Goal: Task Accomplishment & Management: Complete application form

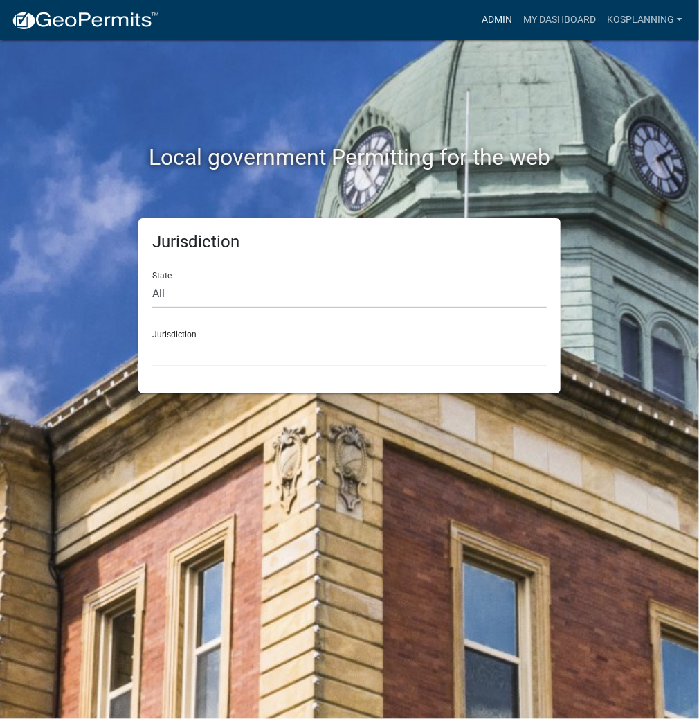
click at [482, 20] on link "Admin" at bounding box center [497, 20] width 42 height 26
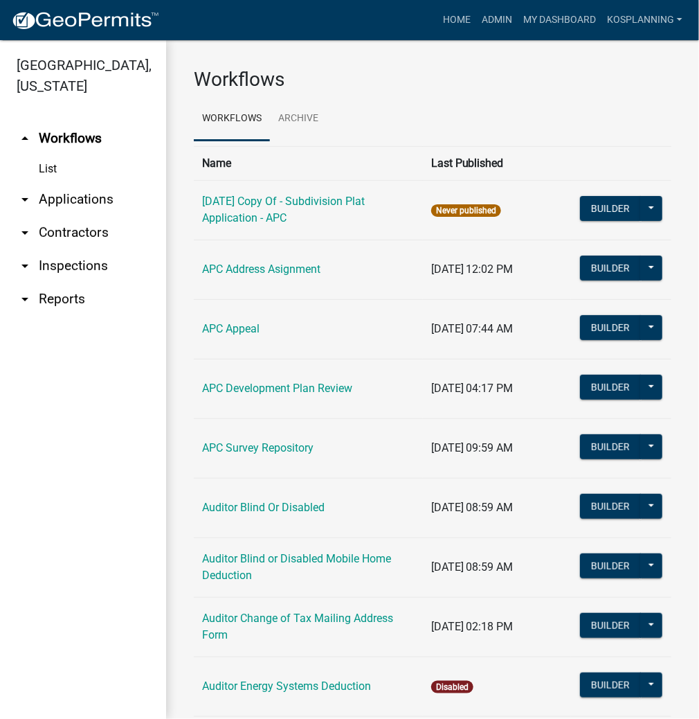
click at [75, 230] on link "arrow_drop_down Contractors" at bounding box center [83, 232] width 166 height 33
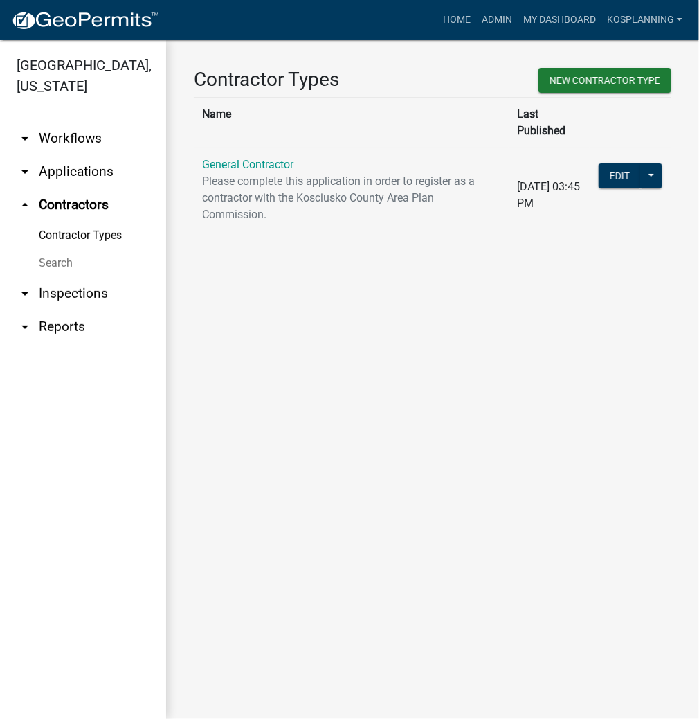
drag, startPoint x: 239, startPoint y: 151, endPoint x: 289, endPoint y: 177, distance: 57.0
click at [240, 158] on link "General Contractor" at bounding box center [247, 164] width 91 height 13
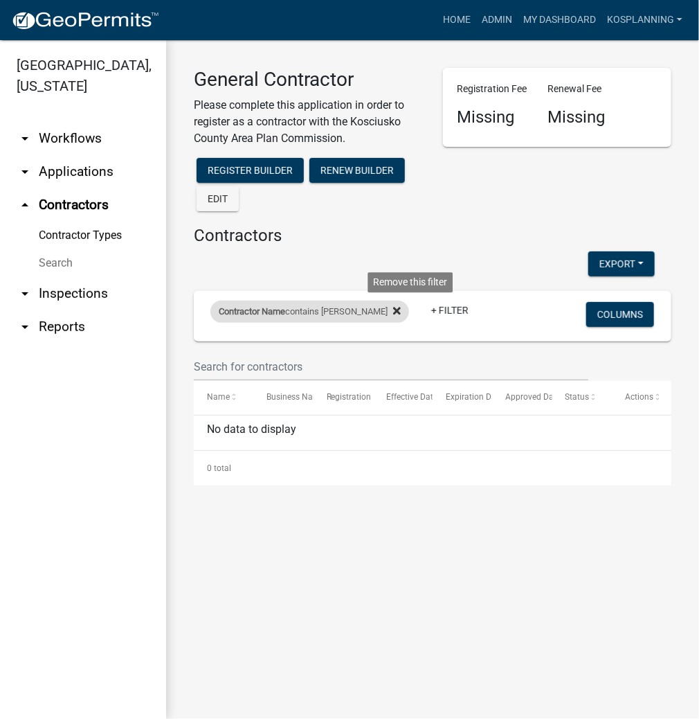
click at [401, 312] on icon at bounding box center [397, 311] width 8 height 8
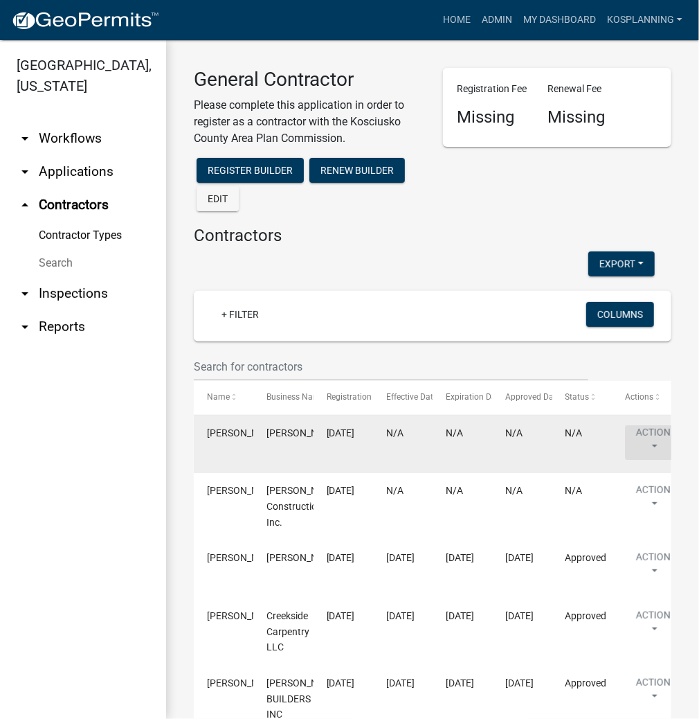
click at [634, 435] on button "Action" at bounding box center [653, 442] width 57 height 35
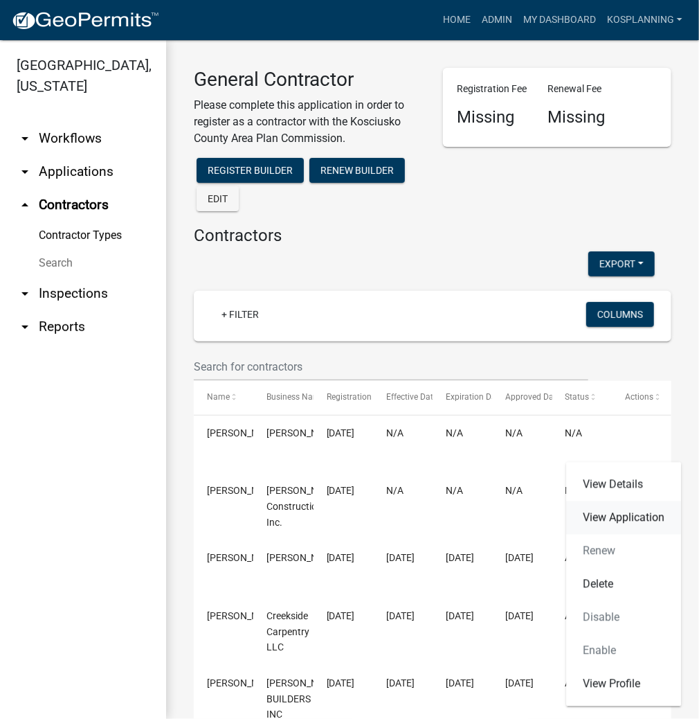
click at [607, 512] on link "View Application" at bounding box center [623, 517] width 115 height 33
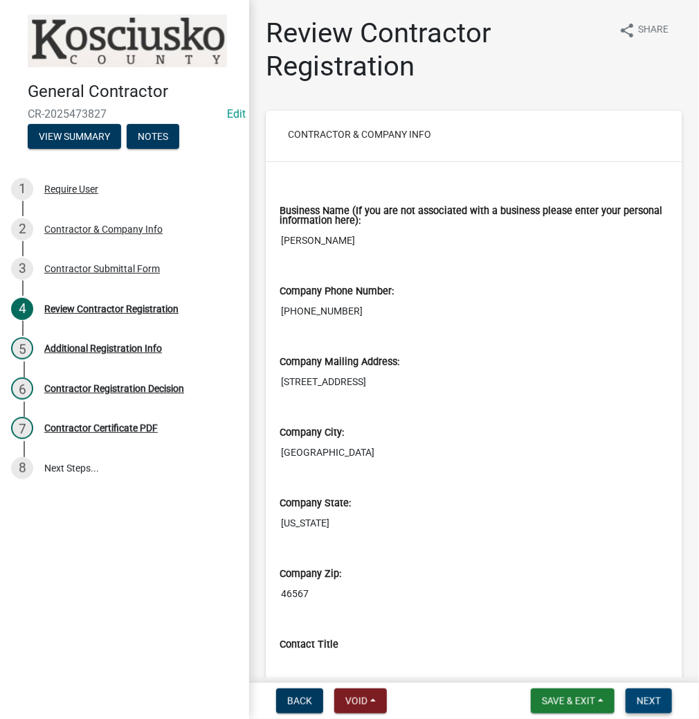
click at [648, 701] on span "Next" at bounding box center [649, 700] width 24 height 11
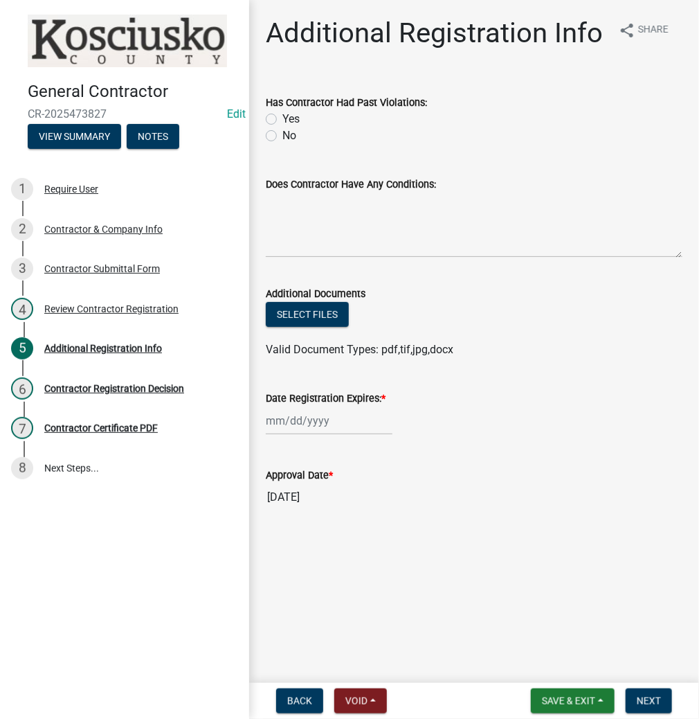
click at [282, 133] on label "No" at bounding box center [289, 135] width 14 height 17
click at [282, 133] on input "No" at bounding box center [286, 131] width 9 height 9
radio input "true"
click at [305, 195] on textarea "Does Contractor Have Any Conditions:" at bounding box center [474, 224] width 417 height 65
type textarea "NONE"
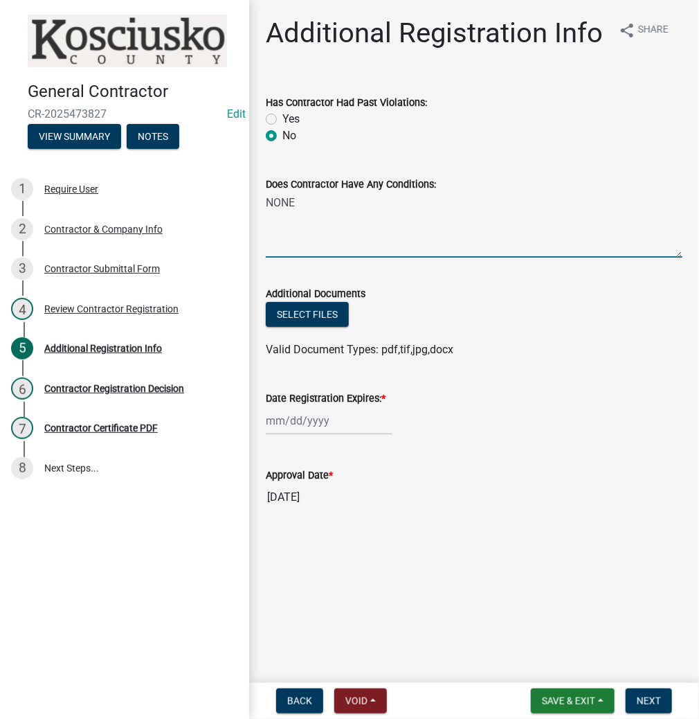
click at [314, 420] on div at bounding box center [329, 420] width 127 height 28
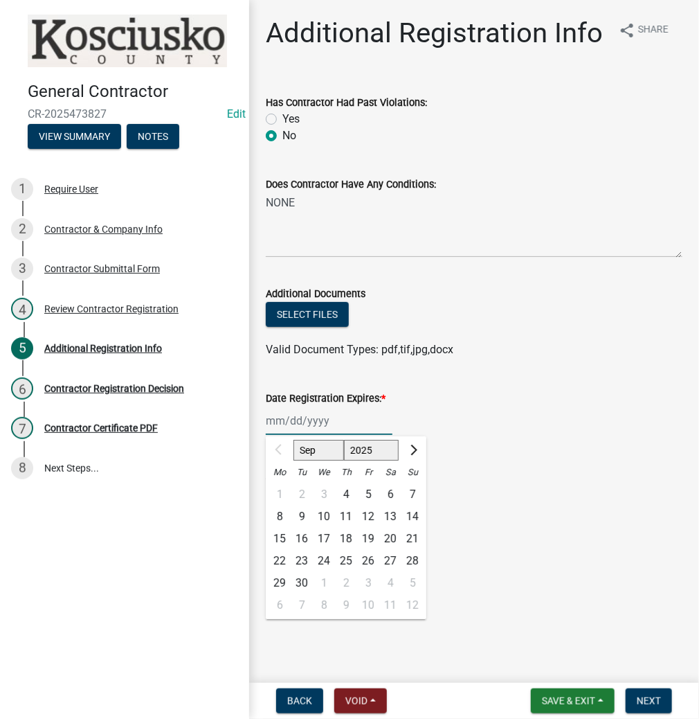
click at [355, 457] on select "2025 2026 2027 2028 2029 2030 2031 2032 2033 2034 2035 2036 2037 2038 2039 2040…" at bounding box center [371, 450] width 55 height 21
select select "2026"
click at [344, 440] on select "2025 2026 2027 2028 2029 2030 2031 2032 2033 2034 2035 2036 2037 2038 2039 2040…" at bounding box center [371, 450] width 55 height 21
click at [371, 490] on div "4" at bounding box center [368, 494] width 22 height 22
type input "[DATE]"
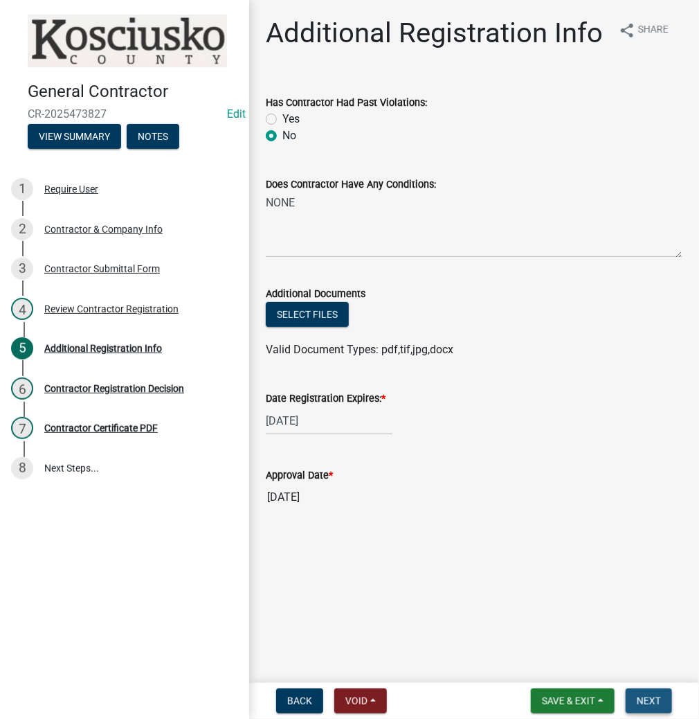
click at [645, 700] on span "Next" at bounding box center [649, 700] width 24 height 11
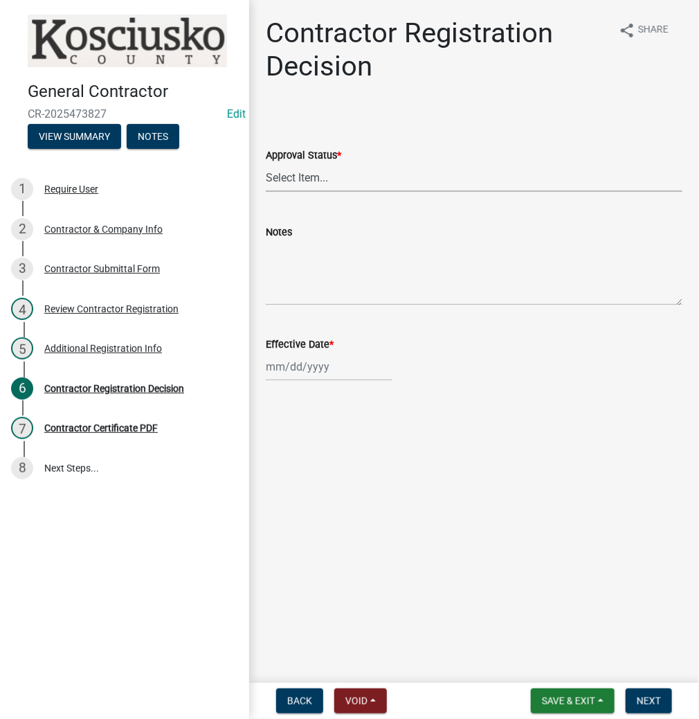
click at [318, 176] on select "Select Item... Approved Denied" at bounding box center [474, 177] width 417 height 28
click at [266, 163] on select "Select Item... Approved Denied" at bounding box center [474, 177] width 417 height 28
select select "8e4351d7-4ebf-4714-a7c9-c8187f00e083"
click at [312, 368] on div at bounding box center [329, 366] width 127 height 28
select select "9"
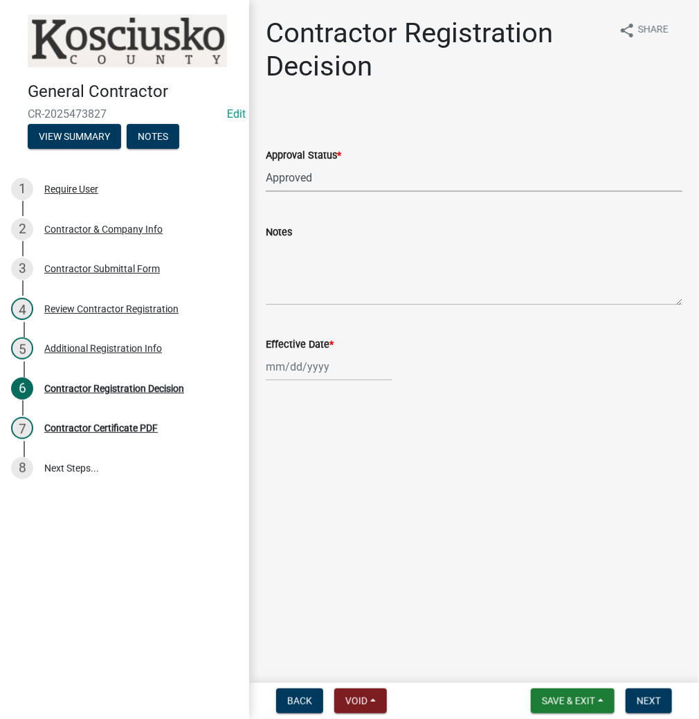
select select "2025"
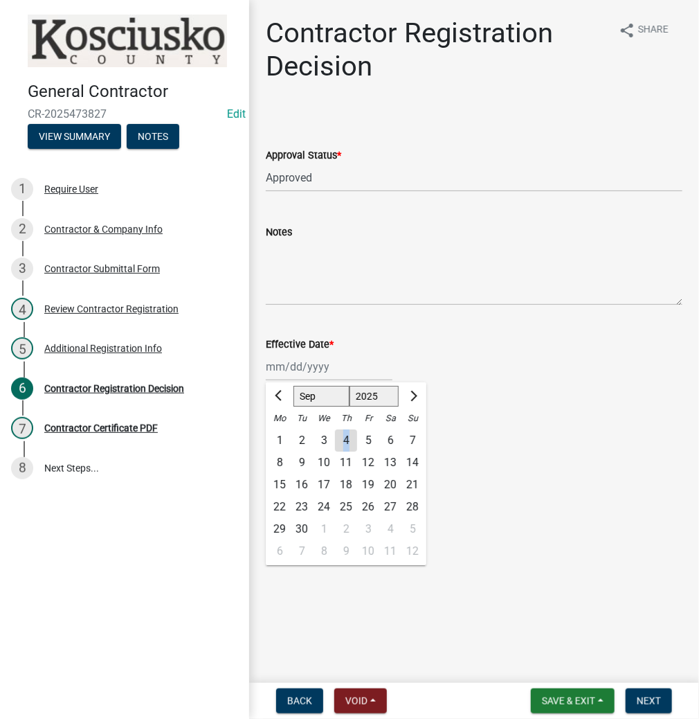
drag, startPoint x: 345, startPoint y: 442, endPoint x: 358, endPoint y: 449, distance: 13.9
click at [346, 442] on div "4" at bounding box center [346, 440] width 22 height 22
type input "[DATE]"
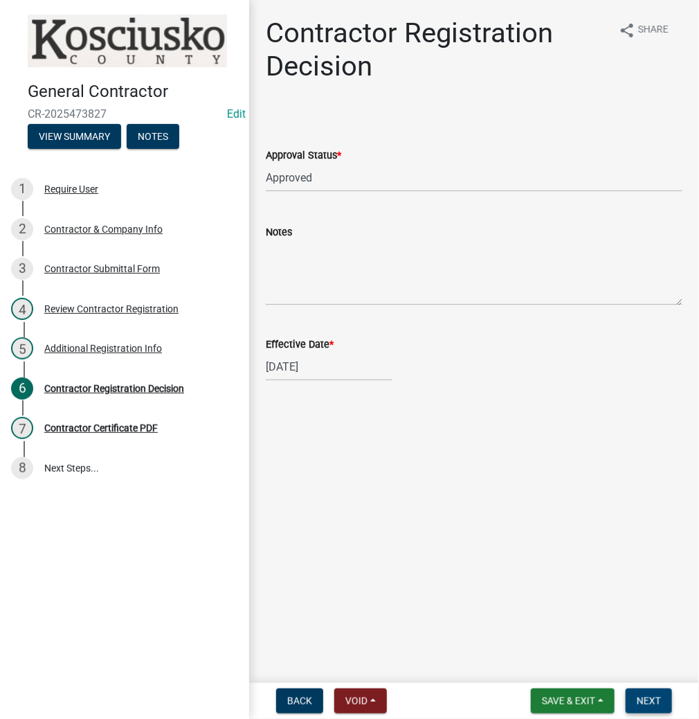
click at [647, 697] on span "Next" at bounding box center [649, 700] width 24 height 11
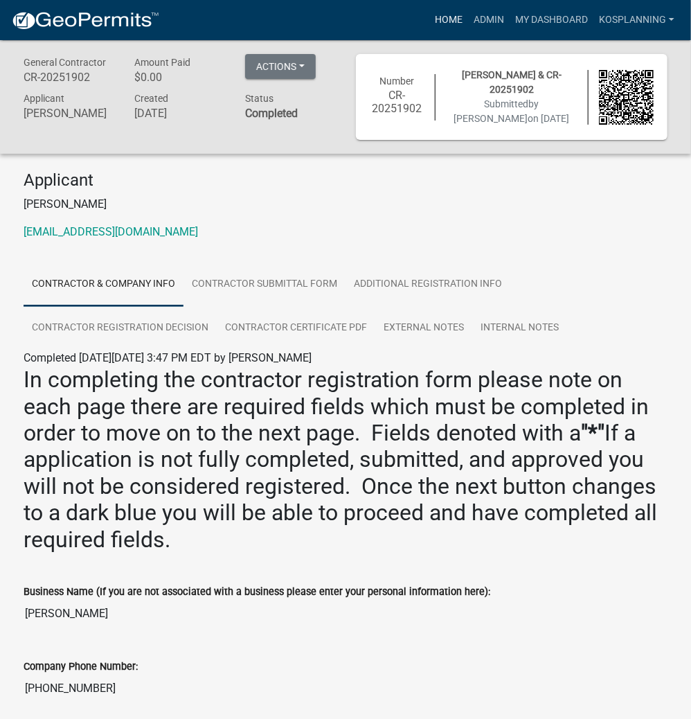
click at [445, 29] on link "Home" at bounding box center [448, 20] width 39 height 26
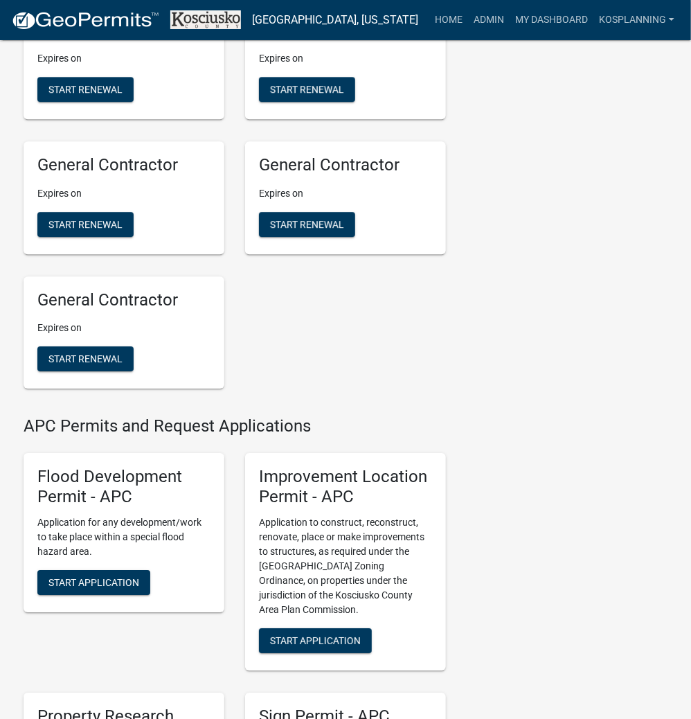
scroll to position [1385, 0]
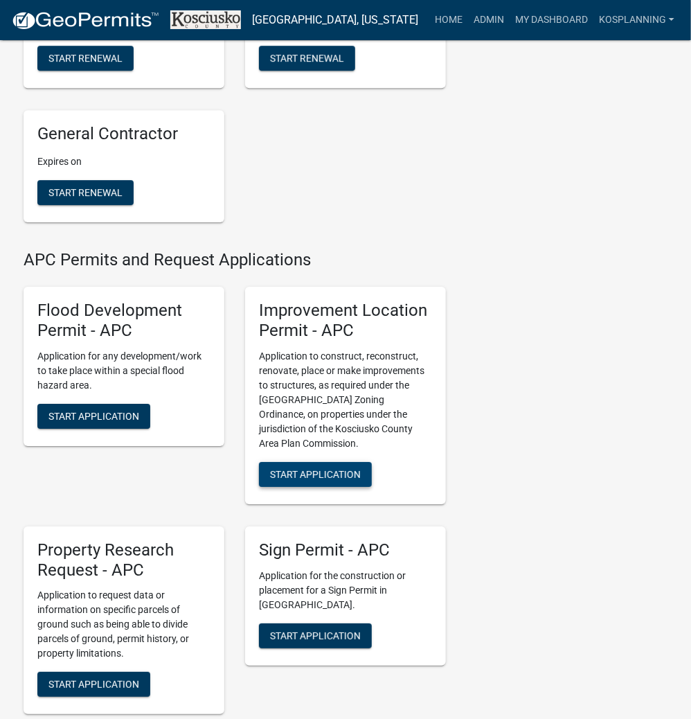
click at [354, 487] on button "Start Application" at bounding box center [315, 474] width 113 height 25
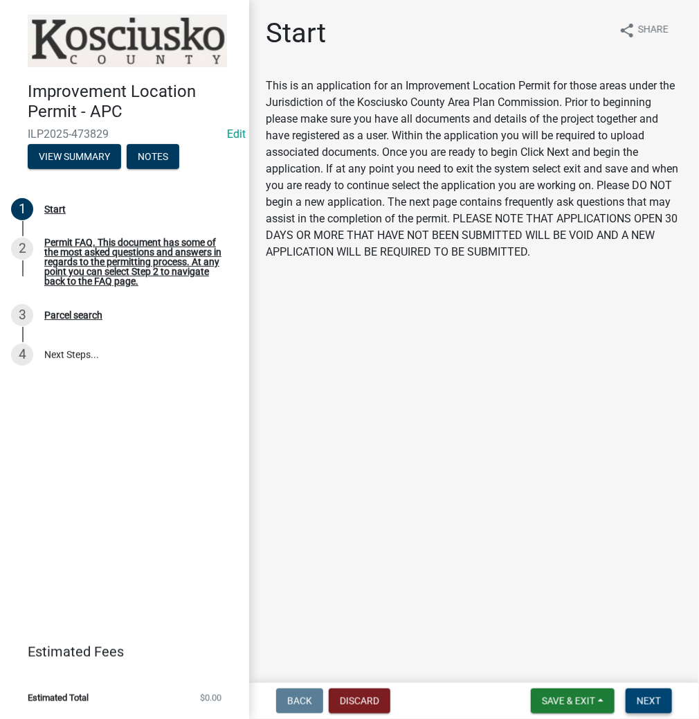
click at [658, 702] on span "Next" at bounding box center [649, 700] width 24 height 11
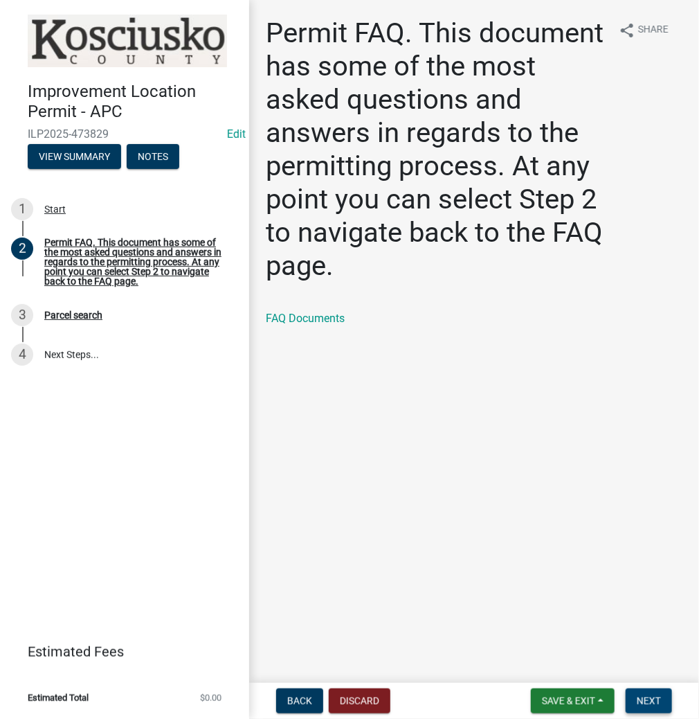
click at [647, 703] on span "Next" at bounding box center [649, 700] width 24 height 11
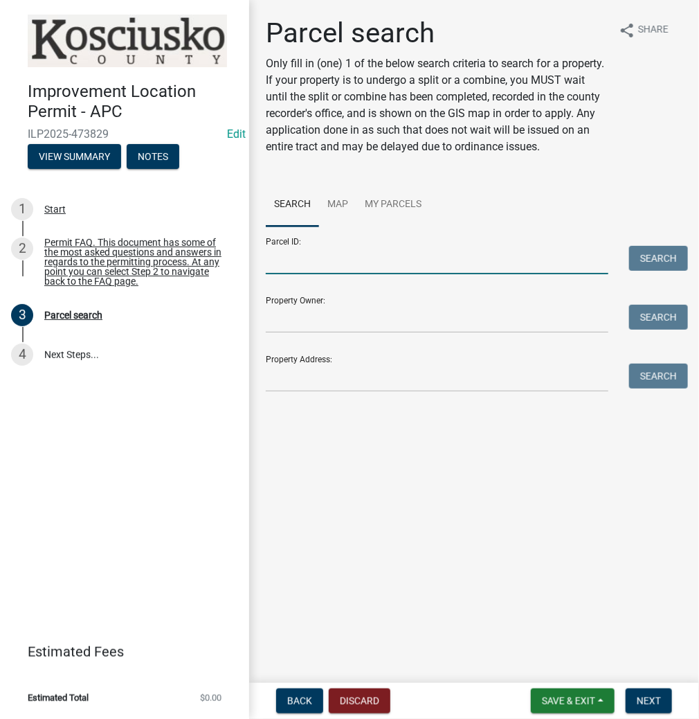
click at [297, 258] on input "Parcel ID:" at bounding box center [437, 260] width 343 height 28
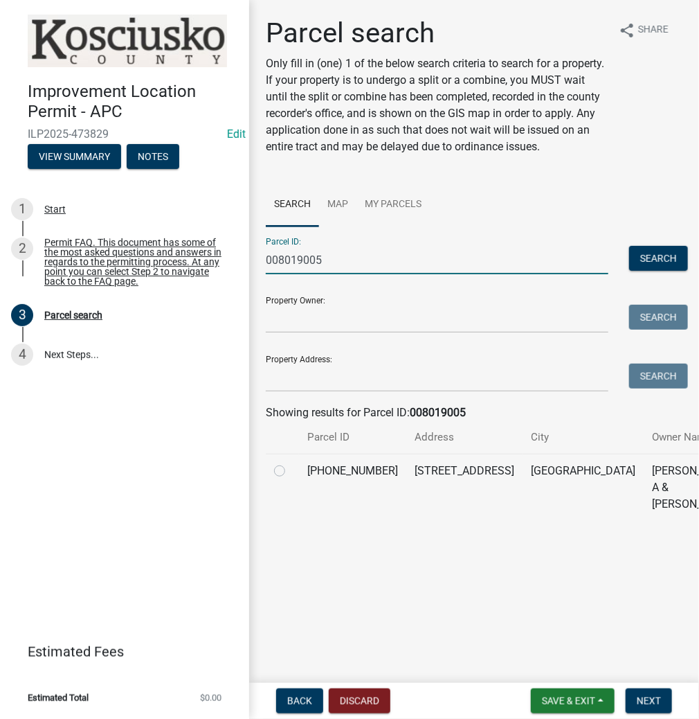
type input "008019005"
click at [291, 462] on label at bounding box center [291, 462] width 0 height 0
click at [291, 471] on input "radio" at bounding box center [295, 466] width 9 height 9
radio input "true"
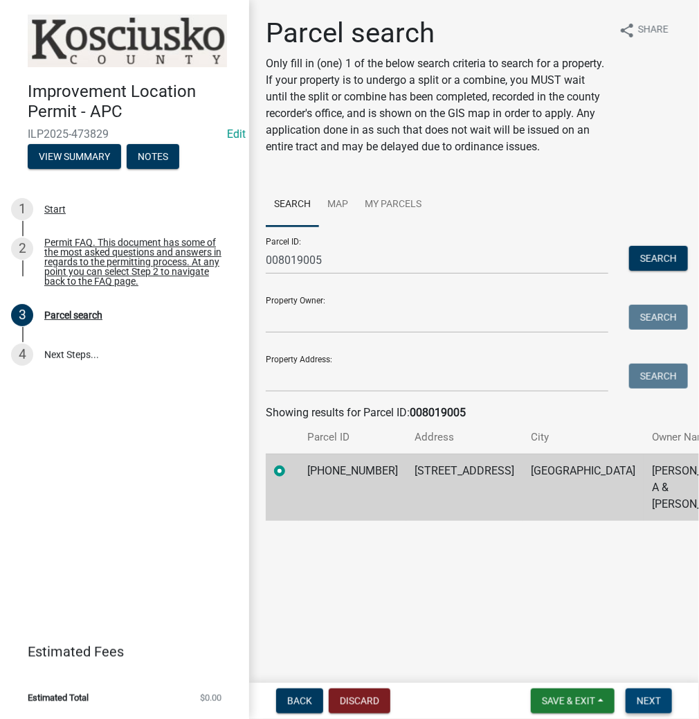
click at [650, 706] on button "Next" at bounding box center [649, 700] width 46 height 25
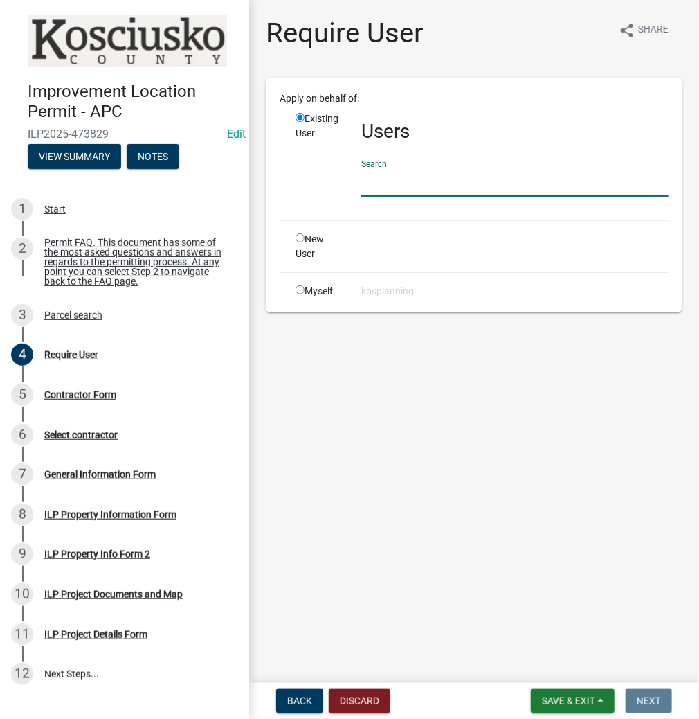
click at [389, 179] on input "text" at bounding box center [514, 182] width 307 height 28
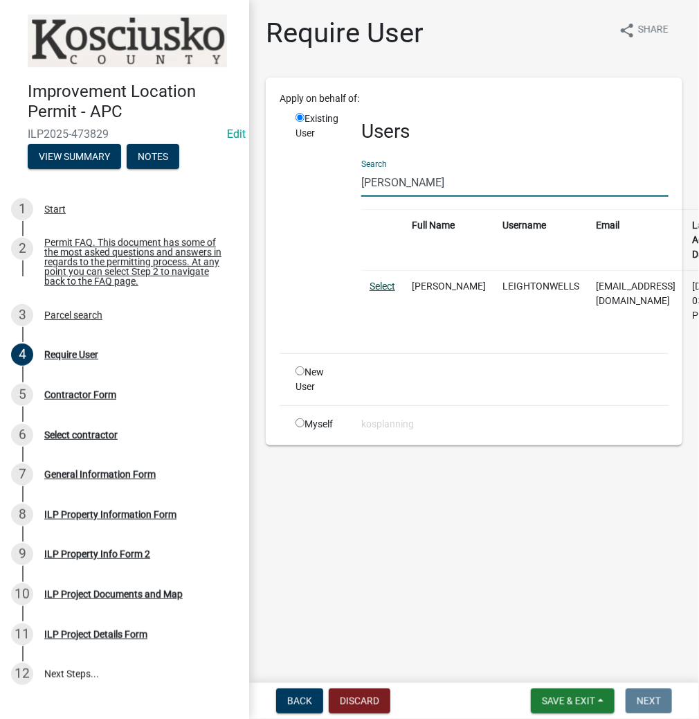
type input "[PERSON_NAME]"
click at [379, 287] on link "Select" at bounding box center [383, 285] width 26 height 11
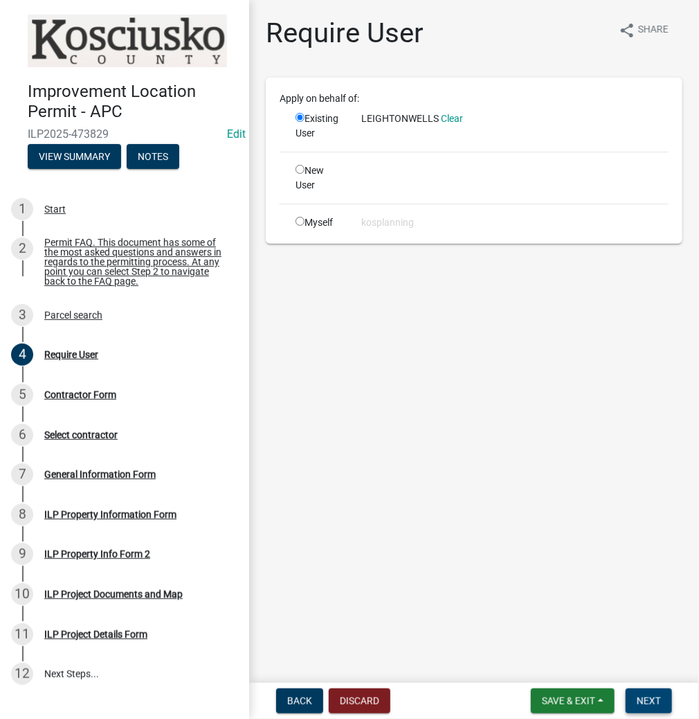
click at [646, 703] on span "Next" at bounding box center [649, 700] width 24 height 11
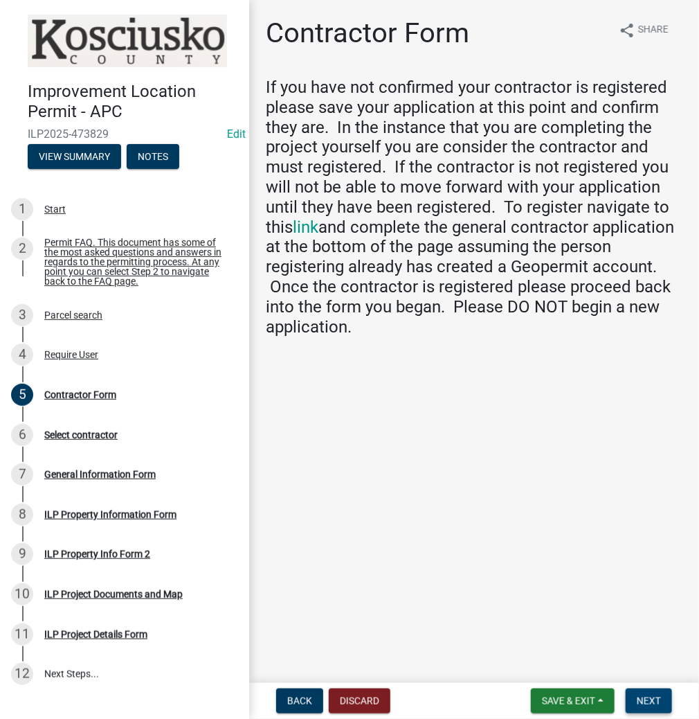
click at [653, 702] on span "Next" at bounding box center [649, 700] width 24 height 11
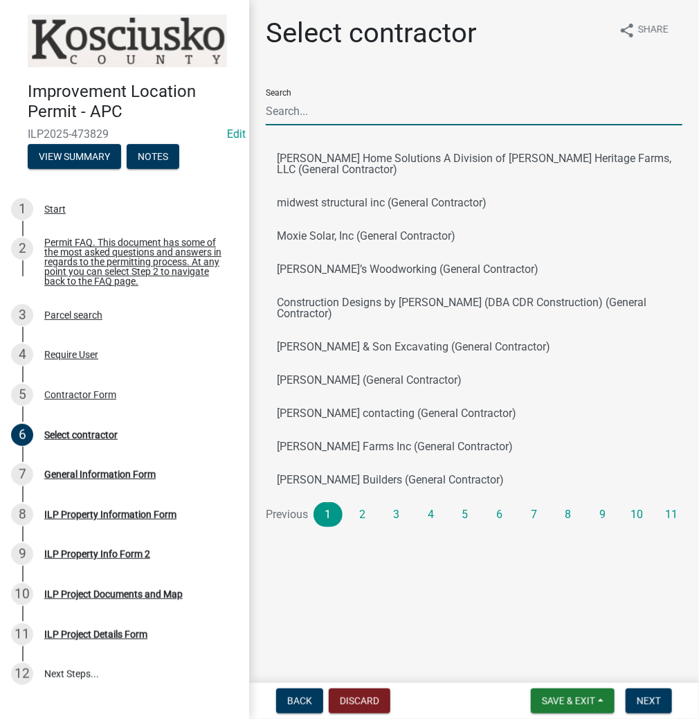
click at [316, 109] on input "Search" at bounding box center [474, 111] width 417 height 28
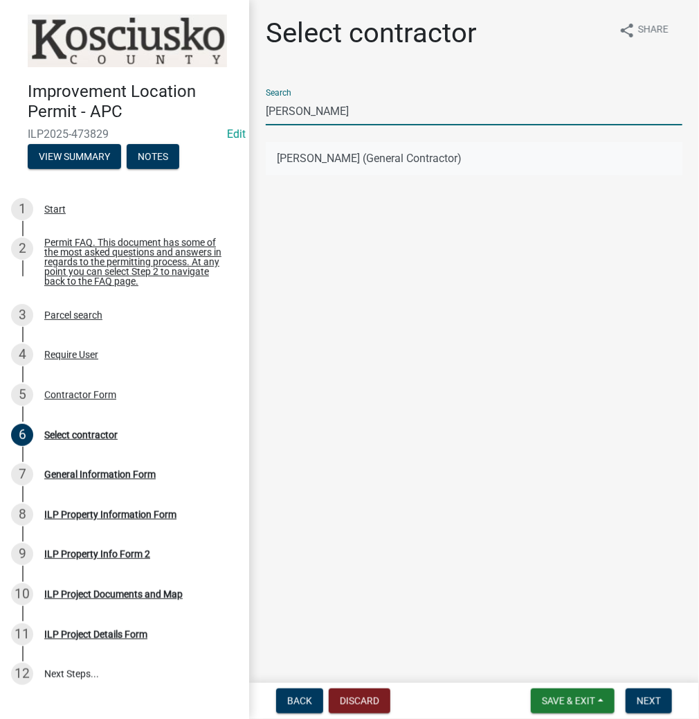
type input "[PERSON_NAME]"
click at [338, 169] on button "[PERSON_NAME] (General Contractor)" at bounding box center [474, 158] width 417 height 33
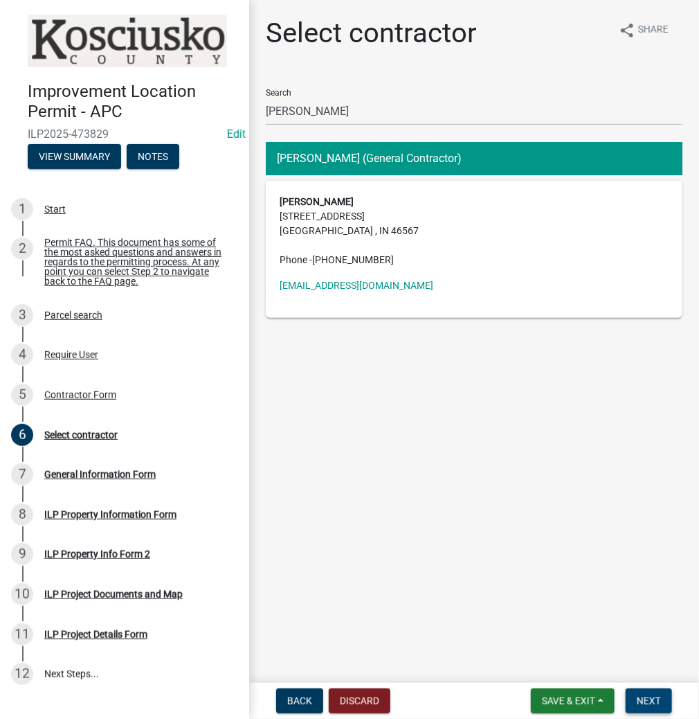
click at [652, 704] on span "Next" at bounding box center [649, 700] width 24 height 11
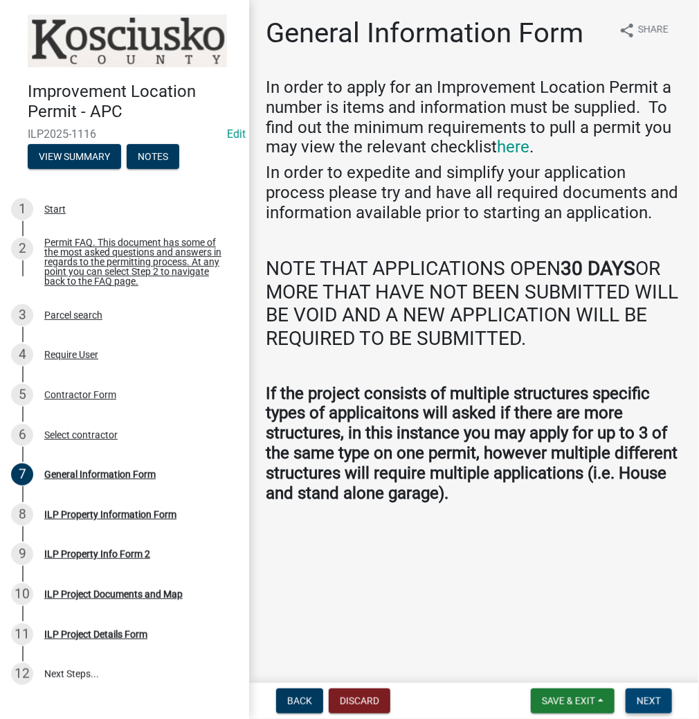
click at [645, 691] on button "Next" at bounding box center [649, 700] width 46 height 25
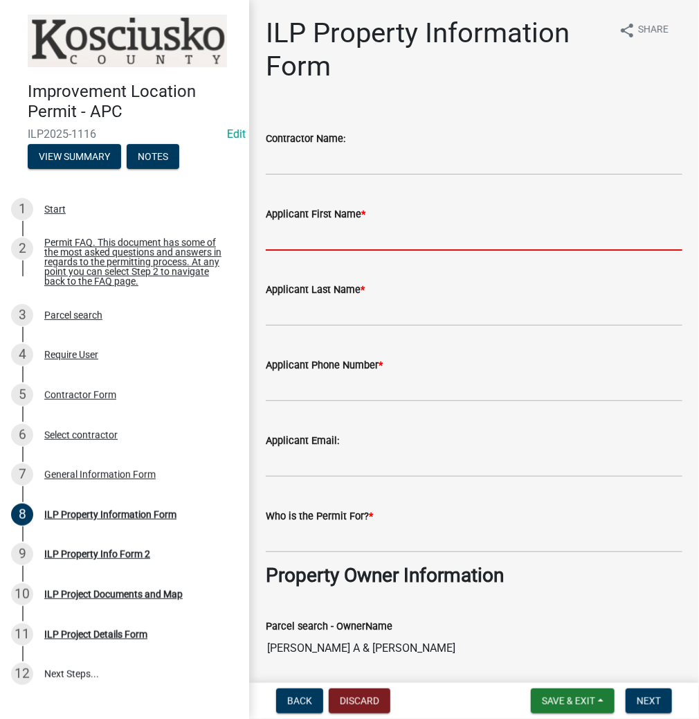
click at [282, 236] on input "Applicant First Name *" at bounding box center [474, 236] width 417 height 28
type input "LEIGHTON"
type input "E"
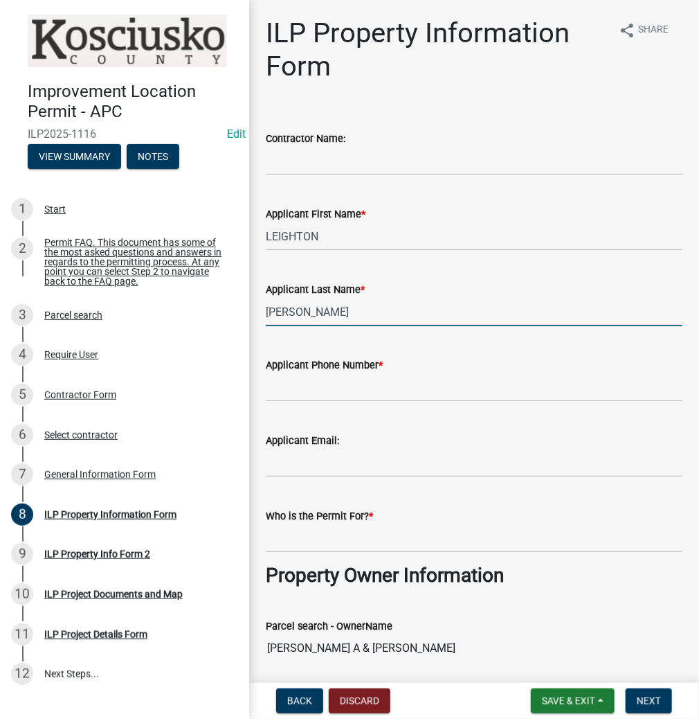
type input "[PERSON_NAME]"
paste input "[PHONE_NUMBER]"
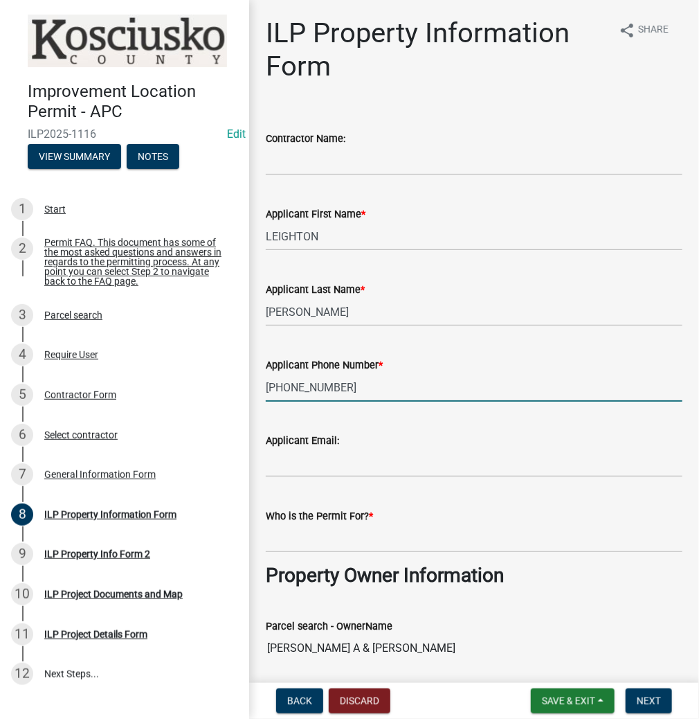
type input "[PHONE_NUMBER]"
click at [271, 542] on input "Who is the Permit For? *" at bounding box center [474, 538] width 417 height 28
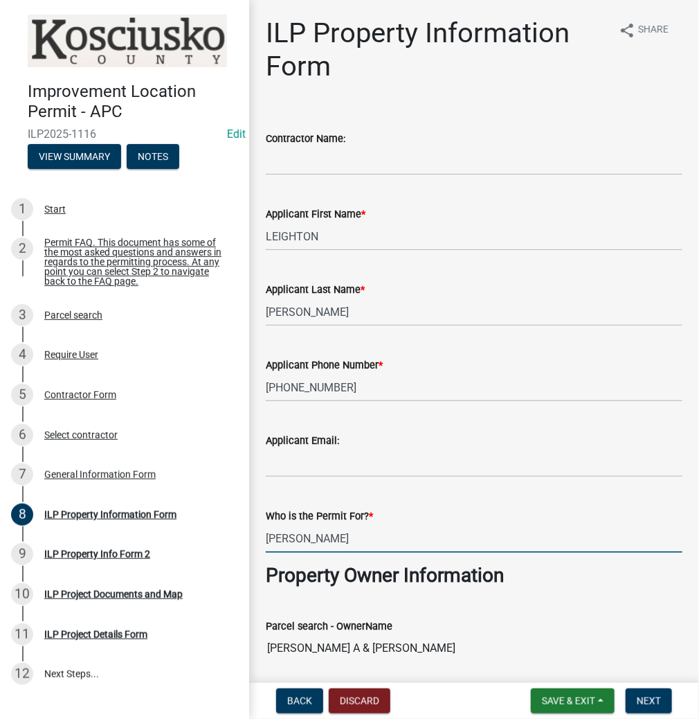
type input "[PERSON_NAME]"
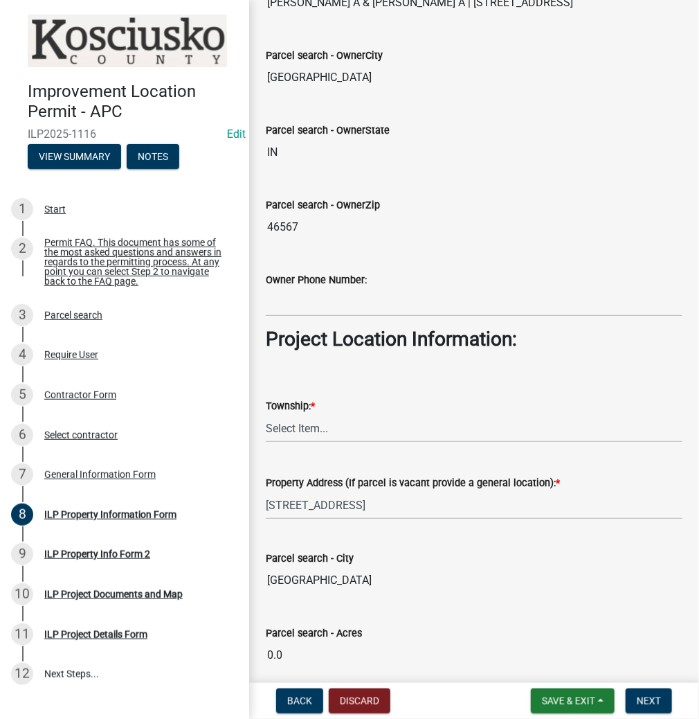
scroll to position [775, 0]
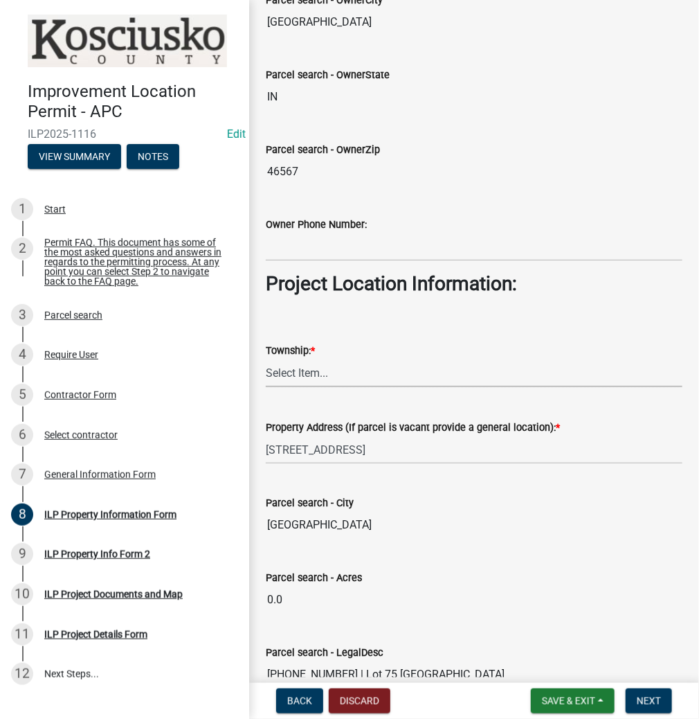
click at [285, 370] on select "Select Item... [PERSON_NAME] - Elkhart Co Clay Etna [GEOGRAPHIC_DATA][PERSON_NA…" at bounding box center [474, 373] width 417 height 28
click at [266, 359] on select "Select Item... [PERSON_NAME] - Elkhart Co Clay Etna [GEOGRAPHIC_DATA][PERSON_NA…" at bounding box center [474, 373] width 417 height 28
select select "57368d26-defc-477e-a8be-5a23ab554a17"
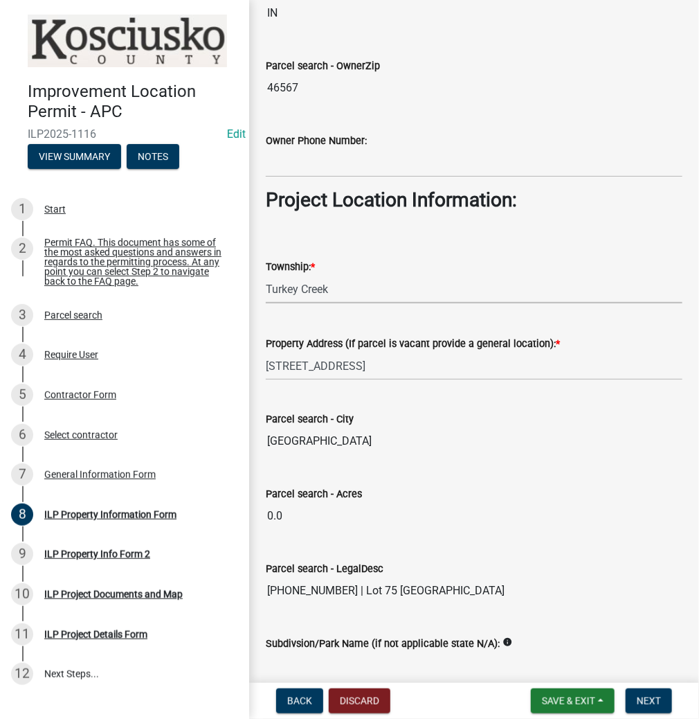
scroll to position [997, 0]
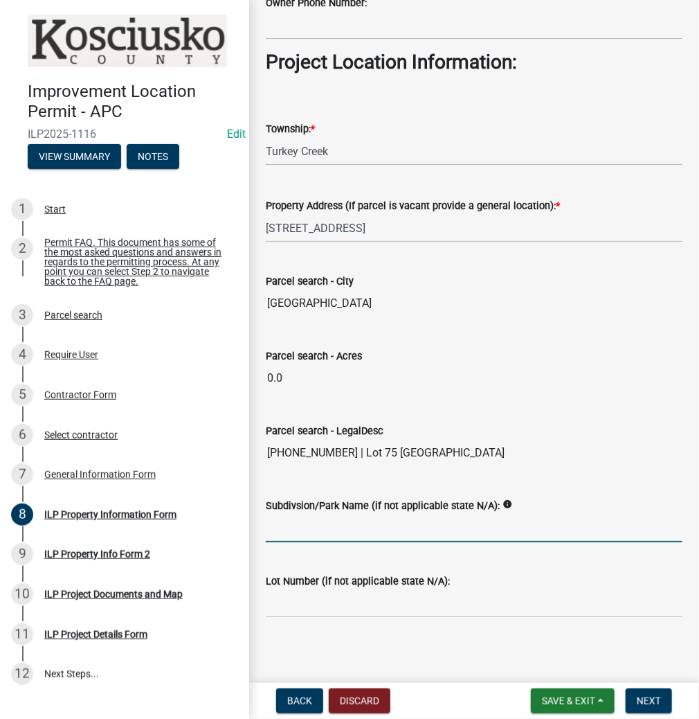
click at [299, 526] on input "Subdivsion/Park Name (if not applicable state N/A):" at bounding box center [474, 528] width 417 height 28
type input "[GEOGRAPHIC_DATA]"
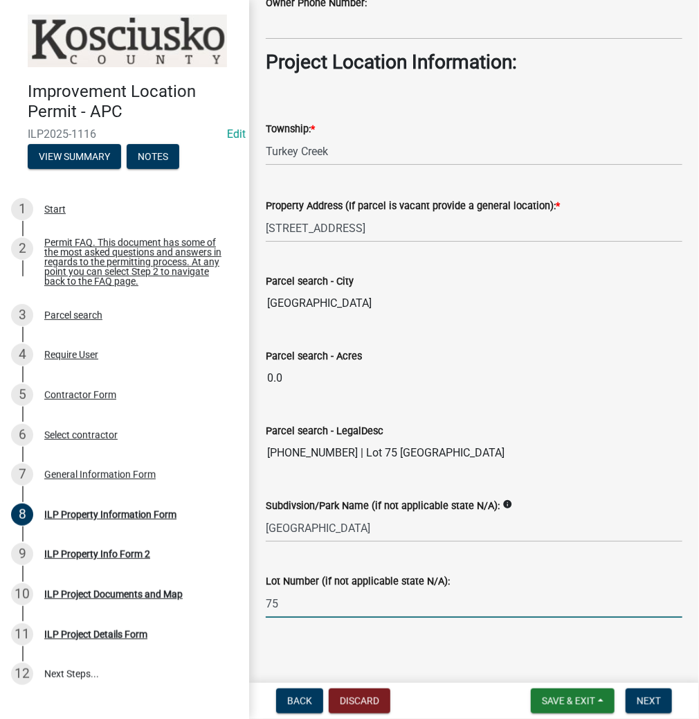
type input "75"
click at [639, 701] on span "Next" at bounding box center [649, 700] width 24 height 11
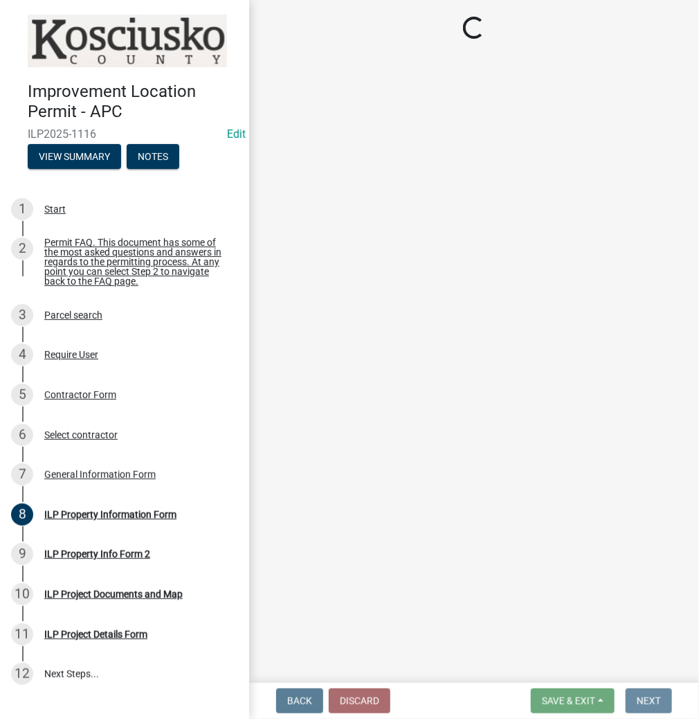
scroll to position [0, 0]
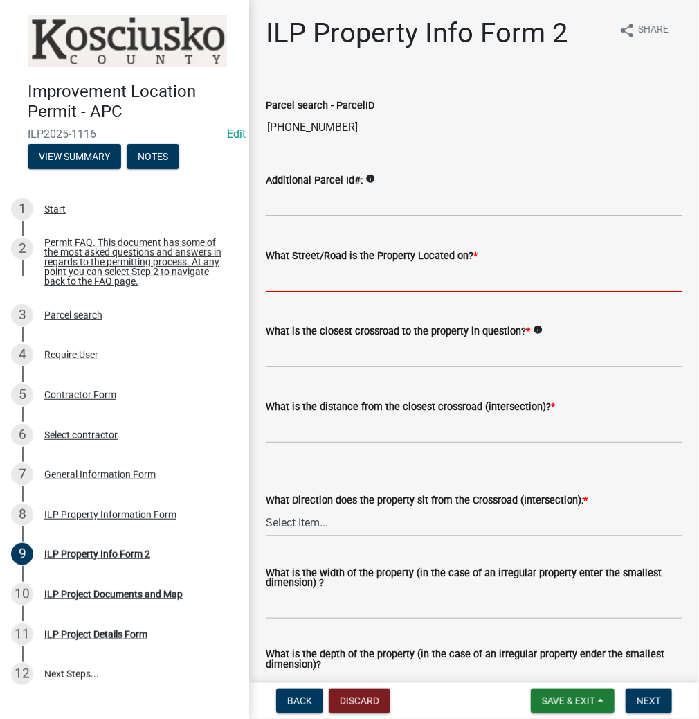
click at [321, 276] on input "What Street/Road is the Property Located on? *" at bounding box center [474, 278] width 417 height 28
type input "MAIN ST"
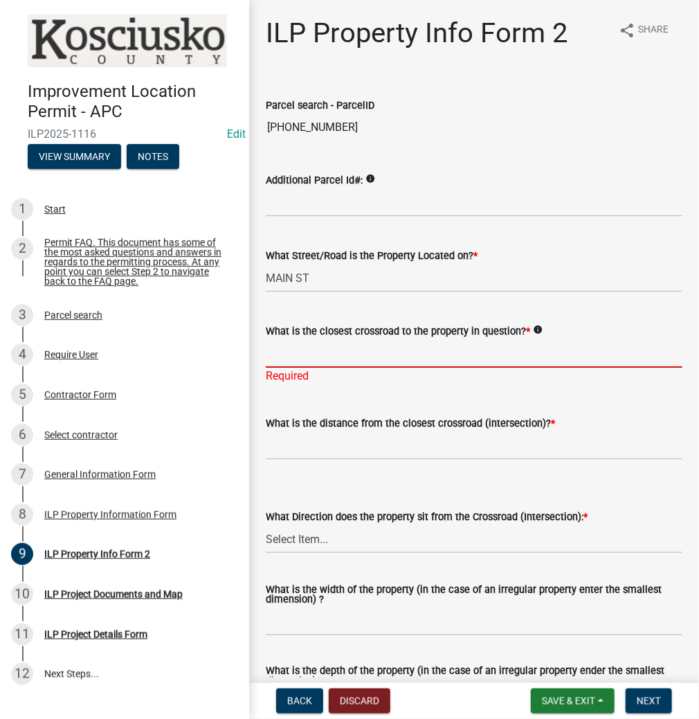
click at [310, 361] on input "What is the closest crossroad to the property in question? *" at bounding box center [474, 353] width 417 height 28
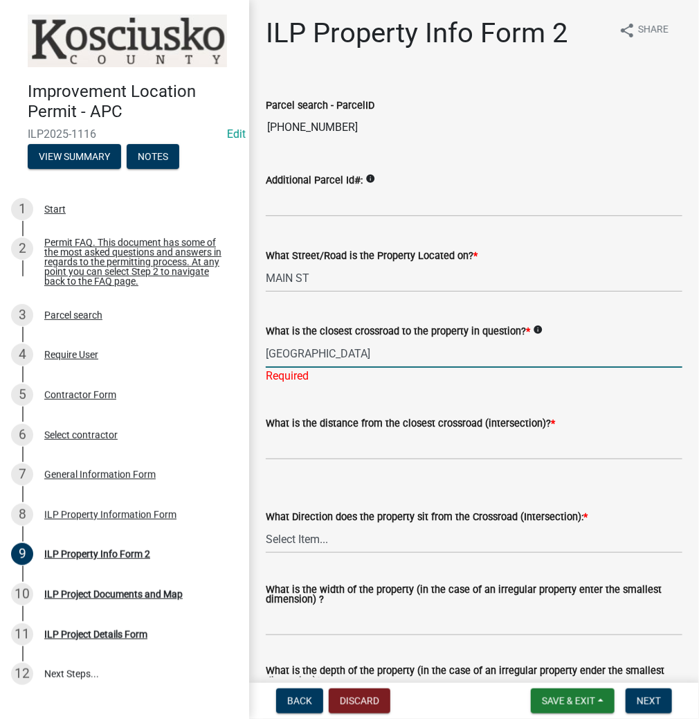
type input "[GEOGRAPHIC_DATA]"
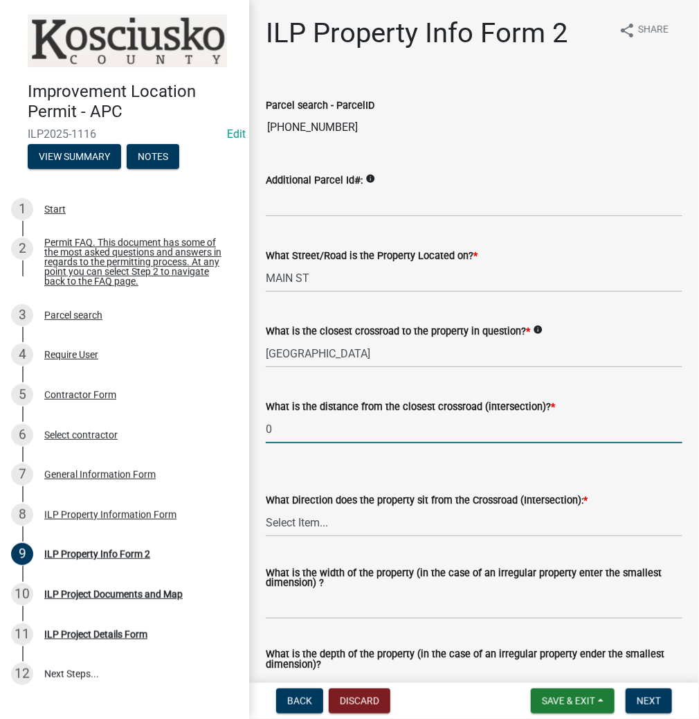
type input "0"
click at [288, 521] on select "Select Item... N NE NW S SE SW E W" at bounding box center [474, 522] width 417 height 28
click at [266, 508] on select "Select Item... N NE NW S SE SW E W" at bounding box center [474, 522] width 417 height 28
select select "d5ef8917-5513-464f-93cd-11bc9adf3566"
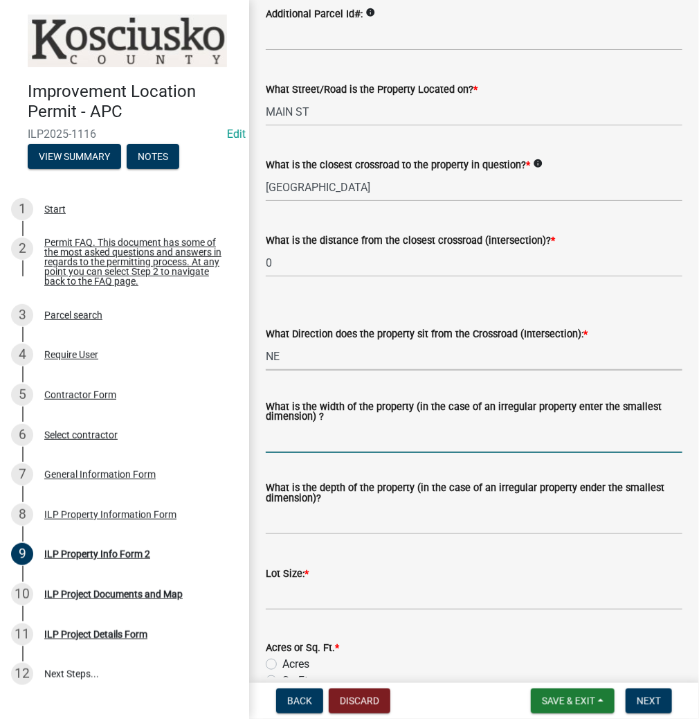
click at [316, 442] on input "What is the width of the property (in the case of an irregular property enter t…" at bounding box center [474, 438] width 417 height 28
type input "57.75"
click at [285, 521] on input "What is the depth of the property (in the case of an irregular property ender t…" at bounding box center [474, 520] width 417 height 28
type input "230"
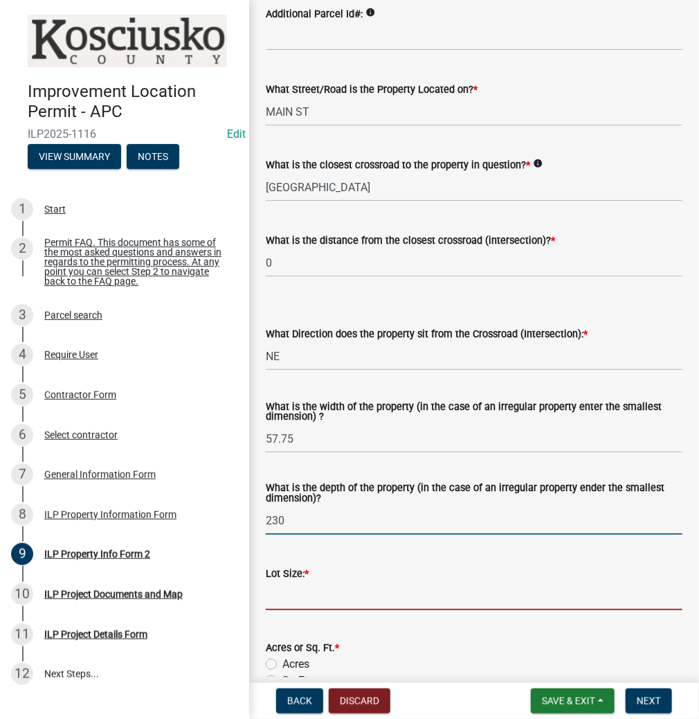
click at [281, 592] on input "text" at bounding box center [474, 596] width 417 height 28
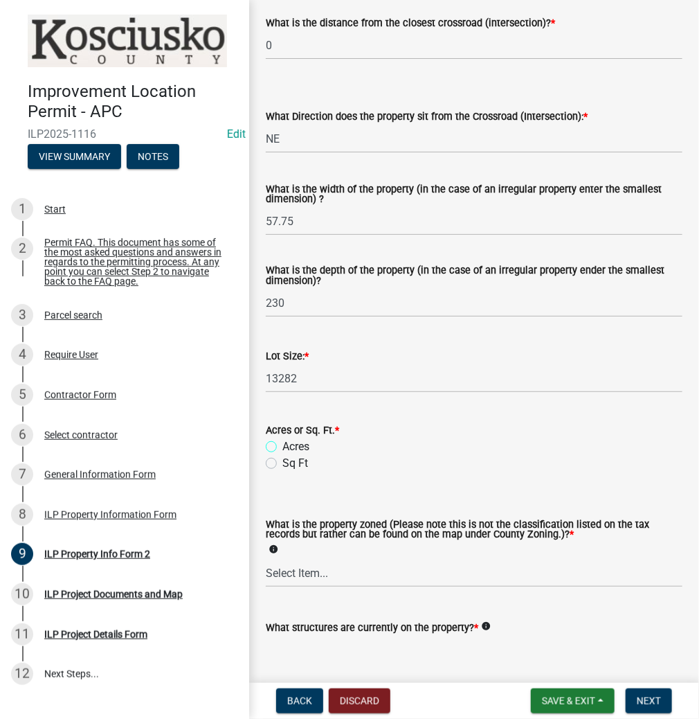
scroll to position [388, 0]
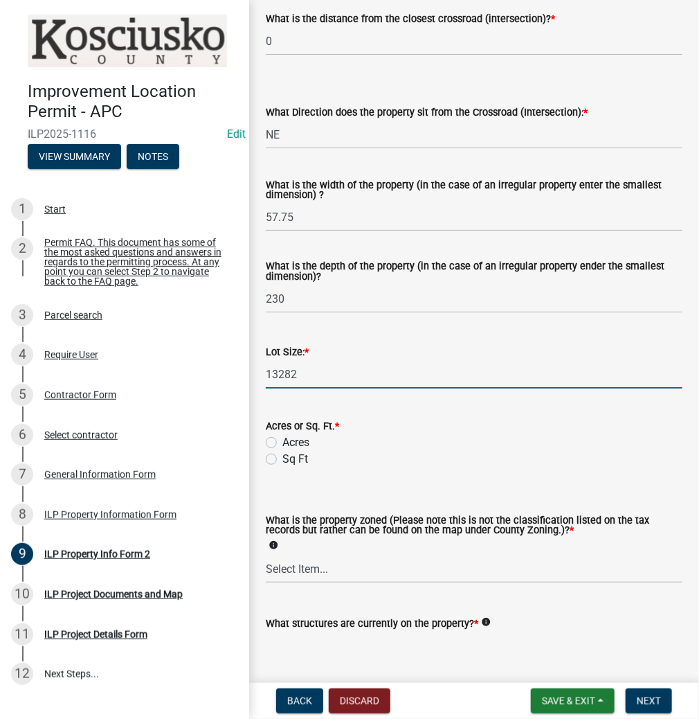
click at [313, 378] on input "13282" at bounding box center [474, 374] width 417 height 28
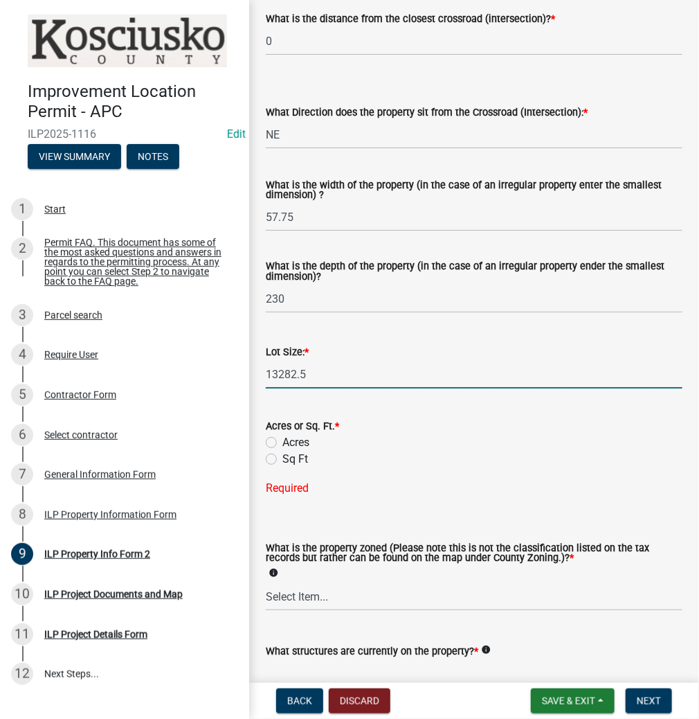
type input "13282.5"
drag, startPoint x: 274, startPoint y: 458, endPoint x: 287, endPoint y: 465, distance: 14.3
click at [282, 458] on label "Sq Ft" at bounding box center [295, 459] width 26 height 17
click at [282, 458] on input "Sq Ft" at bounding box center [286, 455] width 9 height 9
radio input "true"
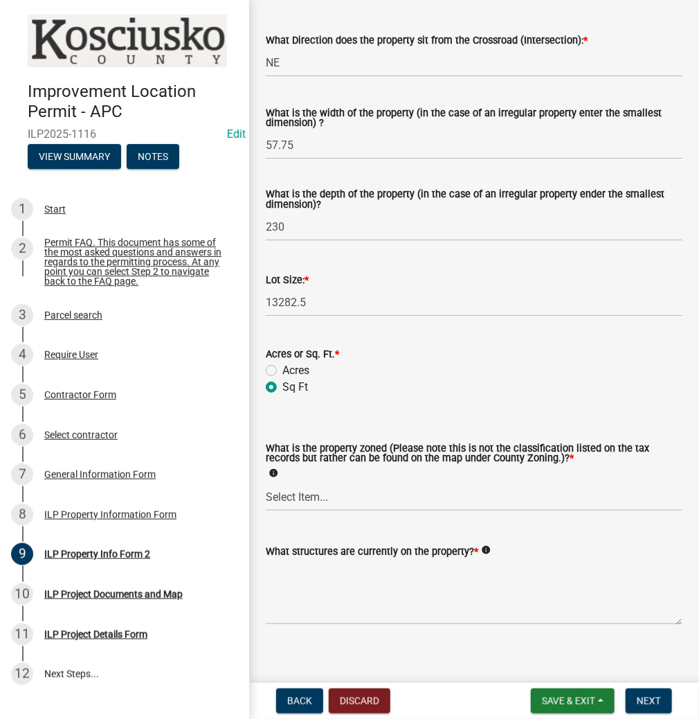
scroll to position [473, 0]
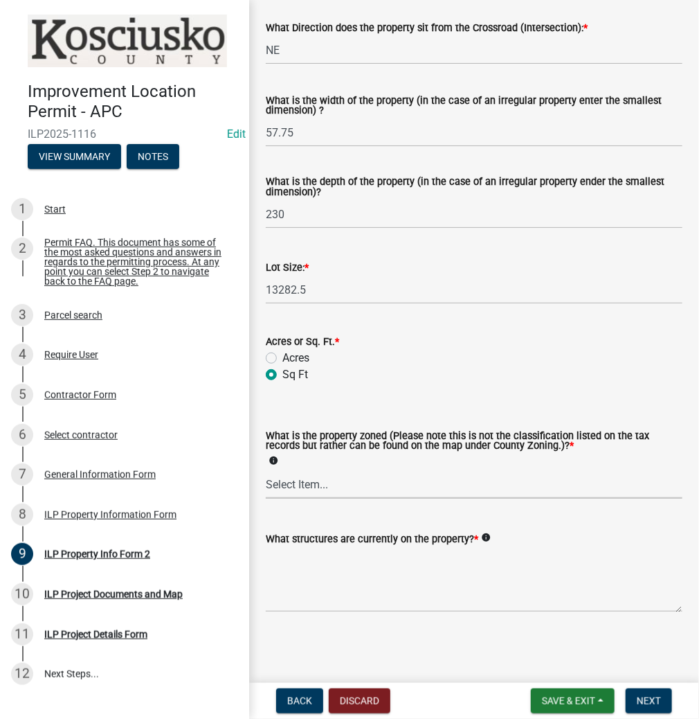
click at [309, 491] on select "Select Item... Agricultural Agricultural 2 Commercial Environmental Industrial …" at bounding box center [474, 484] width 417 height 28
click at [266, 470] on select "Select Item... Agricultural Agricultural 2 Commercial Environmental Industrial …" at bounding box center [474, 484] width 417 height 28
select select "1146270b-2111-4e23-bf7f-74ce85cf7041"
click at [305, 562] on textarea "What structures are currently on the property? *" at bounding box center [474, 579] width 417 height 65
click at [355, 566] on textarea "RESIDENCE" at bounding box center [474, 579] width 417 height 65
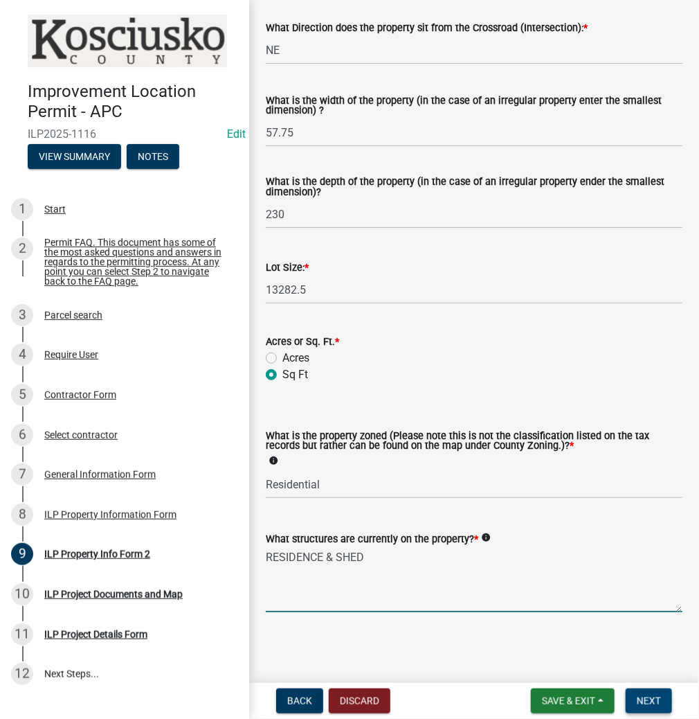
type textarea "RESIDENCE & SHED"
click at [647, 698] on span "Next" at bounding box center [649, 700] width 24 height 11
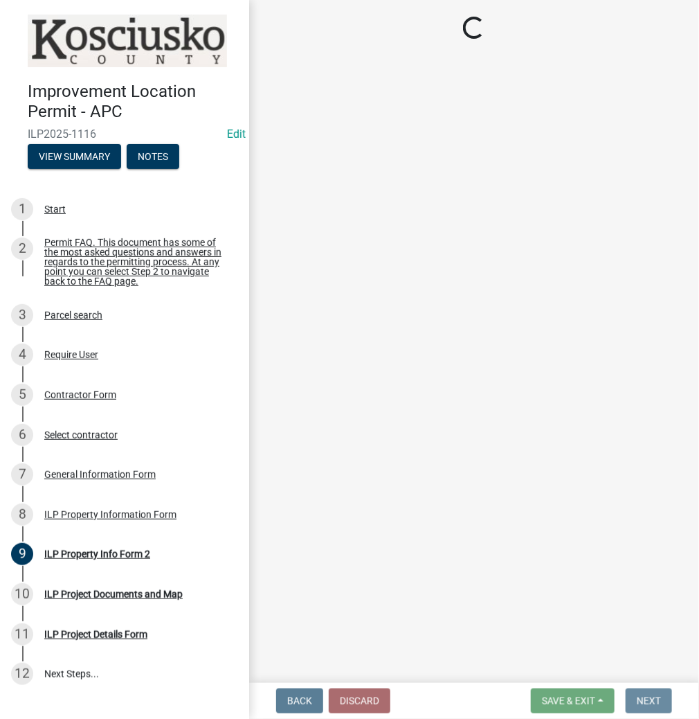
scroll to position [0, 0]
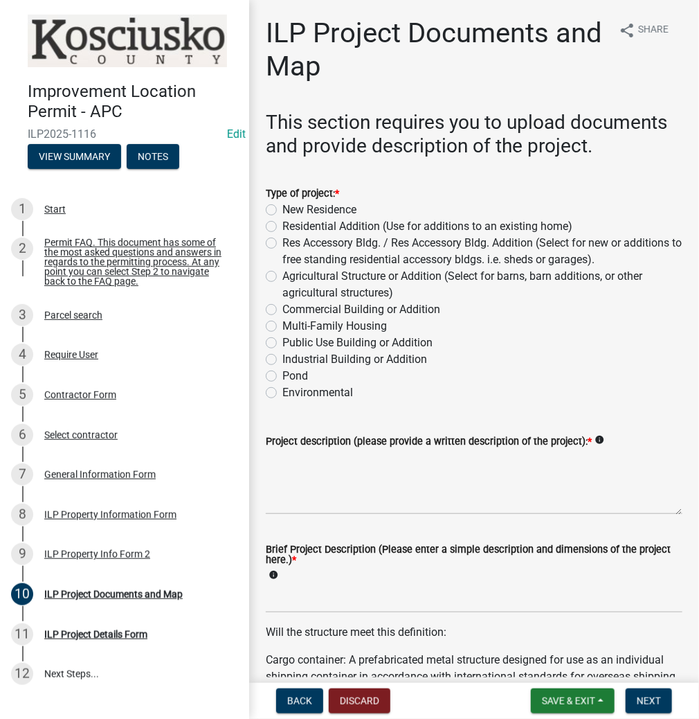
click at [282, 240] on label "Res Accessory Bldg. / Res Accessory Bldg. Addition (Select for new or additions…" at bounding box center [482, 251] width 400 height 33
click at [282, 240] on input "Res Accessory Bldg. / Res Accessory Bldg. Addition (Select for new or additions…" at bounding box center [286, 239] width 9 height 9
radio input "true"
click at [303, 503] on textarea "Project description (please provide a written description of the project): *" at bounding box center [474, 481] width 417 height 65
type textarea "8X16 SHED"
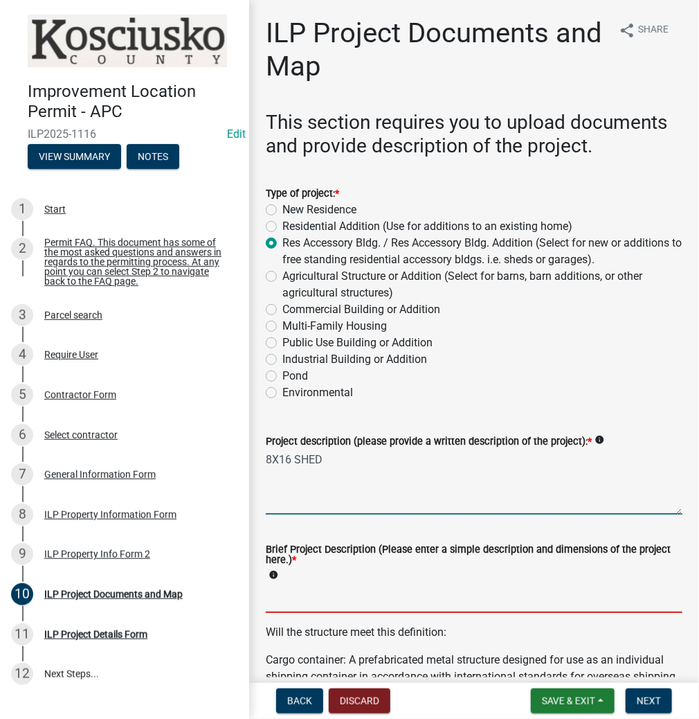
click at [271, 601] on input "Brief Project Description (Please enter a simple description and dimensions of …" at bounding box center [474, 598] width 417 height 28
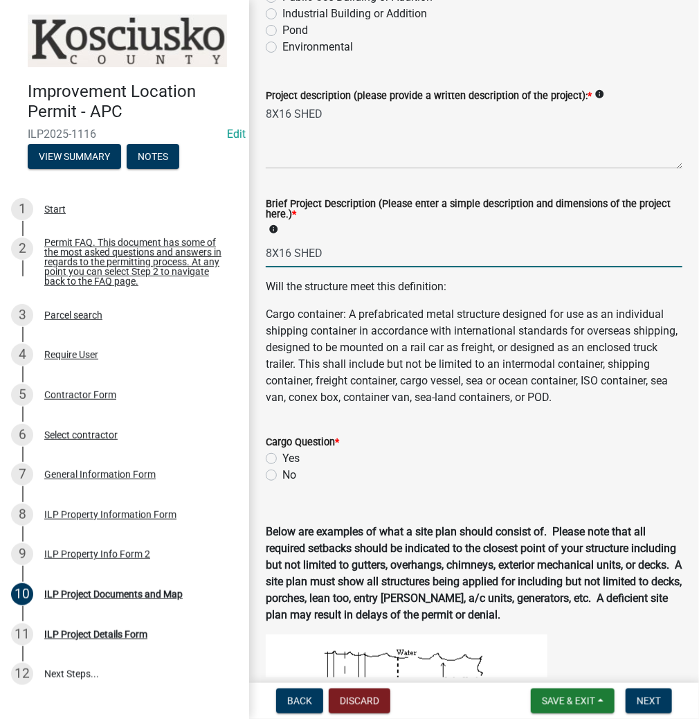
scroll to position [443, 0]
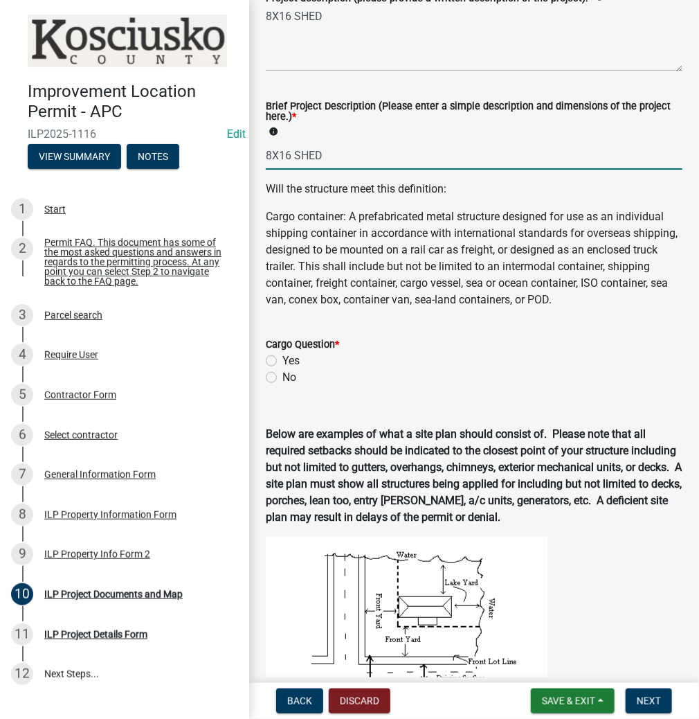
type input "8X16 SHED"
click at [282, 386] on label "No" at bounding box center [289, 377] width 14 height 17
click at [282, 378] on input "No" at bounding box center [286, 373] width 9 height 9
radio input "true"
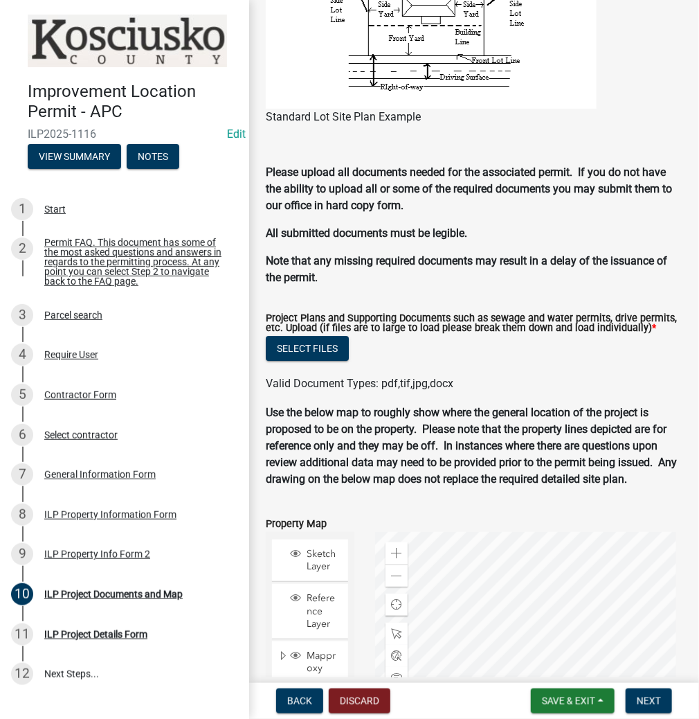
scroll to position [1329, 0]
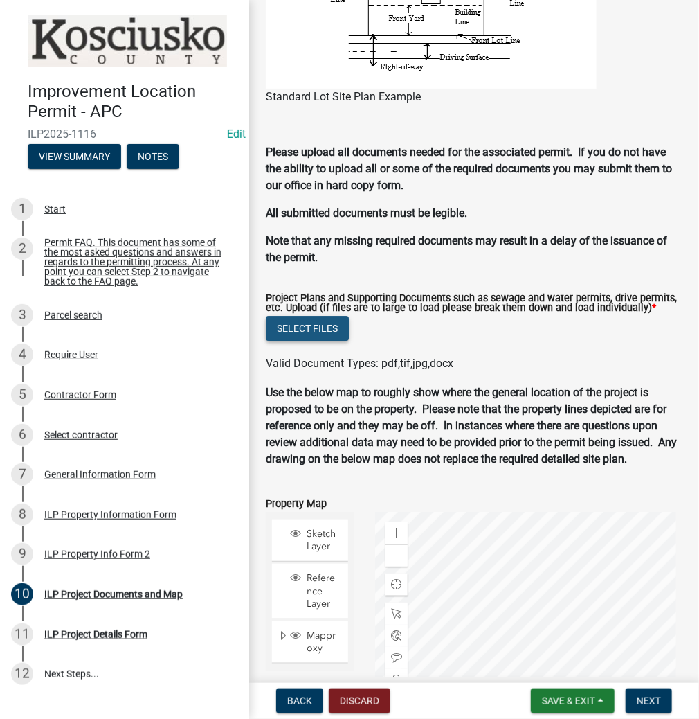
click at [305, 341] on button "Select files" at bounding box center [307, 328] width 83 height 25
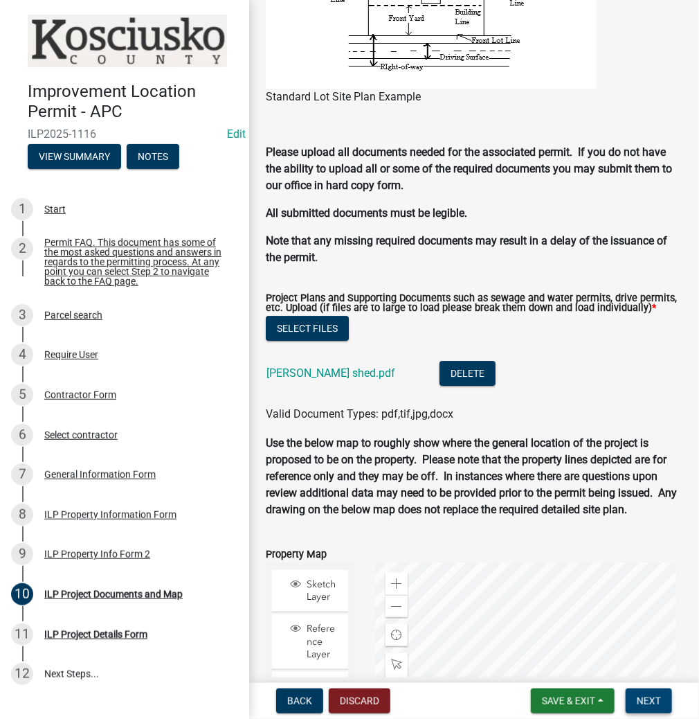
click at [642, 698] on span "Next" at bounding box center [649, 700] width 24 height 11
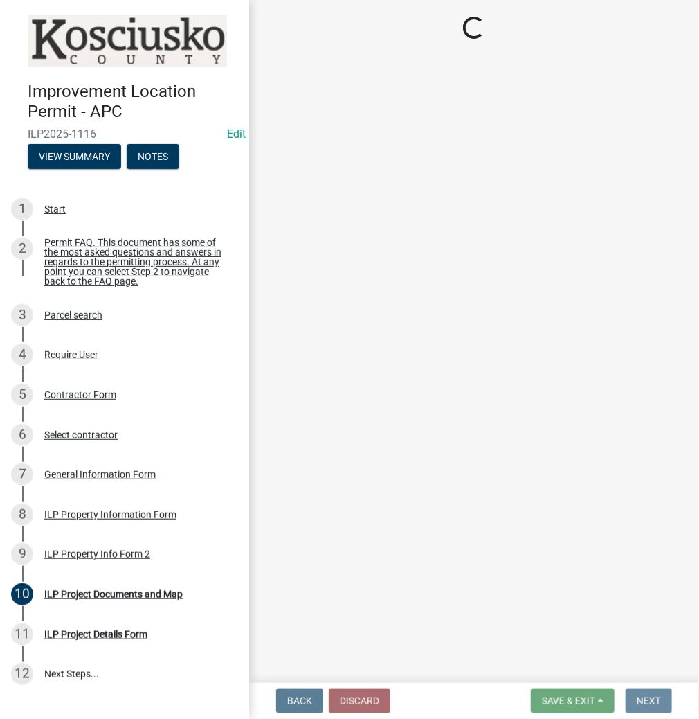
scroll to position [0, 0]
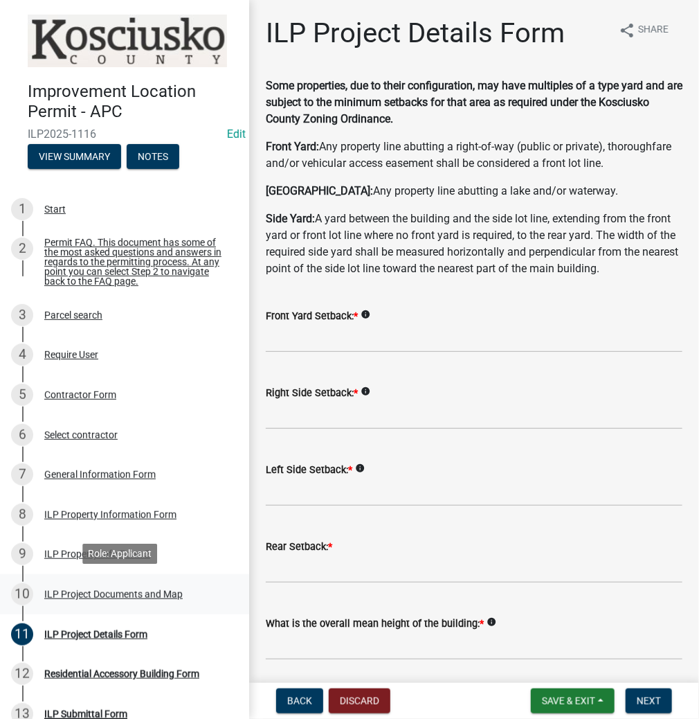
click at [87, 590] on div "ILP Project Documents and Map" at bounding box center [113, 594] width 138 height 10
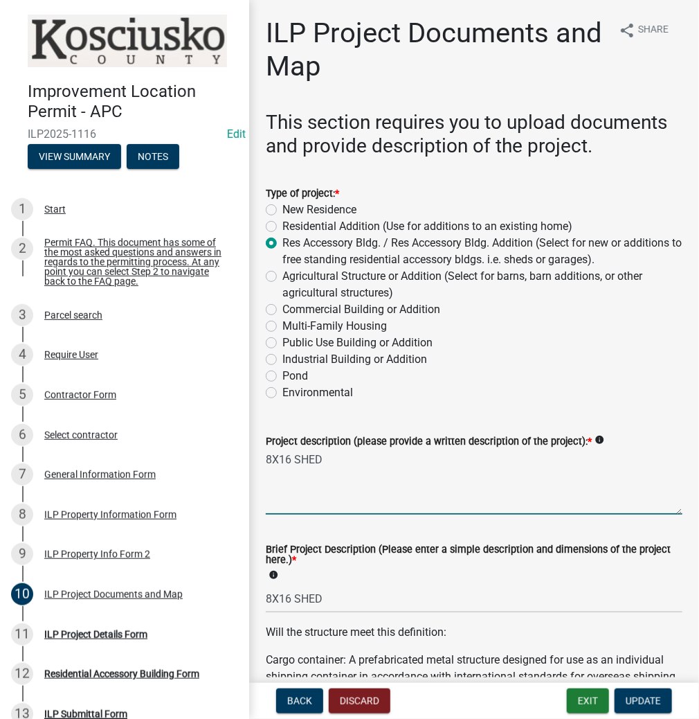
click at [271, 458] on textarea "8X16 SHED" at bounding box center [474, 481] width 417 height 65
type textarea "9X16 SHED"
click at [274, 593] on input "8X16 SHED" at bounding box center [474, 598] width 417 height 28
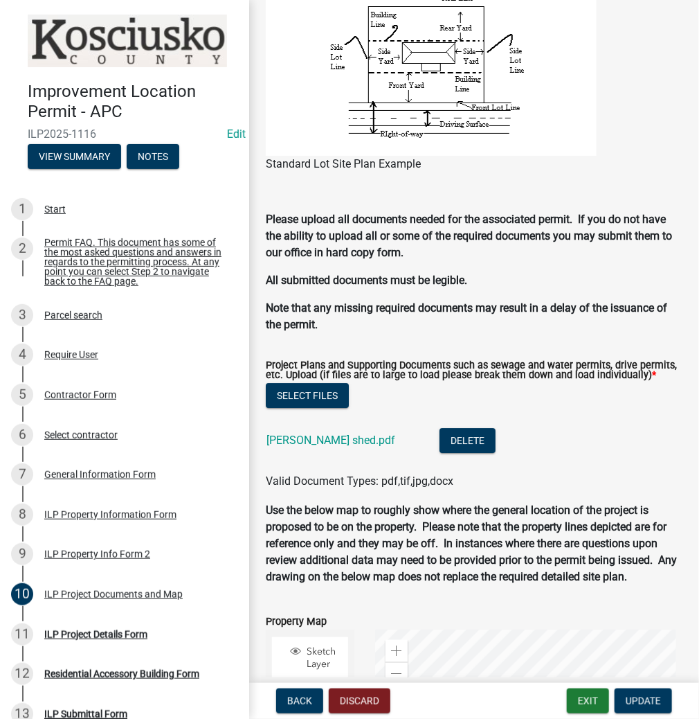
scroll to position [1274, 0]
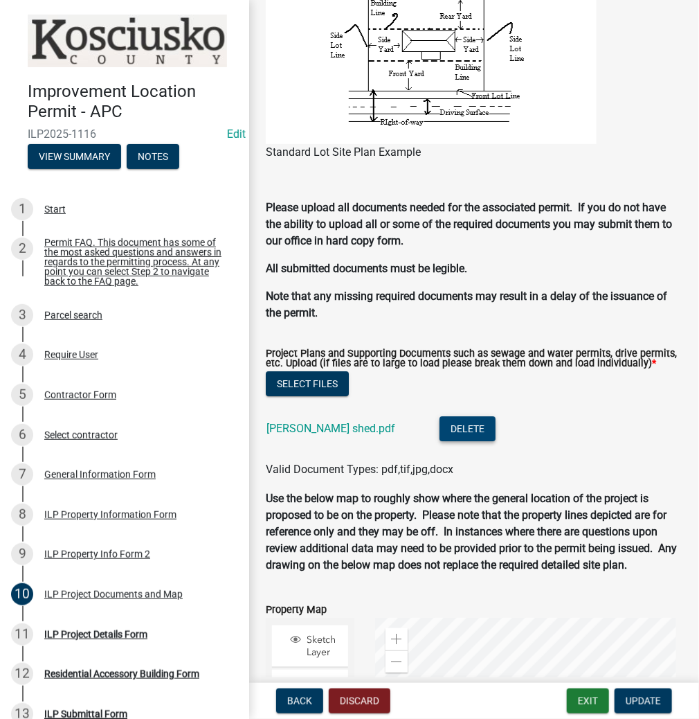
type input "9X16 SHED"
click at [440, 441] on button "Delete" at bounding box center [468, 428] width 56 height 25
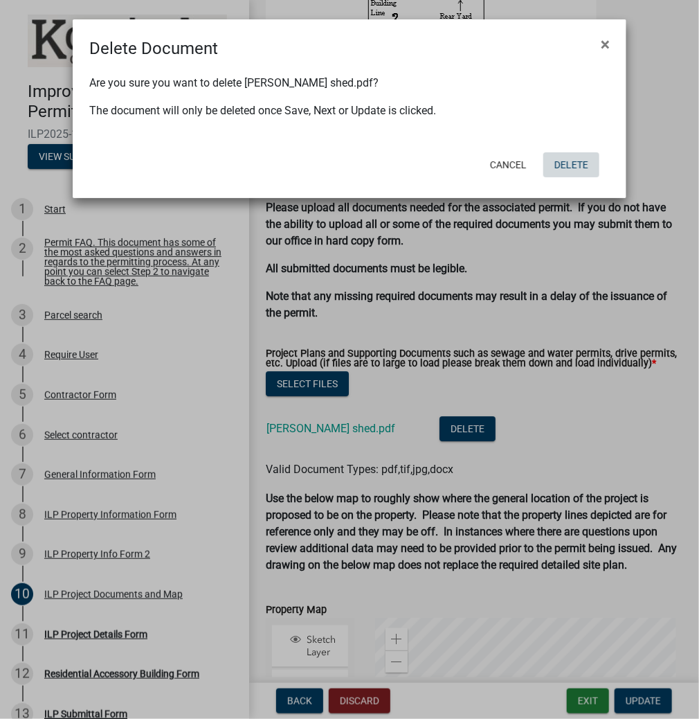
click at [562, 160] on button "Delete" at bounding box center [572, 164] width 56 height 25
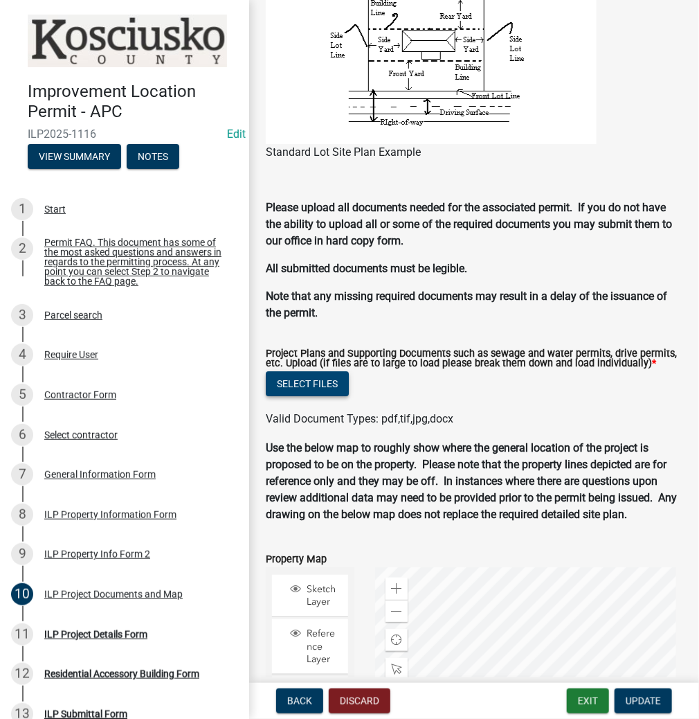
click at [316, 396] on button "Select files" at bounding box center [307, 383] width 83 height 25
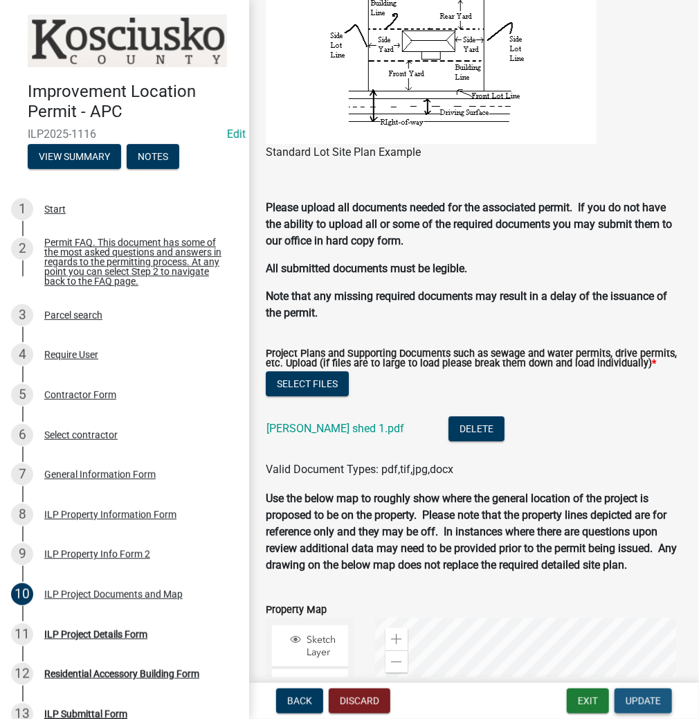
click at [661, 701] on span "Update" at bounding box center [643, 700] width 35 height 11
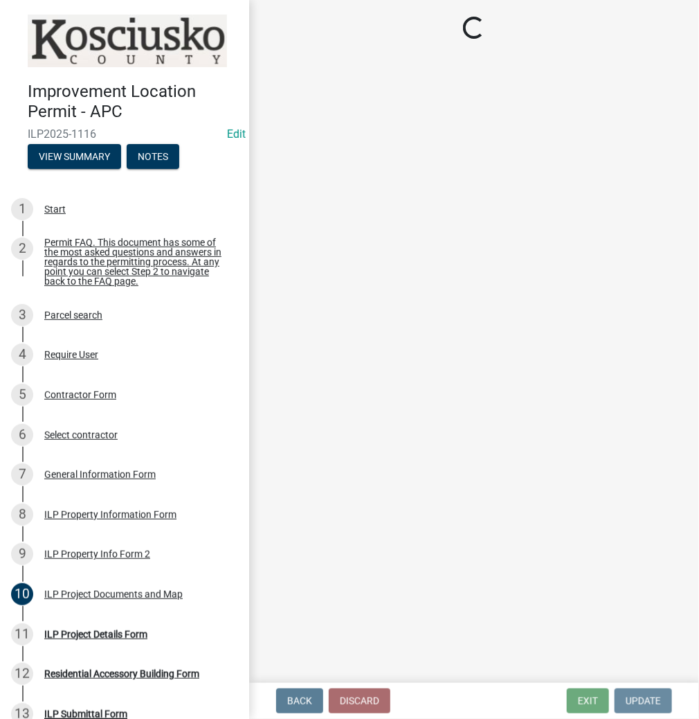
scroll to position [0, 0]
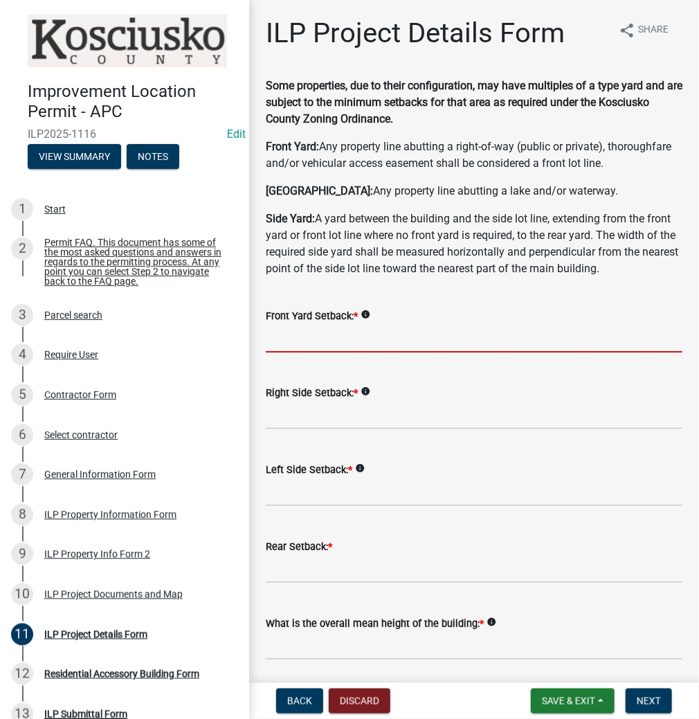
click at [309, 330] on input "text" at bounding box center [474, 338] width 417 height 28
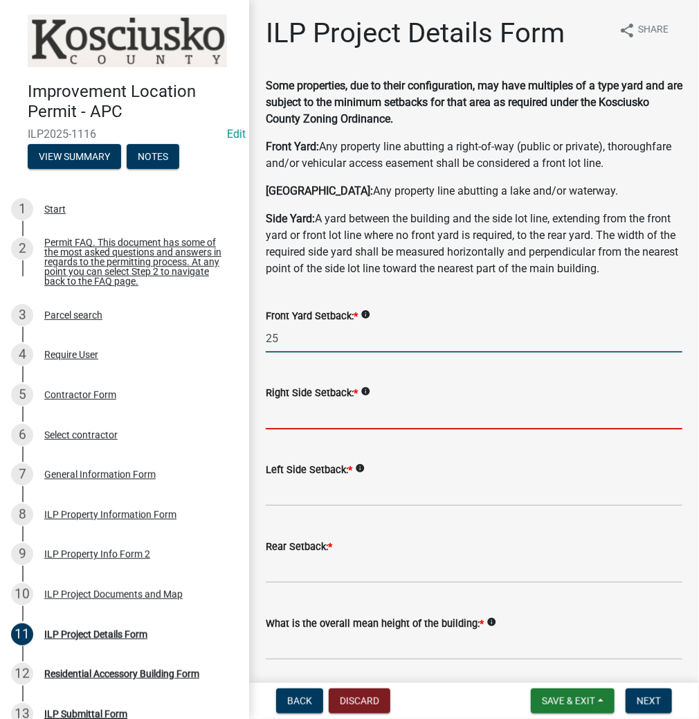
type input "25.0"
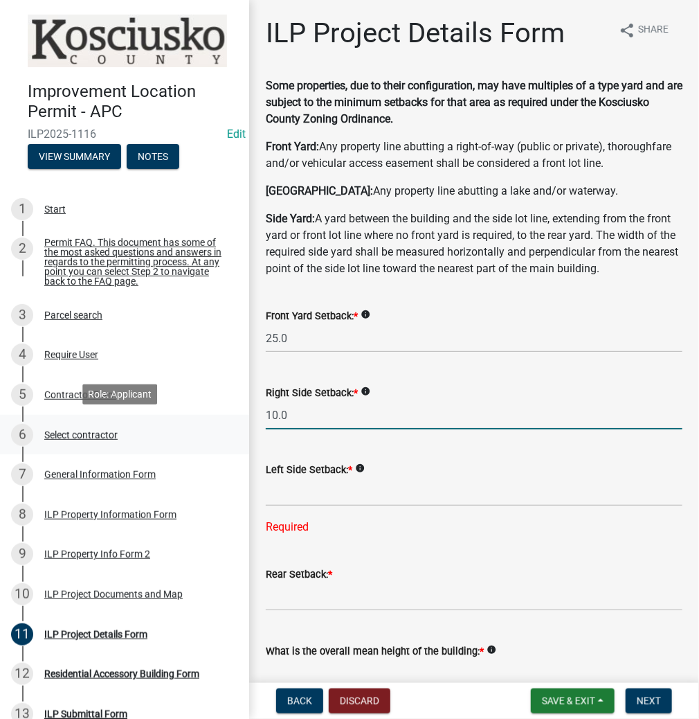
drag, startPoint x: 300, startPoint y: 421, endPoint x: 201, endPoint y: 432, distance: 99.6
click at [201, 432] on div "Improvement Location Permit - APC ILP2025-1116 Edit View Summary Notes 1 Start …" at bounding box center [349, 359] width 699 height 719
type input "5.0"
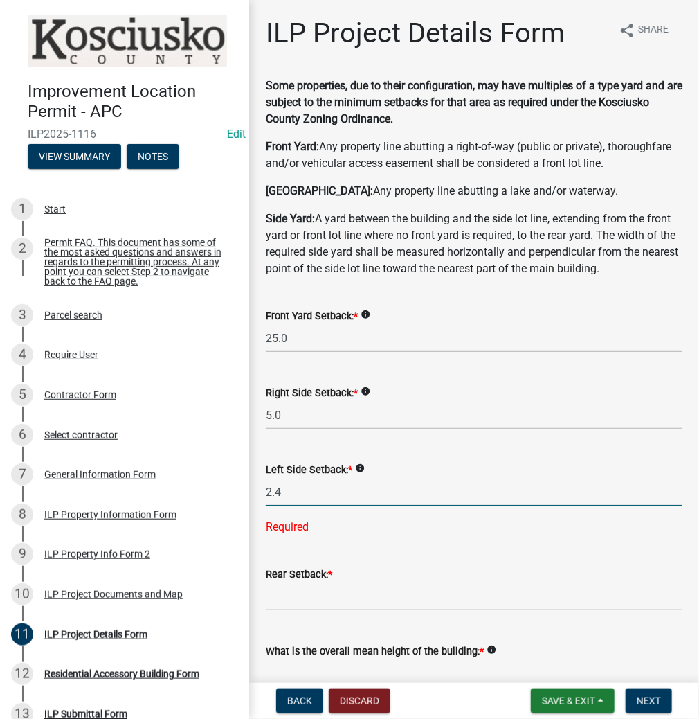
type input "2.4"
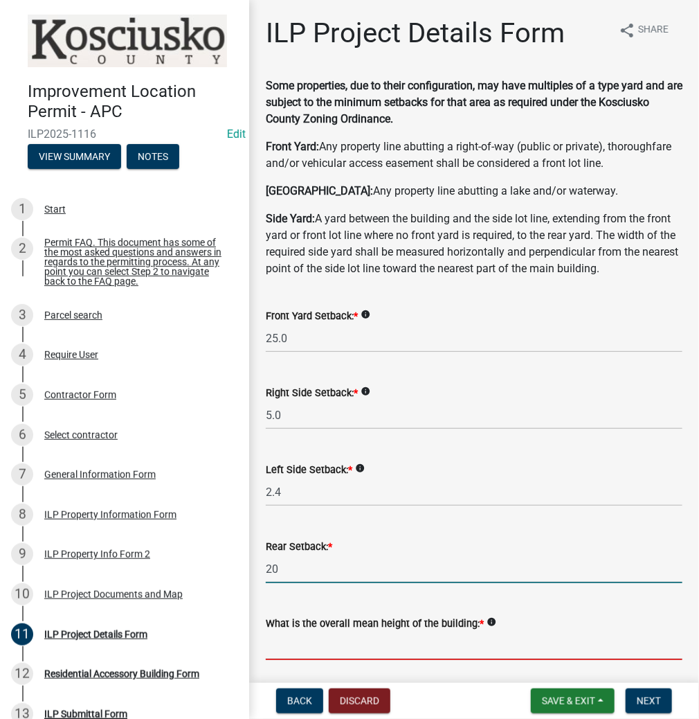
type input "20.0"
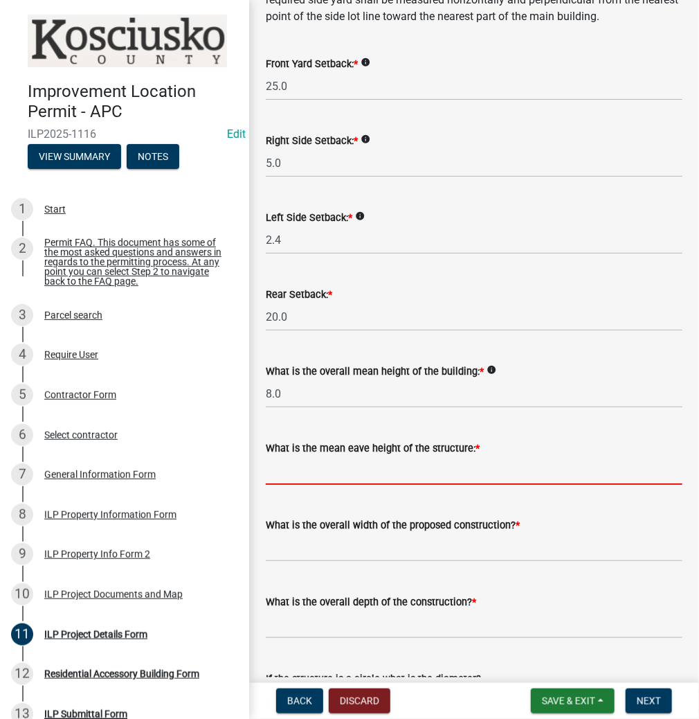
scroll to position [332, 0]
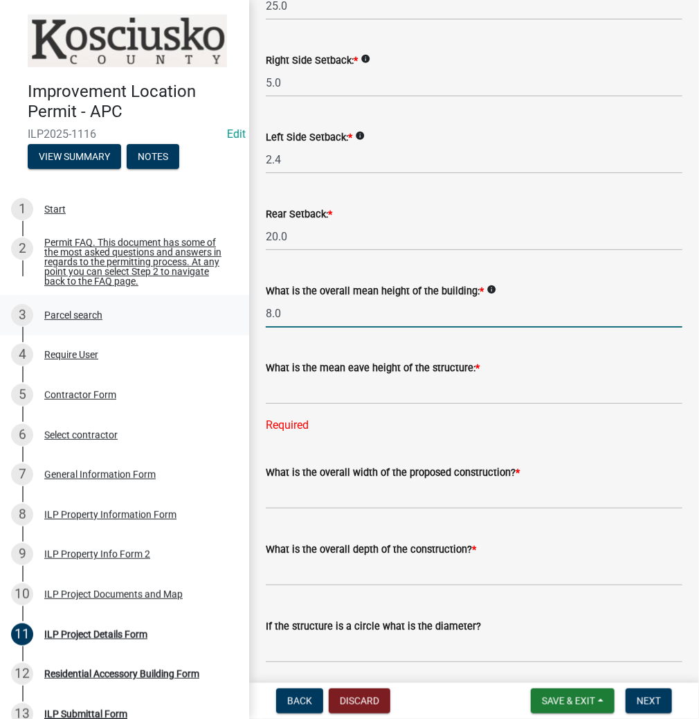
drag, startPoint x: 293, startPoint y: 310, endPoint x: 227, endPoint y: 308, distance: 65.8
click at [227, 308] on div "Improvement Location Permit - APC ILP2025-1116 Edit View Summary Notes 1 Start …" at bounding box center [349, 359] width 699 height 719
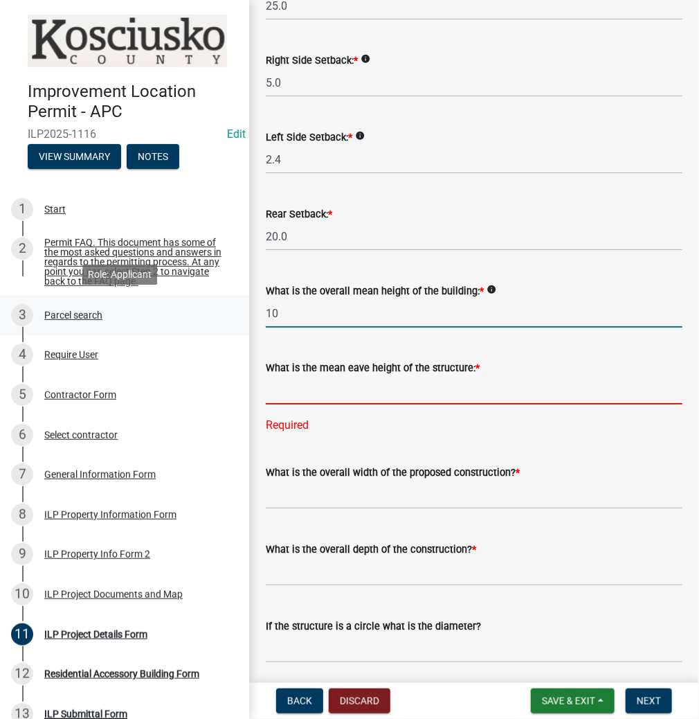
type input "10.0"
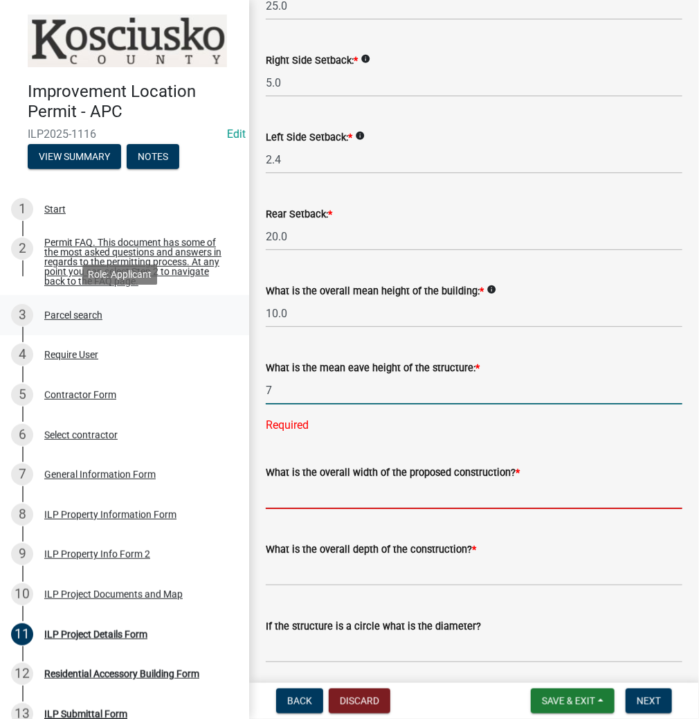
type input "7.0"
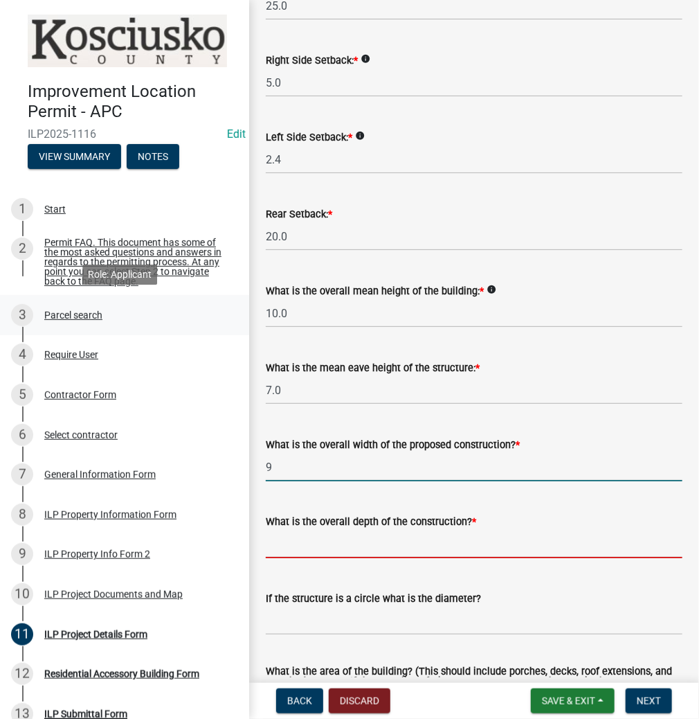
type input "9.00"
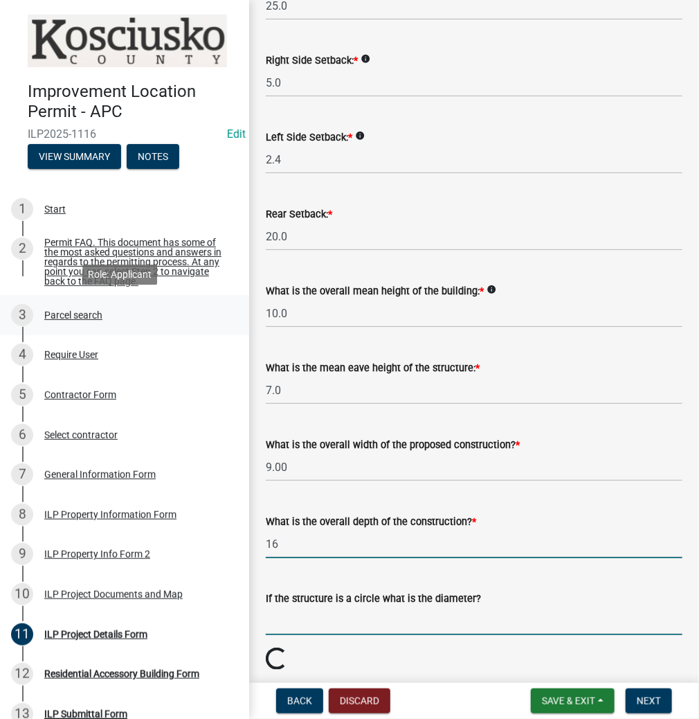
type input "16.00"
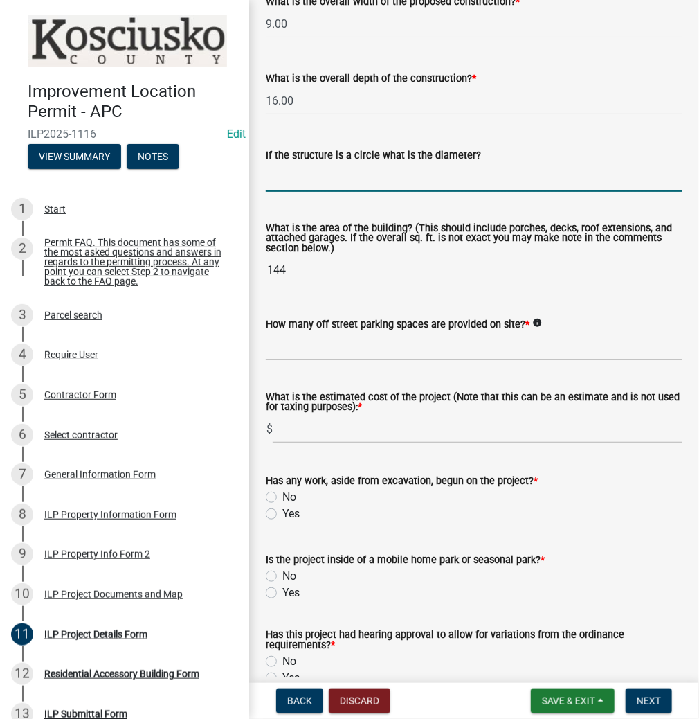
scroll to position [831, 0]
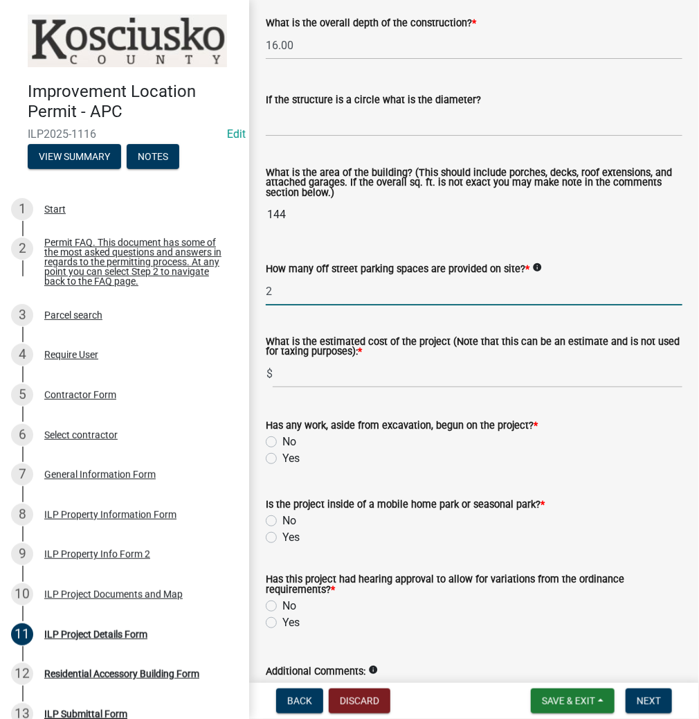
type input "2"
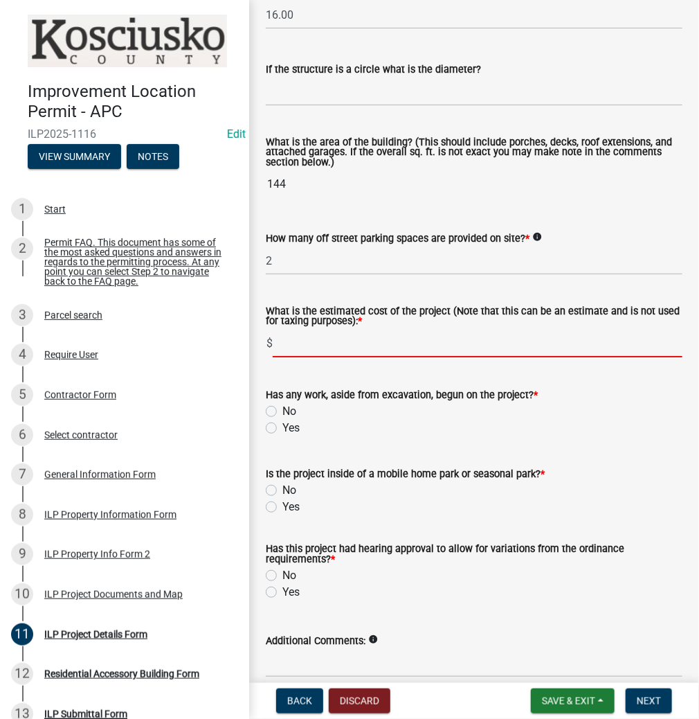
scroll to position [886, 0]
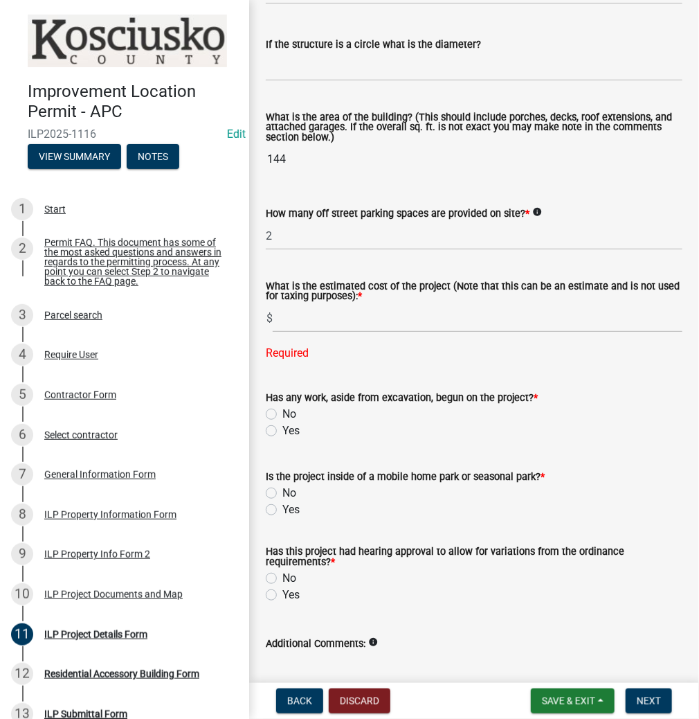
click at [273, 386] on form "Has any work, aside from excavation, begun on the project? * No Yes" at bounding box center [474, 405] width 417 height 66
click at [282, 415] on label "No" at bounding box center [289, 414] width 14 height 17
click at [282, 415] on input "No" at bounding box center [286, 410] width 9 height 9
radio input "true"
click at [299, 314] on input "text" at bounding box center [478, 318] width 410 height 28
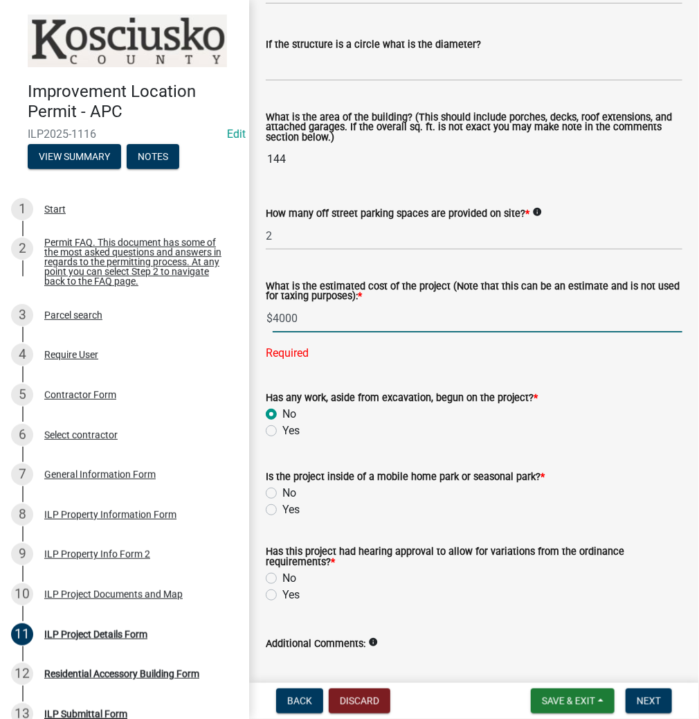
type input "4000"
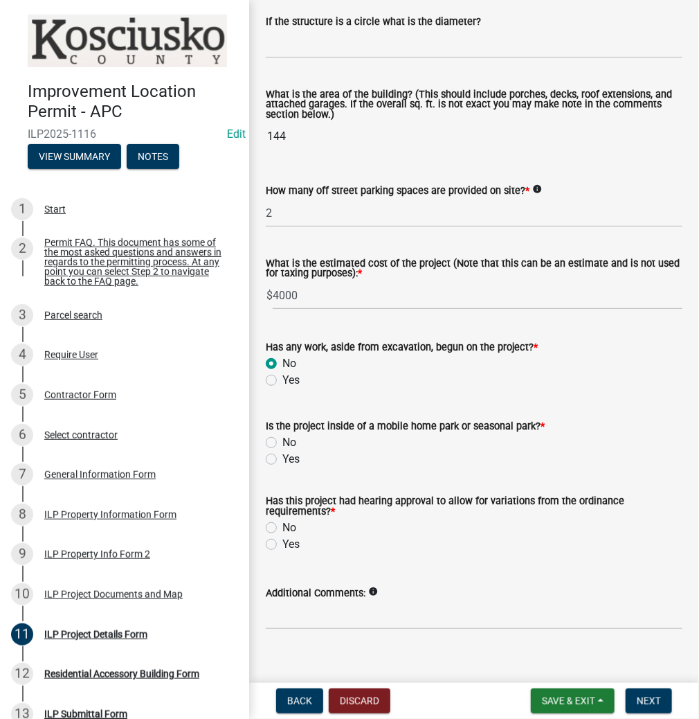
scroll to position [927, 0]
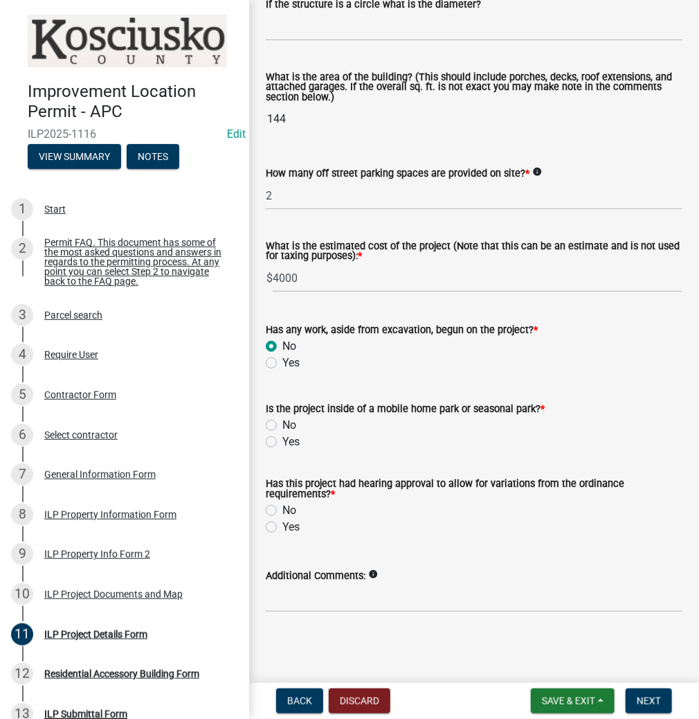
click at [282, 425] on label "No" at bounding box center [289, 425] width 14 height 17
click at [282, 425] on input "No" at bounding box center [286, 421] width 9 height 9
radio input "true"
click at [282, 525] on label "Yes" at bounding box center [290, 527] width 17 height 17
click at [282, 525] on input "Yes" at bounding box center [286, 523] width 9 height 9
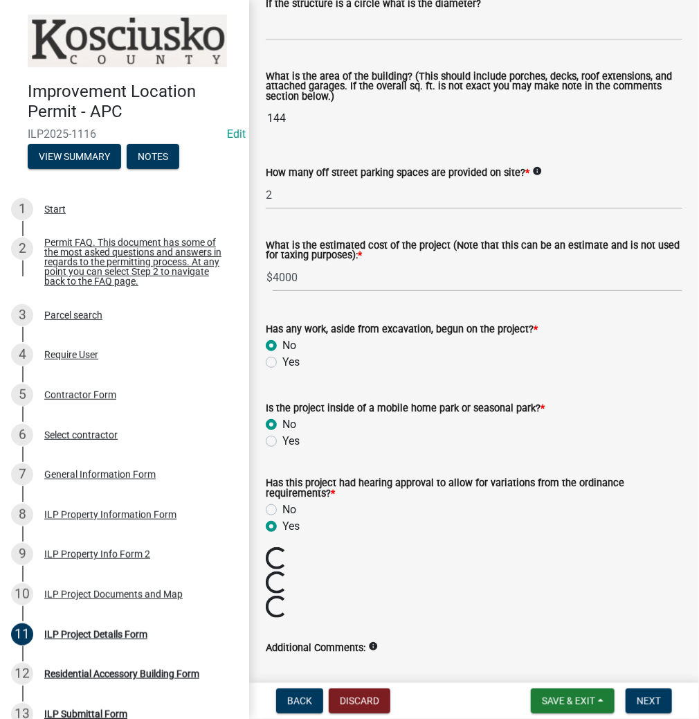
radio input "true"
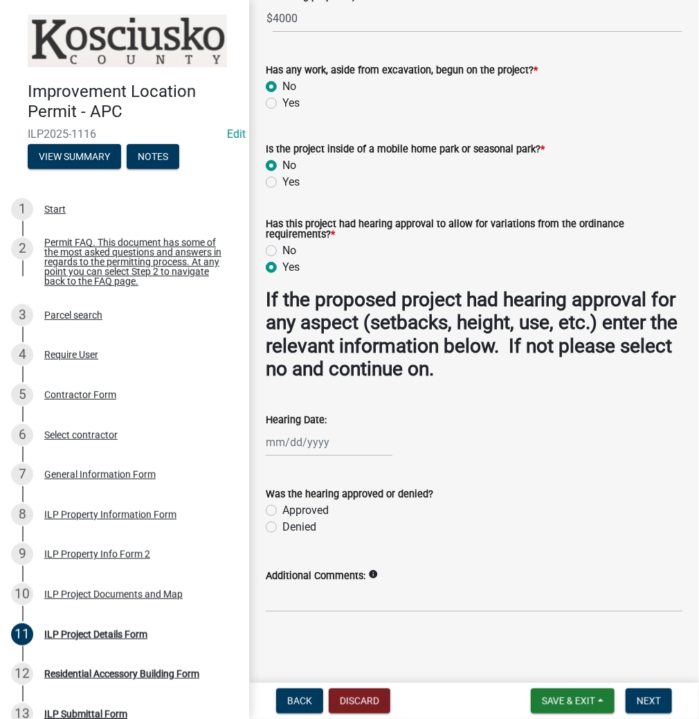
scroll to position [1187, 0]
click at [296, 449] on div at bounding box center [329, 442] width 127 height 28
select select "9"
select select "2025"
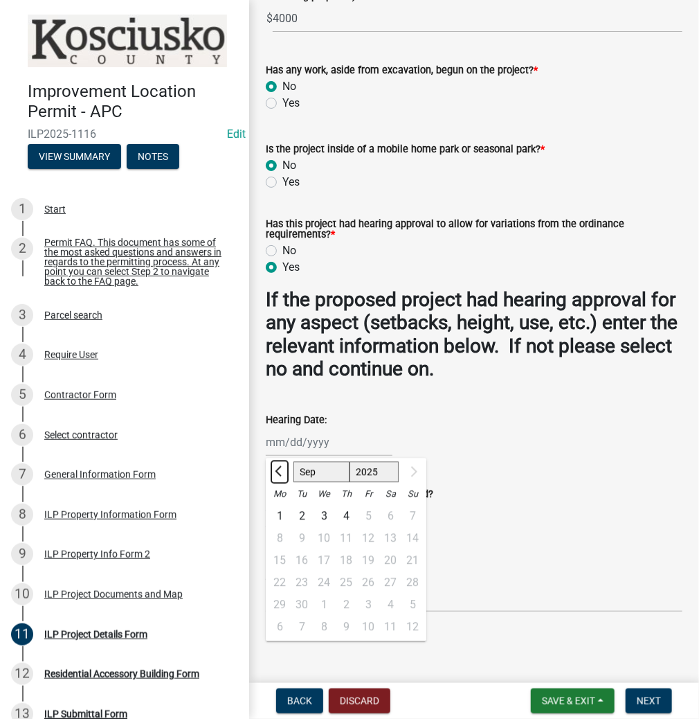
click at [277, 476] on button "Previous month" at bounding box center [279, 471] width 17 height 22
select select "8"
click at [341, 581] on div "21" at bounding box center [346, 582] width 22 height 22
type input "[DATE]"
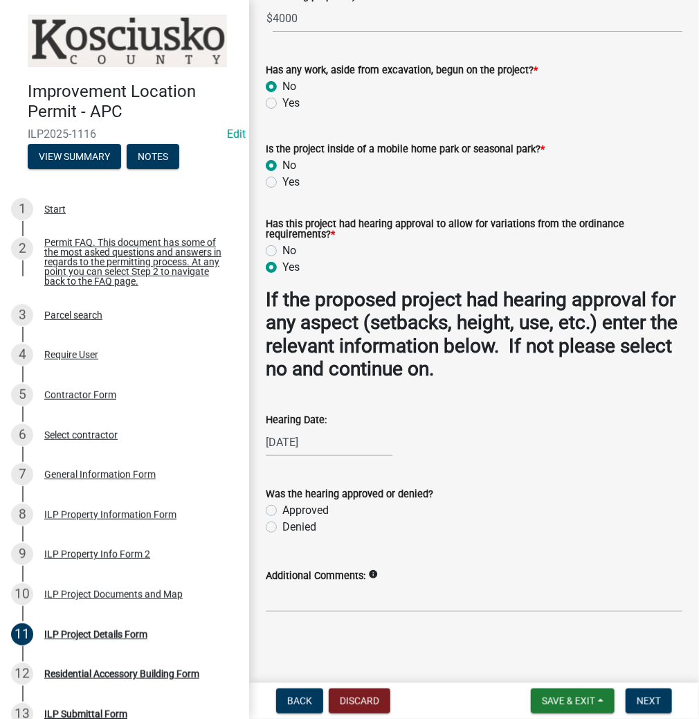
click at [282, 508] on label "Approved" at bounding box center [305, 510] width 46 height 17
click at [282, 508] on input "Approved" at bounding box center [286, 506] width 9 height 9
radio input "true"
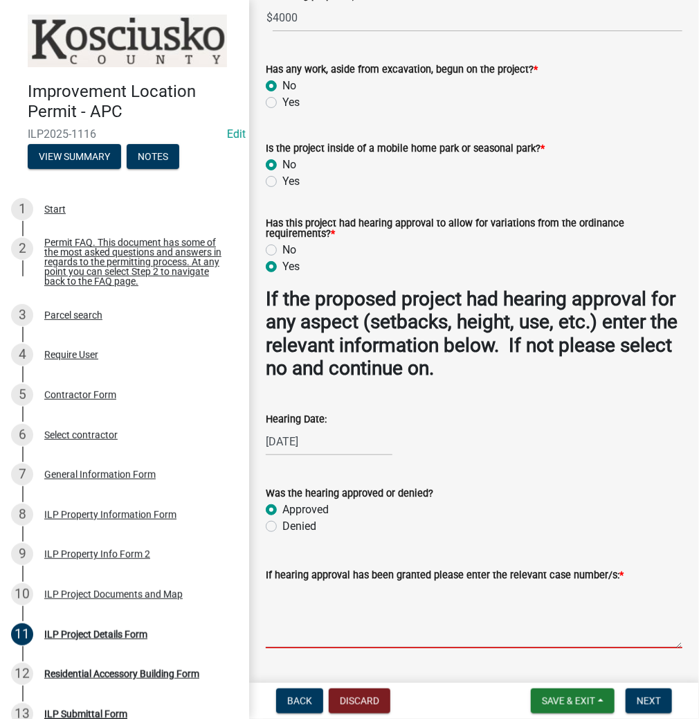
click at [322, 607] on textarea "If hearing approval has been granted please enter the relevant case number/s: *" at bounding box center [474, 615] width 417 height 65
type textarea "VAR 2025-223"
click at [649, 701] on span "Next" at bounding box center [649, 700] width 24 height 11
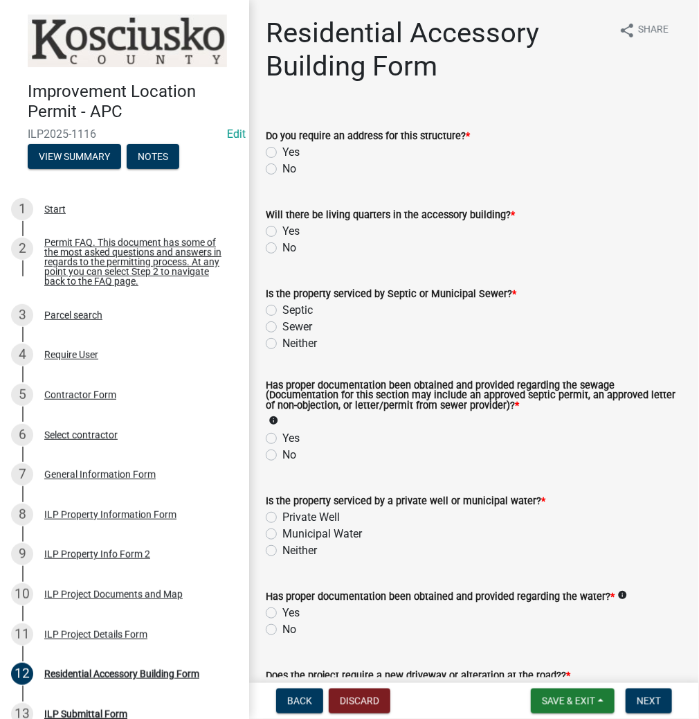
click at [282, 171] on label "No" at bounding box center [289, 169] width 14 height 17
click at [282, 170] on input "No" at bounding box center [286, 165] width 9 height 9
radio input "true"
click at [282, 243] on label "No" at bounding box center [289, 248] width 14 height 17
click at [282, 243] on input "No" at bounding box center [286, 244] width 9 height 9
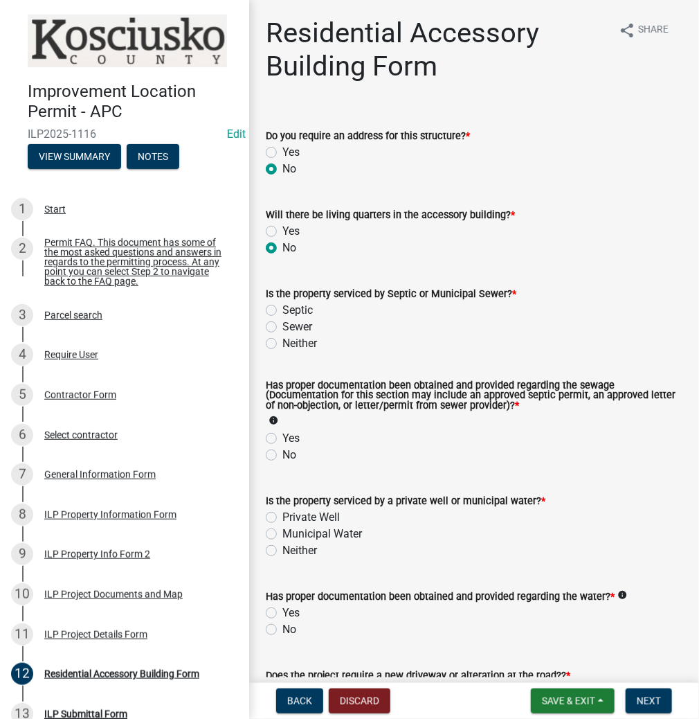
radio input "true"
click at [282, 327] on label "Sewer" at bounding box center [297, 326] width 30 height 17
click at [282, 327] on input "Sewer" at bounding box center [286, 322] width 9 height 9
radio input "true"
click at [282, 437] on label "Yes" at bounding box center [290, 438] width 17 height 17
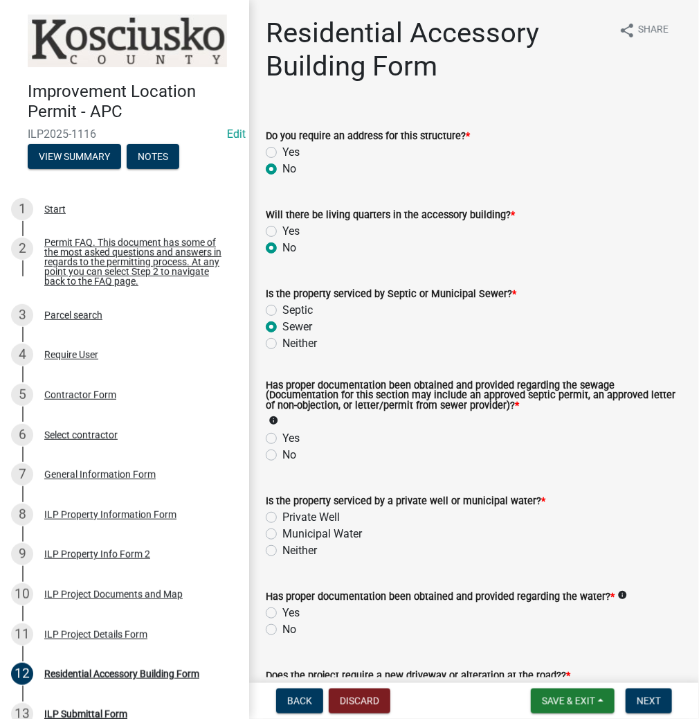
click at [282, 437] on input "Yes" at bounding box center [286, 434] width 9 height 9
radio input "true"
click at [282, 343] on label "Neither" at bounding box center [299, 343] width 35 height 17
click at [282, 343] on input "Neither" at bounding box center [286, 339] width 9 height 9
radio input "true"
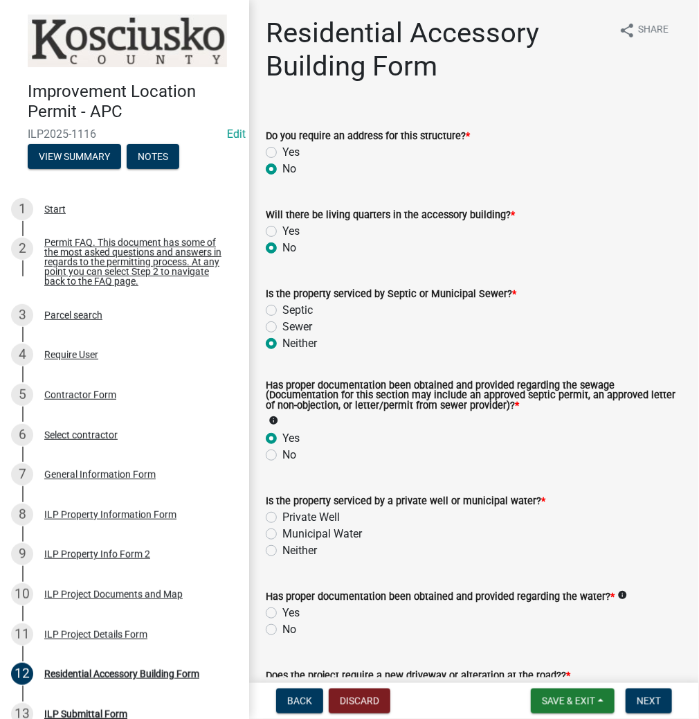
click at [282, 551] on label "Neither" at bounding box center [299, 550] width 35 height 17
click at [282, 551] on input "Neither" at bounding box center [286, 546] width 9 height 9
radio input "true"
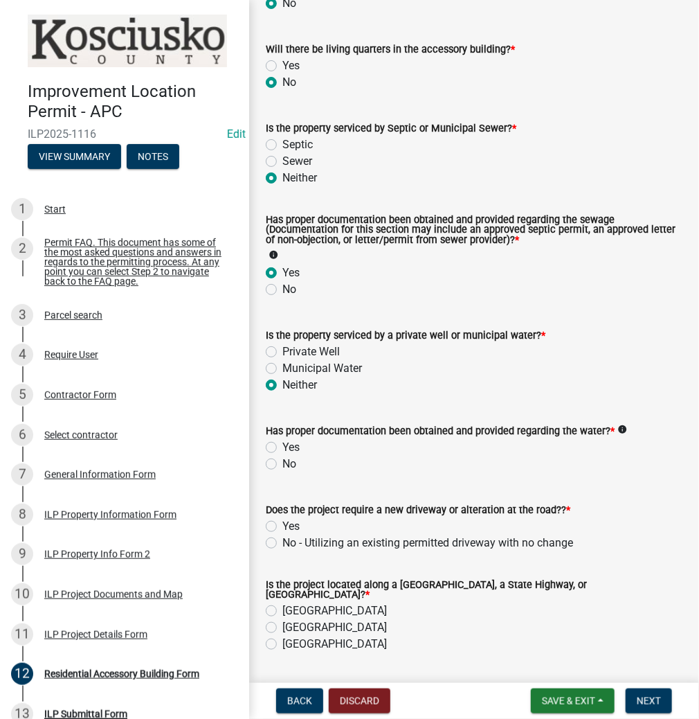
scroll to position [222, 0]
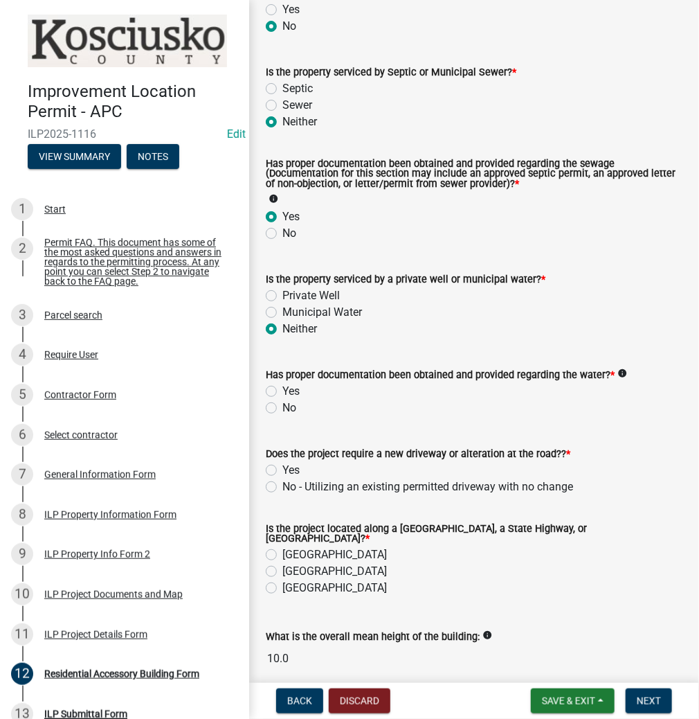
click at [282, 310] on label "Municipal Water" at bounding box center [322, 312] width 80 height 17
click at [282, 310] on input "Municipal Water" at bounding box center [286, 308] width 9 height 9
radio input "true"
click at [282, 100] on label "Sewer" at bounding box center [297, 105] width 30 height 17
click at [282, 100] on input "Sewer" at bounding box center [286, 101] width 9 height 9
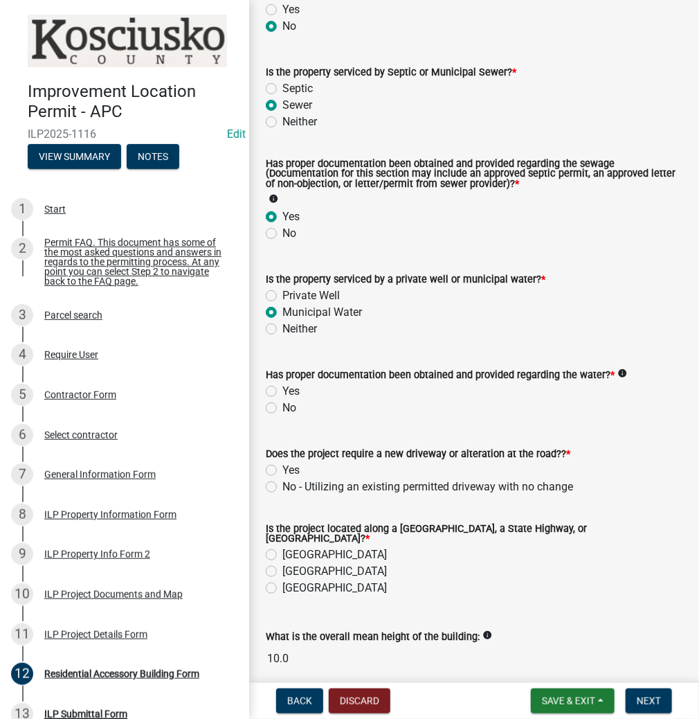
radio input "true"
click at [282, 390] on label "Yes" at bounding box center [290, 391] width 17 height 17
click at [282, 390] on input "Yes" at bounding box center [286, 387] width 9 height 9
radio input "true"
click at [282, 486] on label "No - Utilizing an existing permitted driveway with no change" at bounding box center [427, 486] width 291 height 17
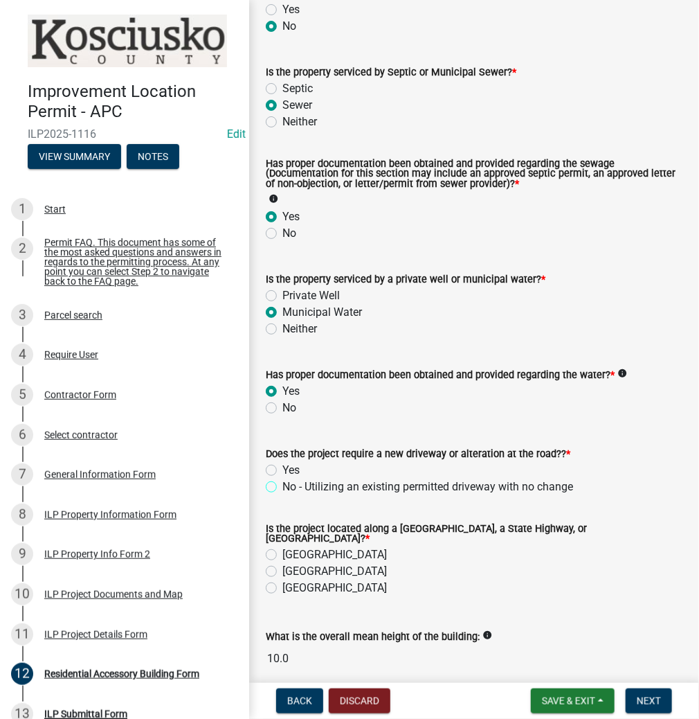
click at [282, 486] on input "No - Utilizing an existing permitted driveway with no change" at bounding box center [286, 482] width 9 height 9
radio input "true"
click at [282, 564] on label "[GEOGRAPHIC_DATA]" at bounding box center [334, 571] width 105 height 17
click at [282, 564] on input "[GEOGRAPHIC_DATA]" at bounding box center [286, 567] width 9 height 9
radio input "true"
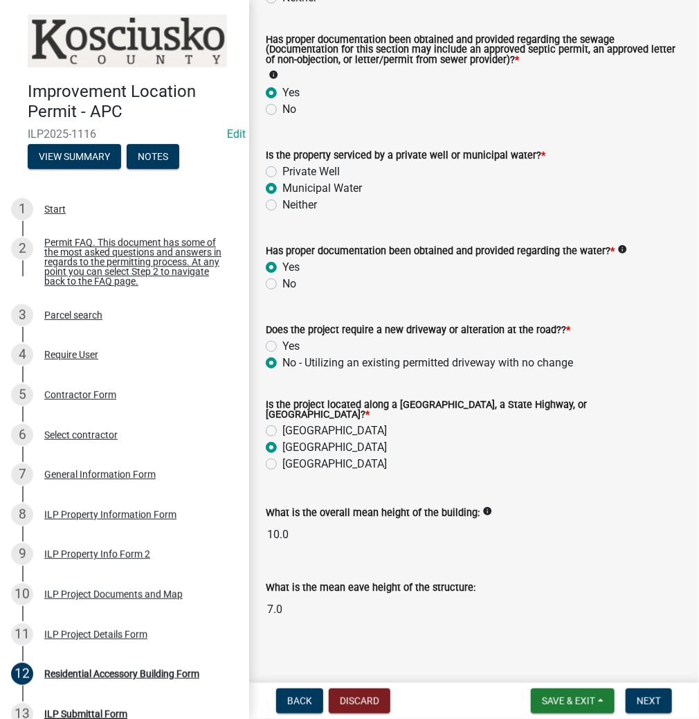
scroll to position [351, 0]
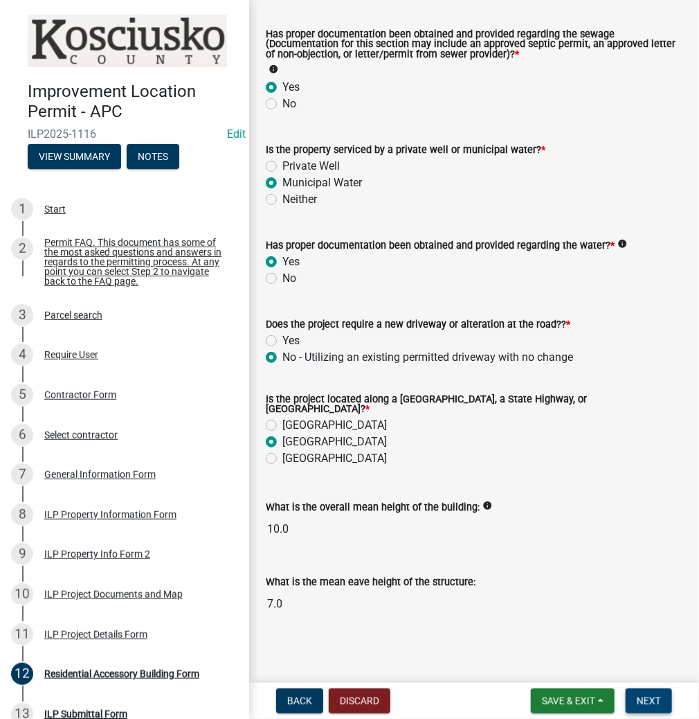
click at [649, 693] on button "Next" at bounding box center [649, 700] width 46 height 25
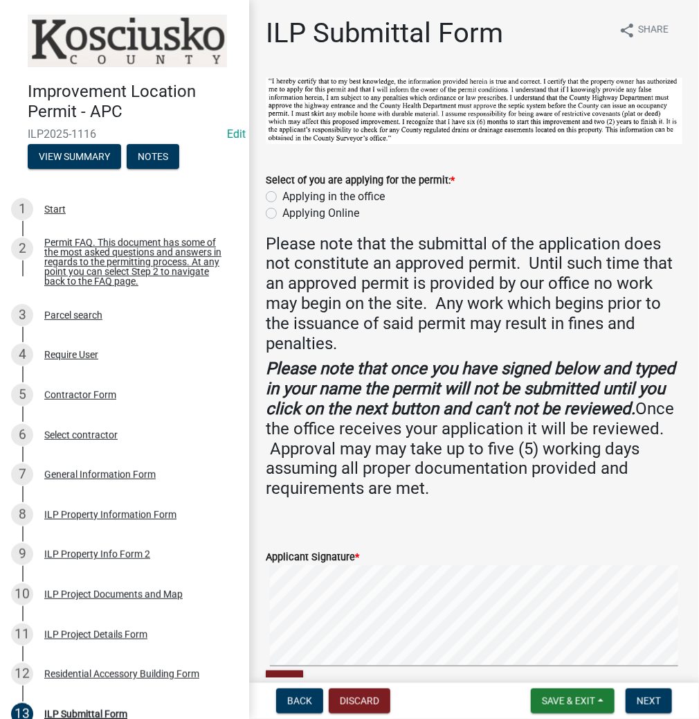
click at [282, 194] on label "Applying in the office" at bounding box center [333, 196] width 102 height 17
click at [282, 194] on input "Applying in the office" at bounding box center [286, 192] width 9 height 9
radio input "true"
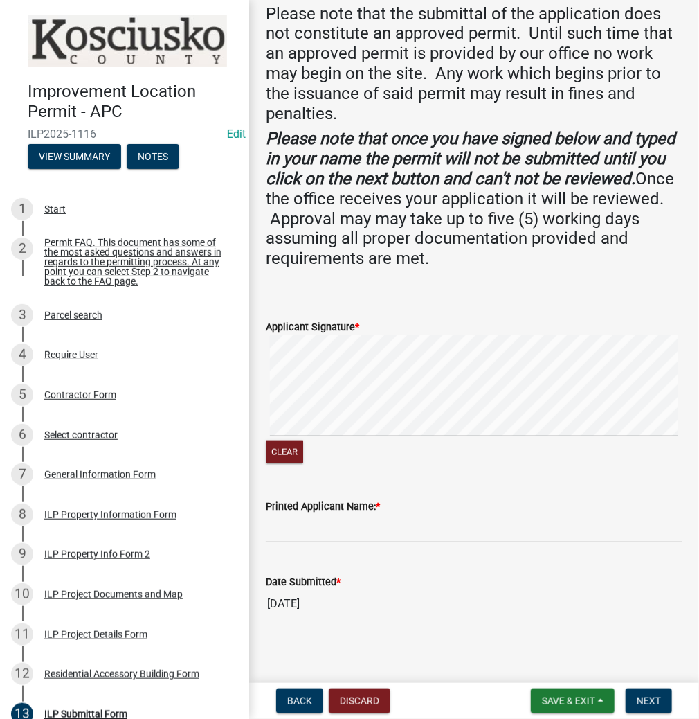
scroll to position [234, 0]
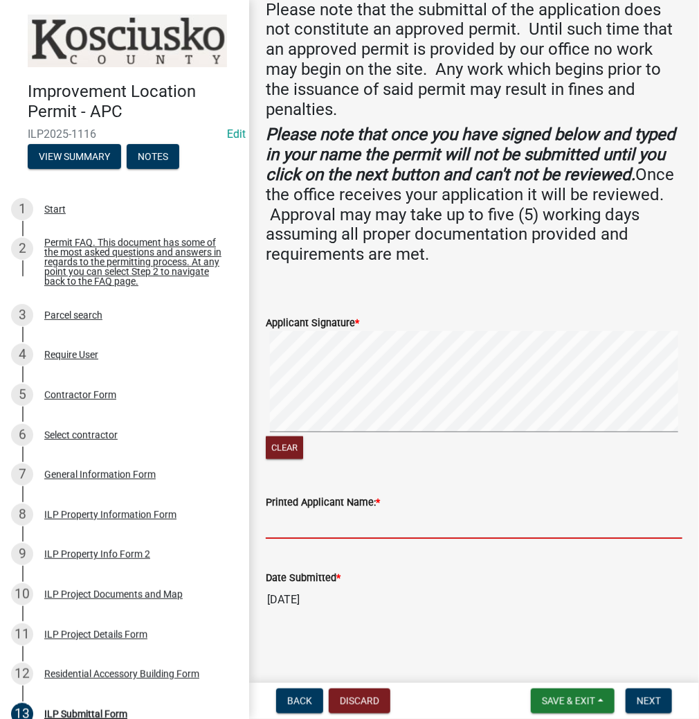
click at [298, 515] on input "Printed Applicant Name: *" at bounding box center [474, 524] width 417 height 28
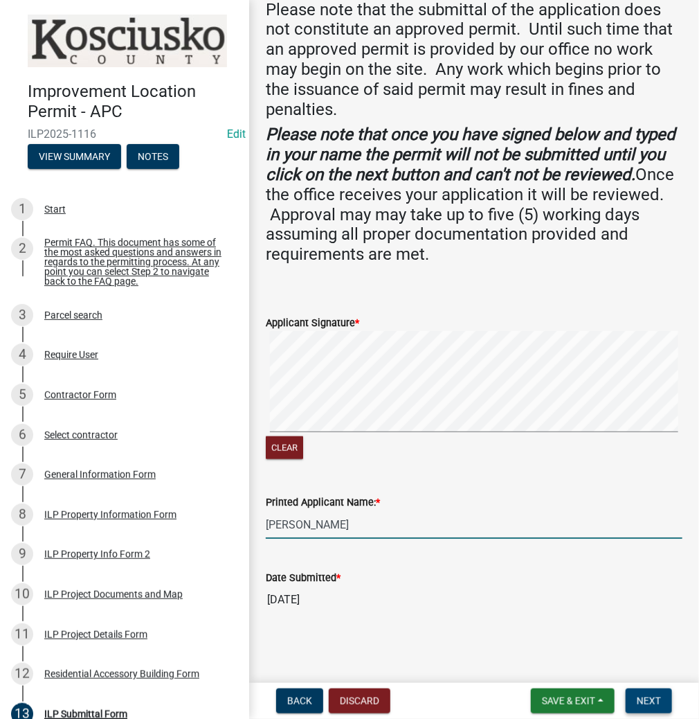
type input "[PERSON_NAME]"
click at [640, 695] on span "Next" at bounding box center [649, 700] width 24 height 11
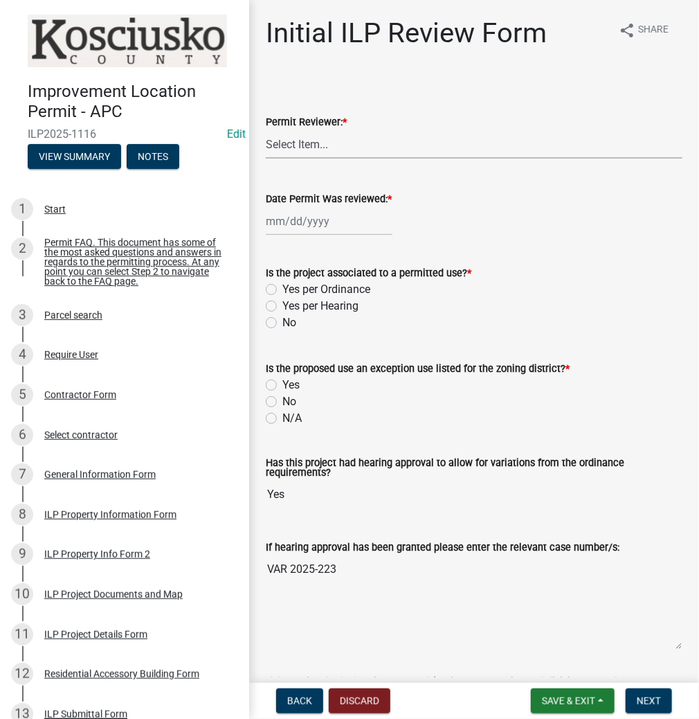
click at [305, 141] on select "Select Item... MMS LT AT CS [PERSON_NAME]" at bounding box center [474, 144] width 417 height 28
click at [266, 130] on select "Select Item... MMS LT AT CS [PERSON_NAME]" at bounding box center [474, 144] width 417 height 28
select select "c872cdc8-ca01-49f1-a213-e4b05fa58cd2"
click at [313, 224] on div at bounding box center [329, 221] width 127 height 28
select select "9"
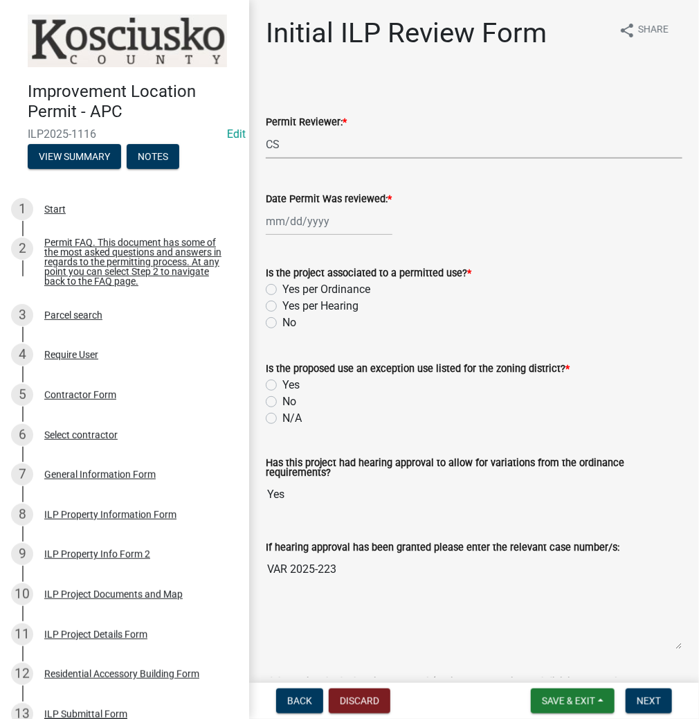
select select "2025"
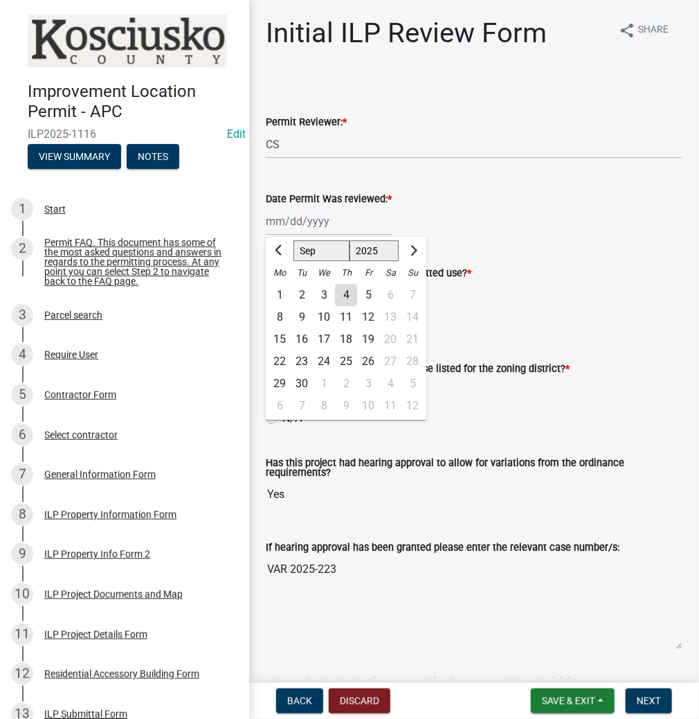
click at [347, 291] on div "4" at bounding box center [346, 295] width 22 height 22
type input "[DATE]"
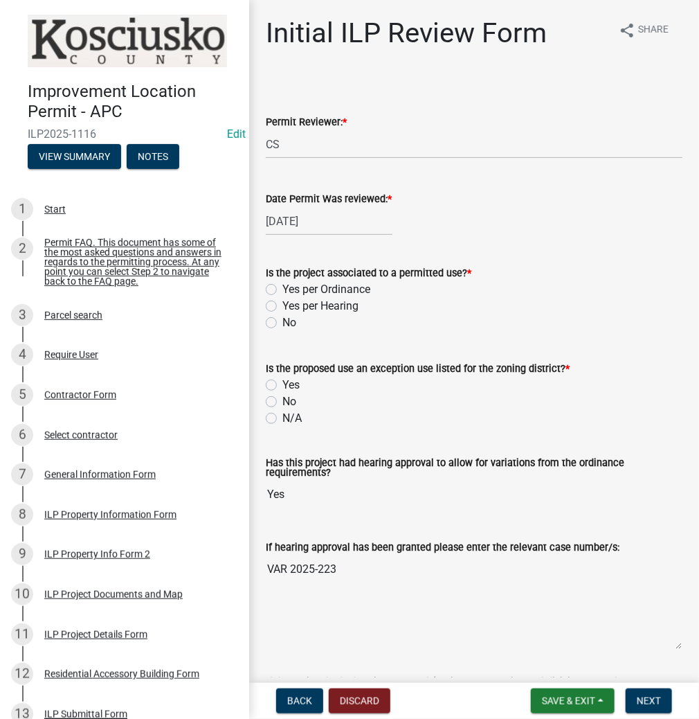
click at [282, 307] on label "Yes per Hearing" at bounding box center [320, 306] width 76 height 17
click at [282, 307] on input "Yes per Hearing" at bounding box center [286, 302] width 9 height 9
radio input "true"
click at [282, 402] on label "No" at bounding box center [289, 401] width 14 height 17
click at [282, 402] on input "No" at bounding box center [286, 397] width 9 height 9
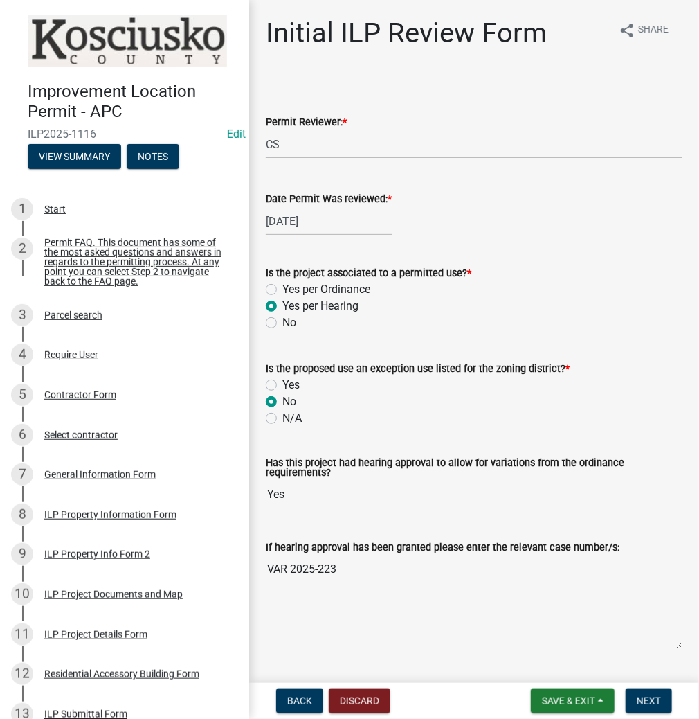
radio input "true"
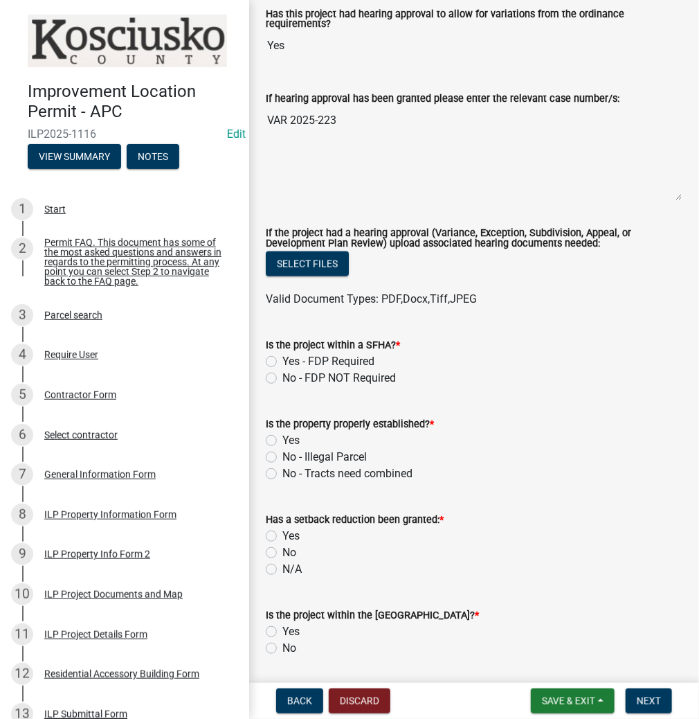
scroll to position [499, 0]
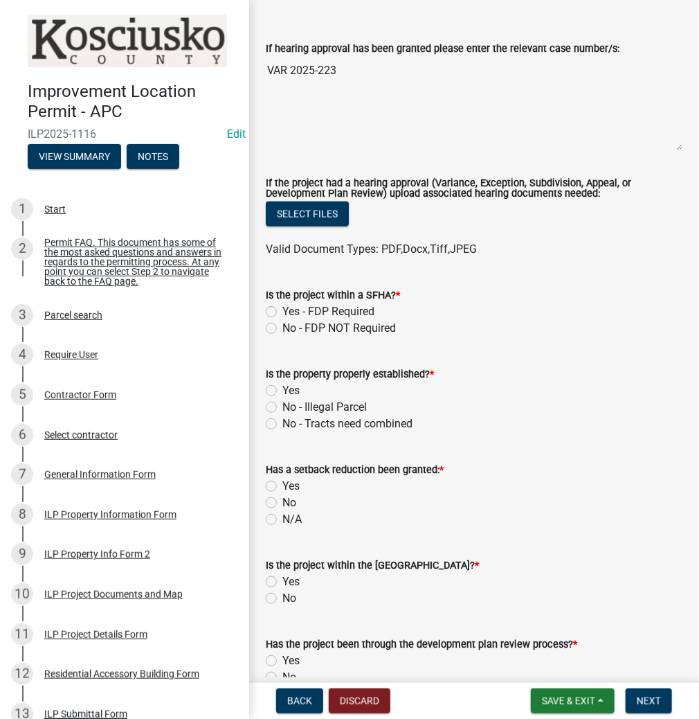
click at [282, 323] on label "No - FDP NOT Required" at bounding box center [339, 328] width 114 height 17
click at [282, 323] on input "No - FDP NOT Required" at bounding box center [286, 324] width 9 height 9
radio input "true"
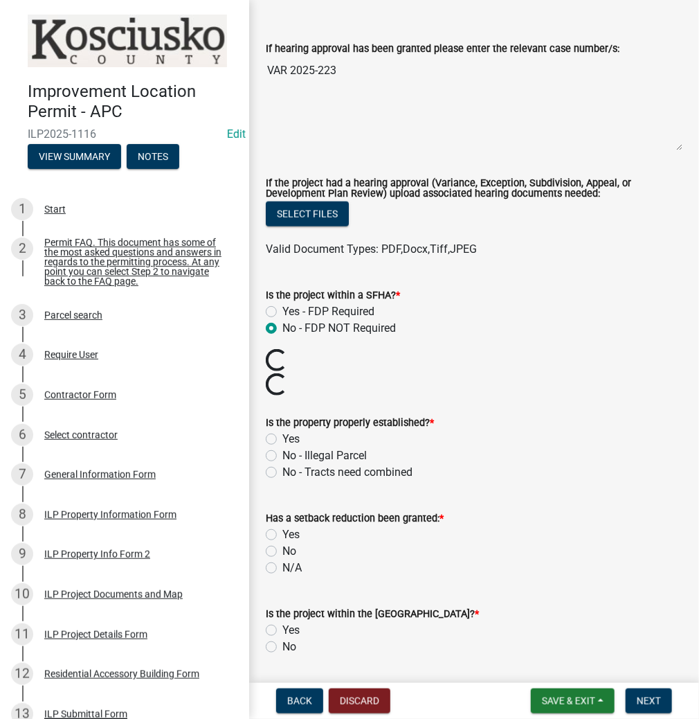
click at [282, 438] on label "Yes" at bounding box center [290, 439] width 17 height 17
click at [282, 438] on input "Yes" at bounding box center [286, 435] width 9 height 9
radio input "true"
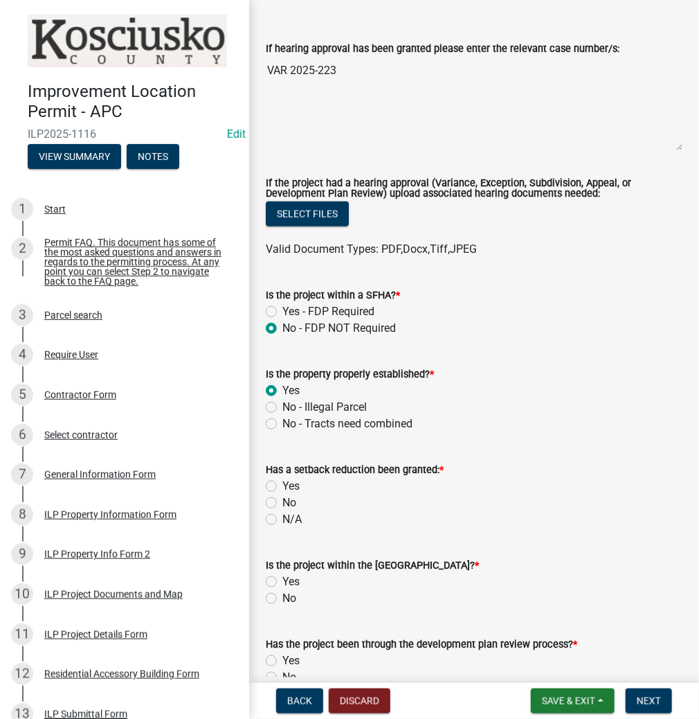
click at [282, 501] on label "No" at bounding box center [289, 502] width 14 height 17
click at [282, 501] on input "No" at bounding box center [286, 498] width 9 height 9
radio input "true"
click at [282, 598] on label "No" at bounding box center [289, 598] width 14 height 17
click at [282, 598] on input "No" at bounding box center [286, 594] width 9 height 9
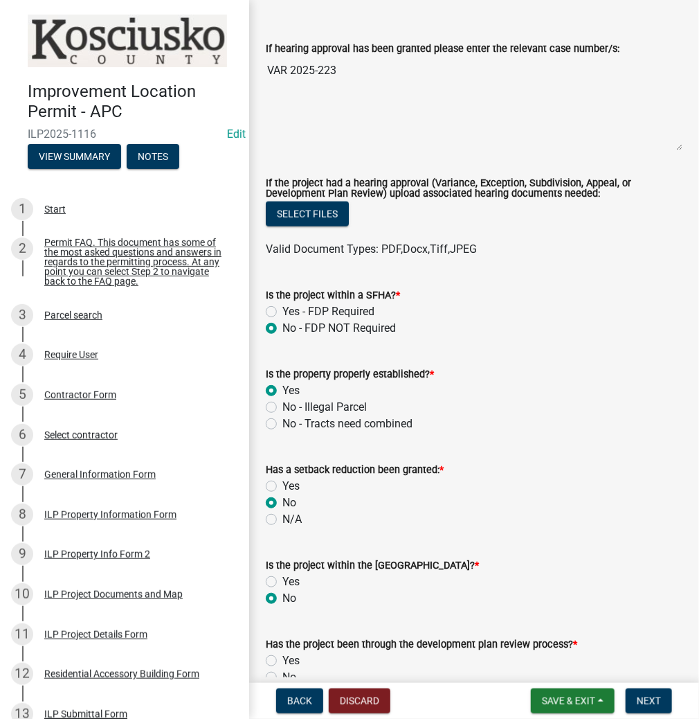
radio input "true"
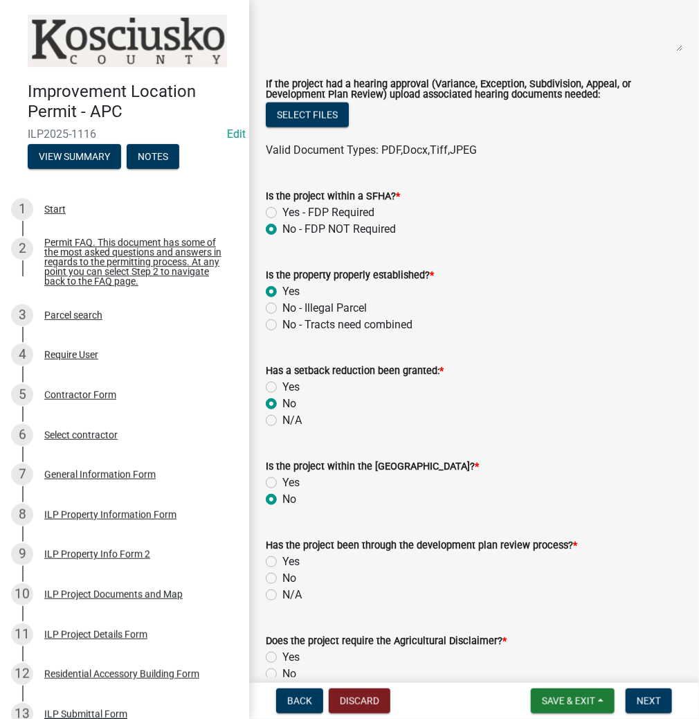
scroll to position [720, 0]
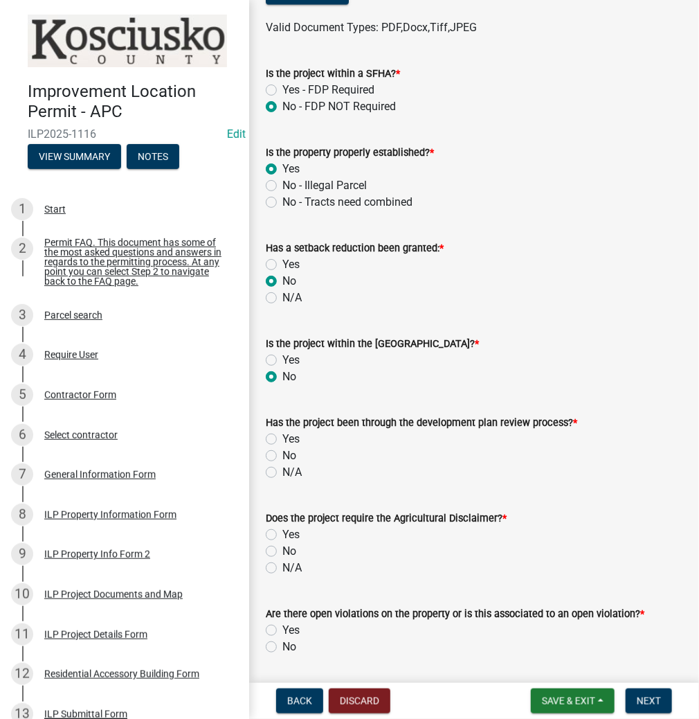
click at [278, 456] on div "No" at bounding box center [474, 455] width 417 height 17
click at [282, 554] on label "No" at bounding box center [289, 551] width 14 height 17
click at [282, 552] on input "No" at bounding box center [286, 547] width 9 height 9
radio input "true"
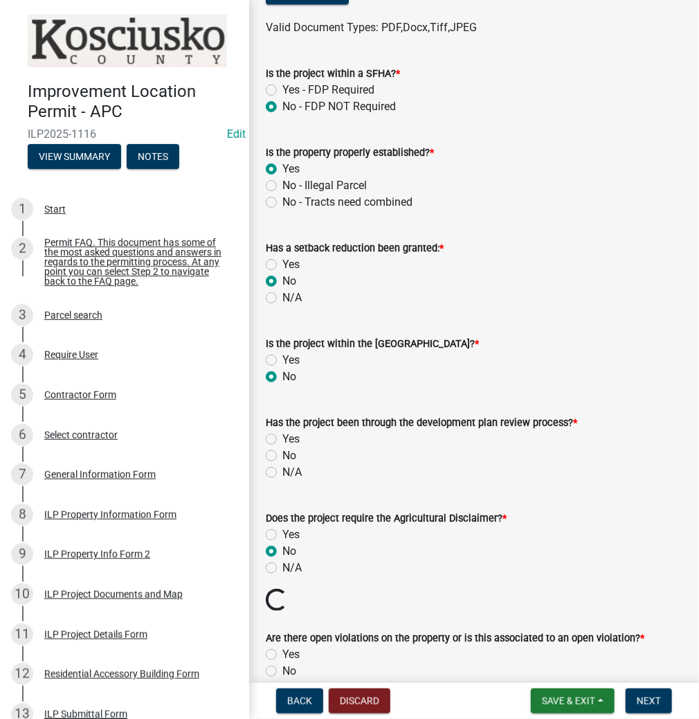
click at [282, 456] on label "No" at bounding box center [289, 455] width 14 height 17
click at [282, 456] on input "No" at bounding box center [286, 451] width 9 height 9
radio input "true"
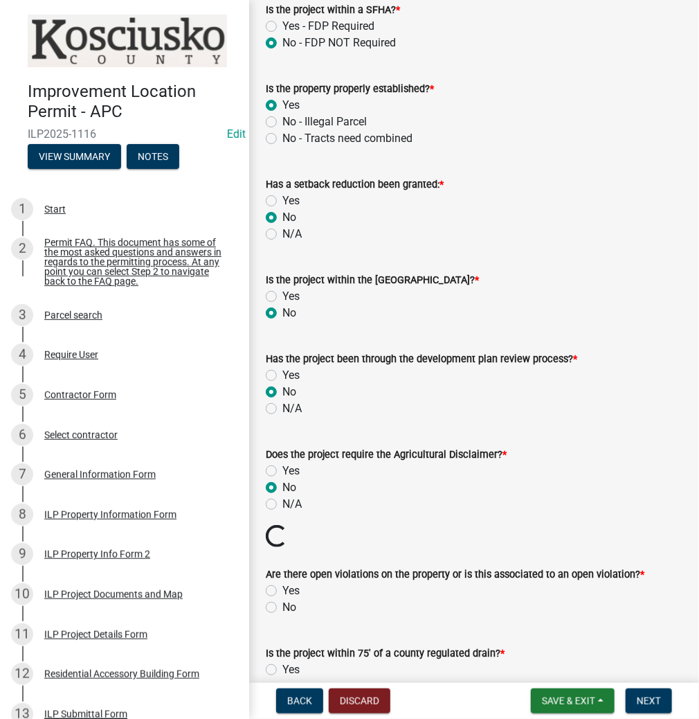
scroll to position [886, 0]
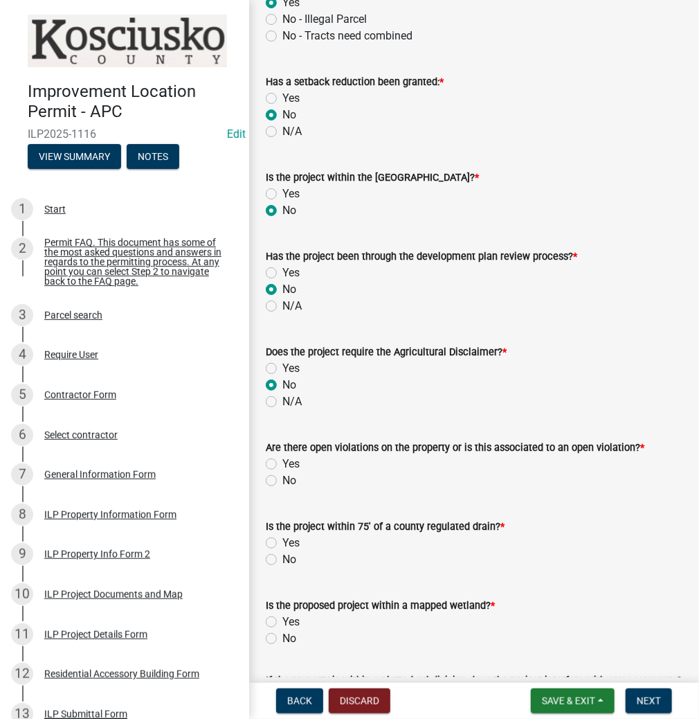
click at [282, 480] on label "No" at bounding box center [289, 480] width 14 height 17
click at [282, 480] on input "No" at bounding box center [286, 476] width 9 height 9
radio input "true"
click at [282, 562] on label "No" at bounding box center [289, 559] width 14 height 17
click at [282, 560] on input "No" at bounding box center [286, 555] width 9 height 9
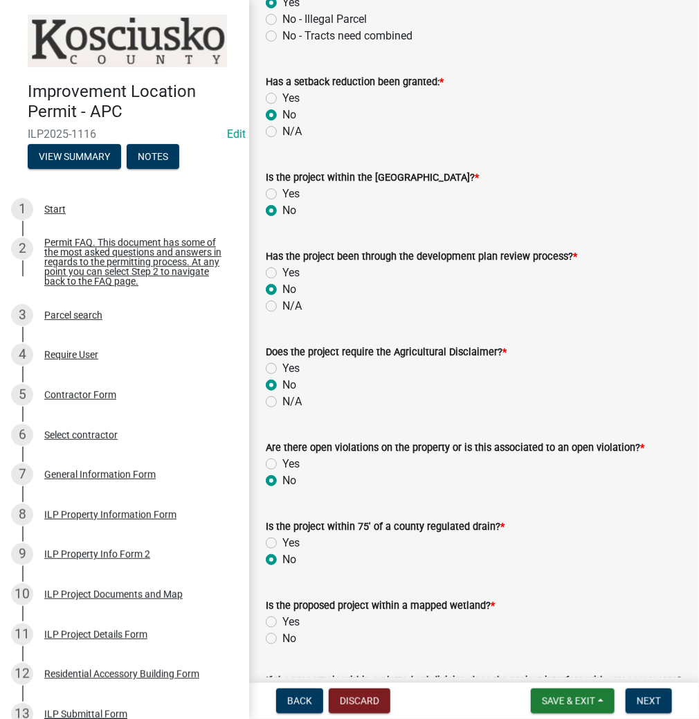
radio input "true"
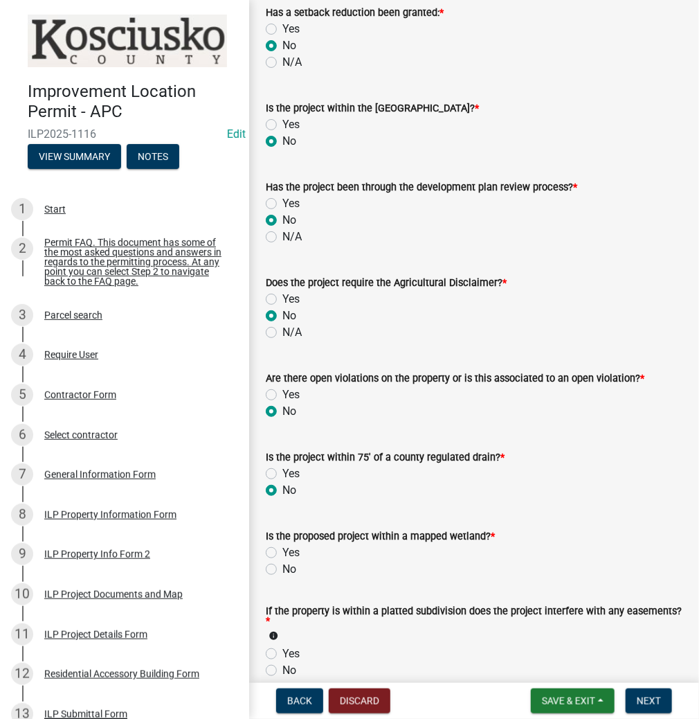
scroll to position [1108, 0]
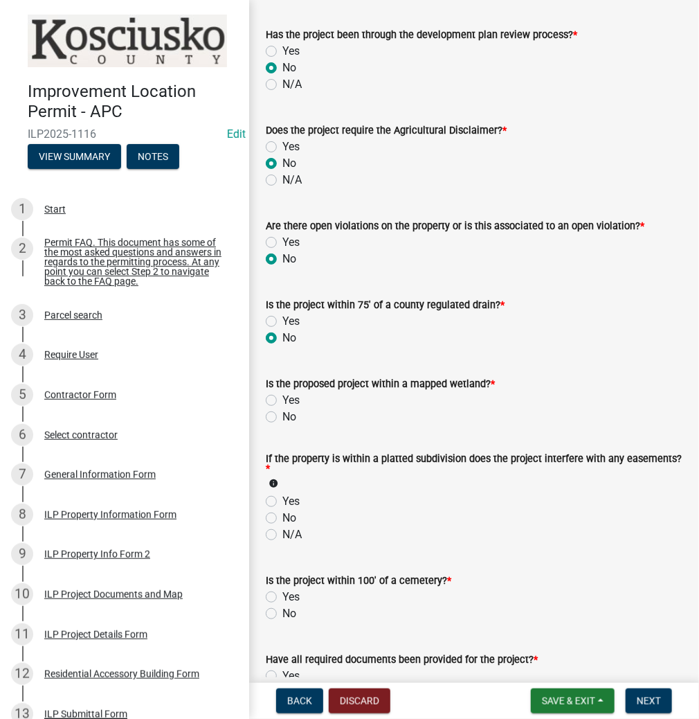
click at [282, 415] on label "No" at bounding box center [289, 416] width 14 height 17
click at [282, 415] on input "No" at bounding box center [286, 412] width 9 height 9
radio input "true"
click at [282, 515] on label "No" at bounding box center [289, 518] width 14 height 17
click at [282, 515] on input "No" at bounding box center [286, 514] width 9 height 9
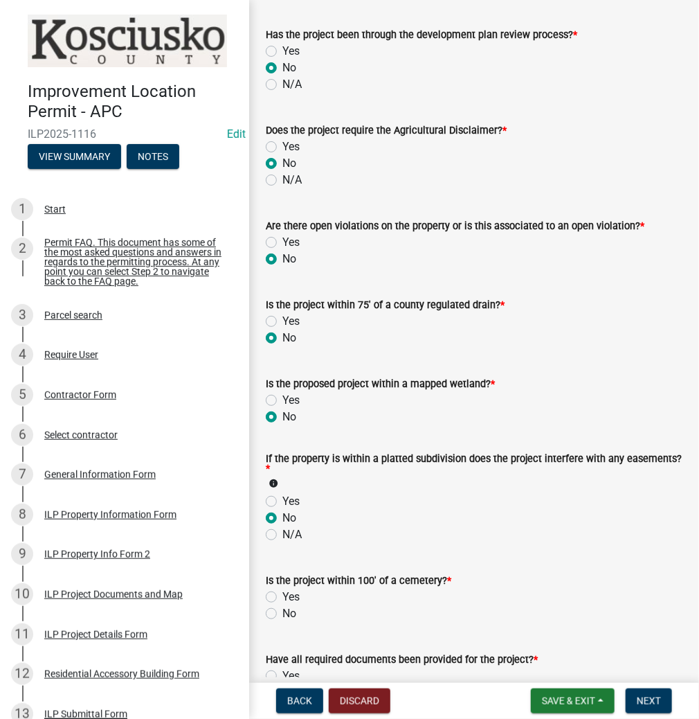
radio input "true"
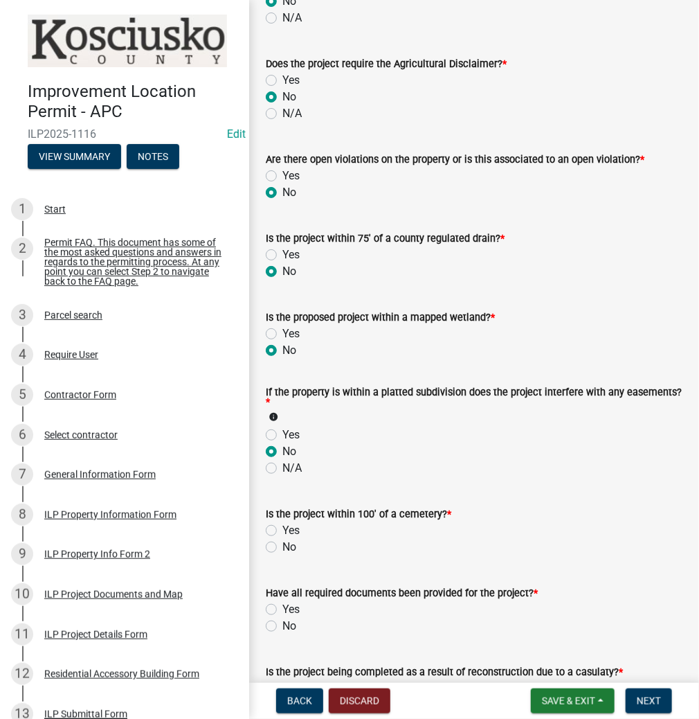
scroll to position [1274, 0]
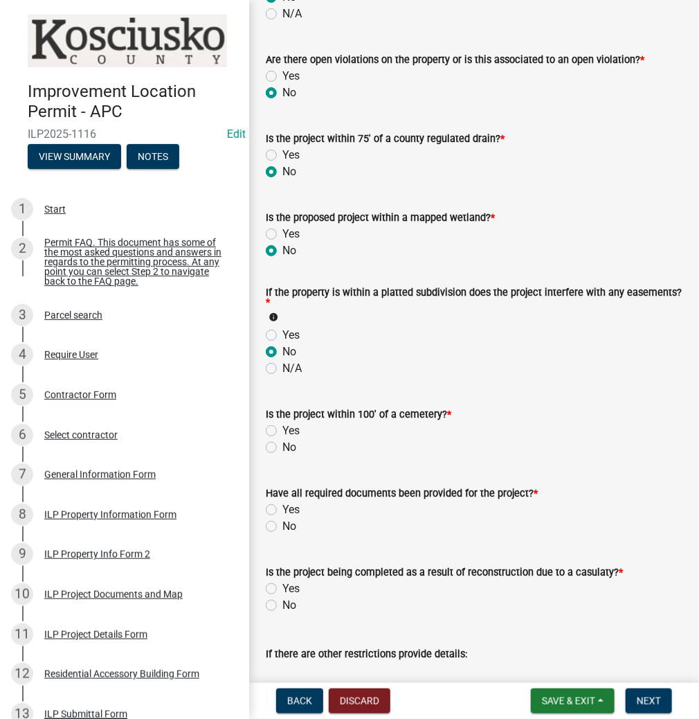
click at [282, 446] on label "No" at bounding box center [289, 447] width 14 height 17
click at [282, 446] on input "No" at bounding box center [286, 443] width 9 height 9
radio input "true"
click at [282, 505] on label "Yes" at bounding box center [290, 509] width 17 height 17
click at [282, 505] on input "Yes" at bounding box center [286, 505] width 9 height 9
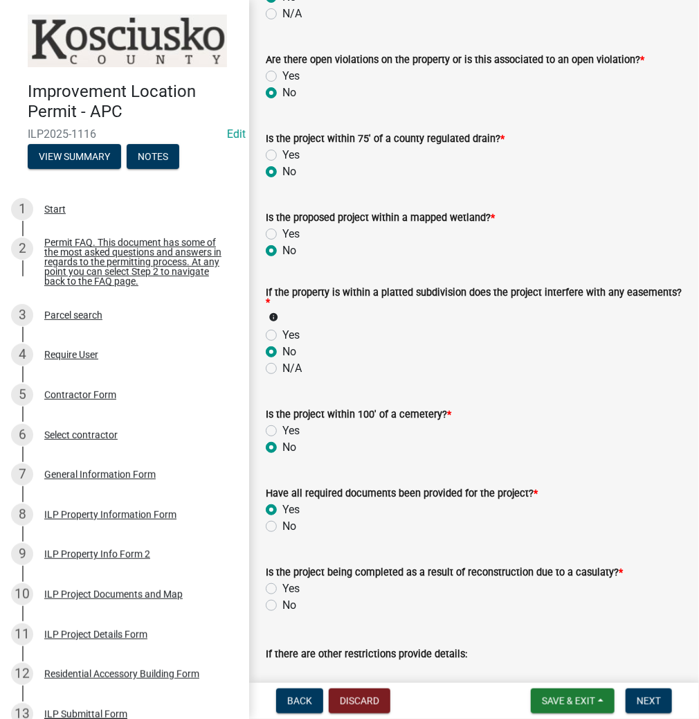
radio input "true"
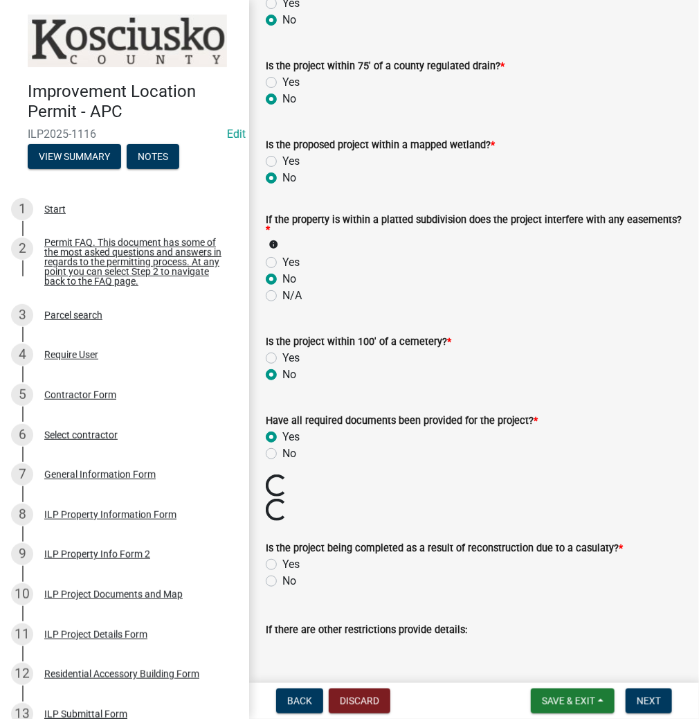
scroll to position [1440, 0]
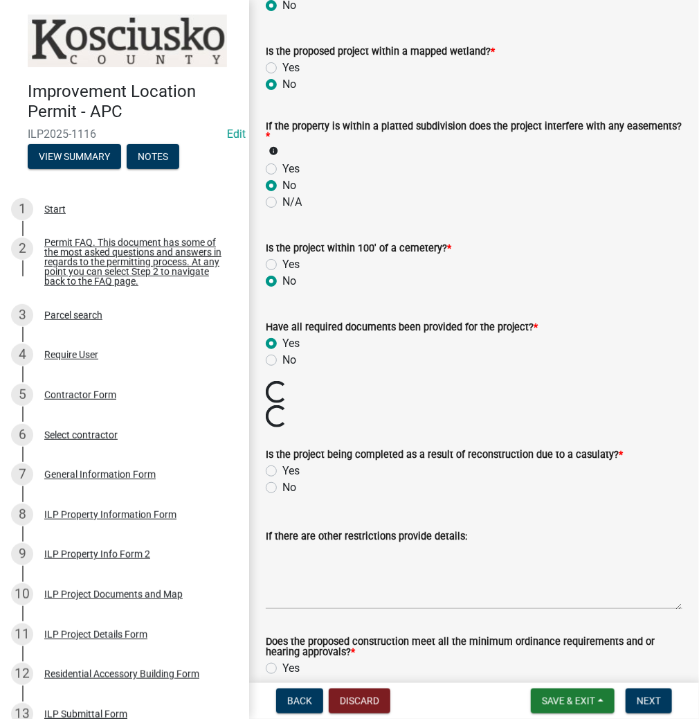
click at [282, 482] on label "No" at bounding box center [289, 487] width 14 height 17
click at [282, 482] on input "No" at bounding box center [286, 483] width 9 height 9
radio input "true"
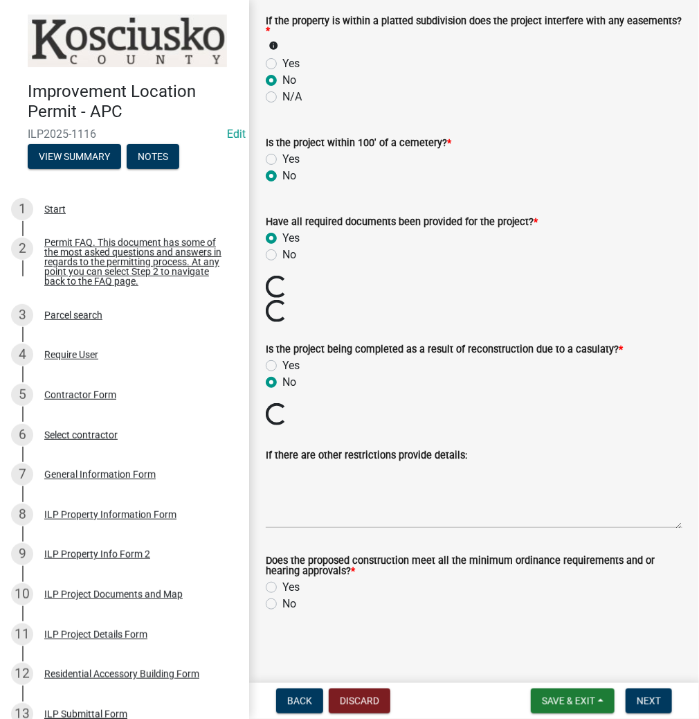
scroll to position [1522, 0]
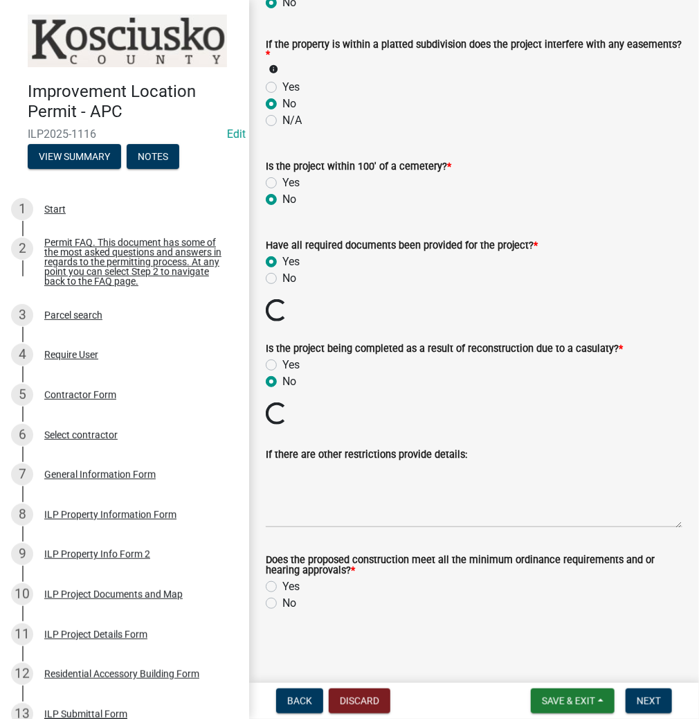
click at [282, 584] on label "Yes" at bounding box center [290, 586] width 17 height 17
click at [282, 584] on input "Yes" at bounding box center [286, 582] width 9 height 9
radio input "true"
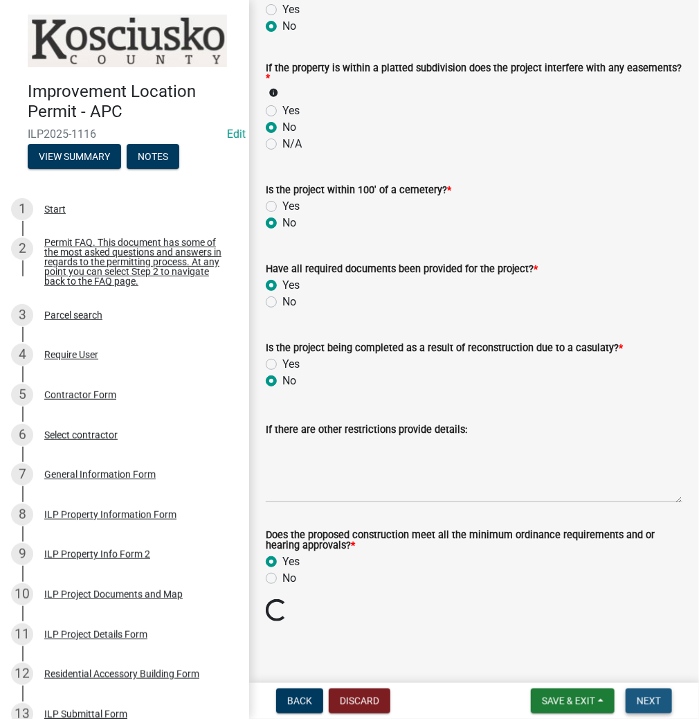
click at [640, 695] on span "Next" at bounding box center [649, 700] width 24 height 11
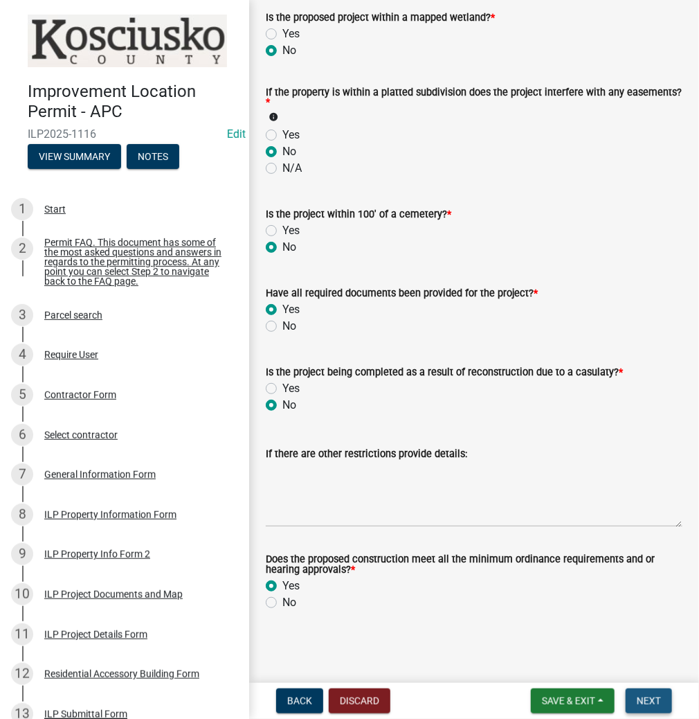
scroll to position [1474, 0]
click at [640, 695] on span "Next" at bounding box center [649, 700] width 24 height 11
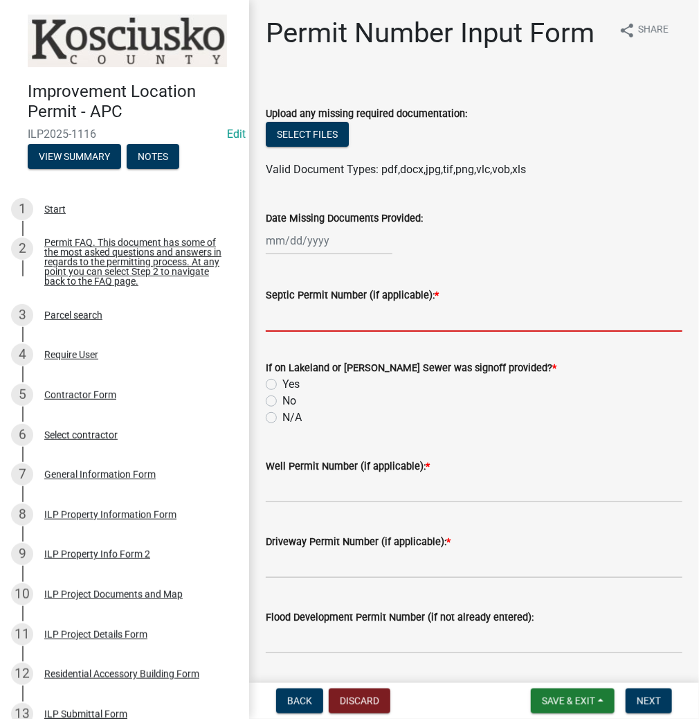
click at [284, 316] on input "Septic Permit Number (if applicable): *" at bounding box center [474, 317] width 417 height 28
type input "LETTER"
click at [269, 394] on div "No" at bounding box center [474, 401] width 417 height 17
click at [282, 401] on label "No" at bounding box center [289, 401] width 14 height 17
click at [282, 401] on input "No" at bounding box center [286, 397] width 9 height 9
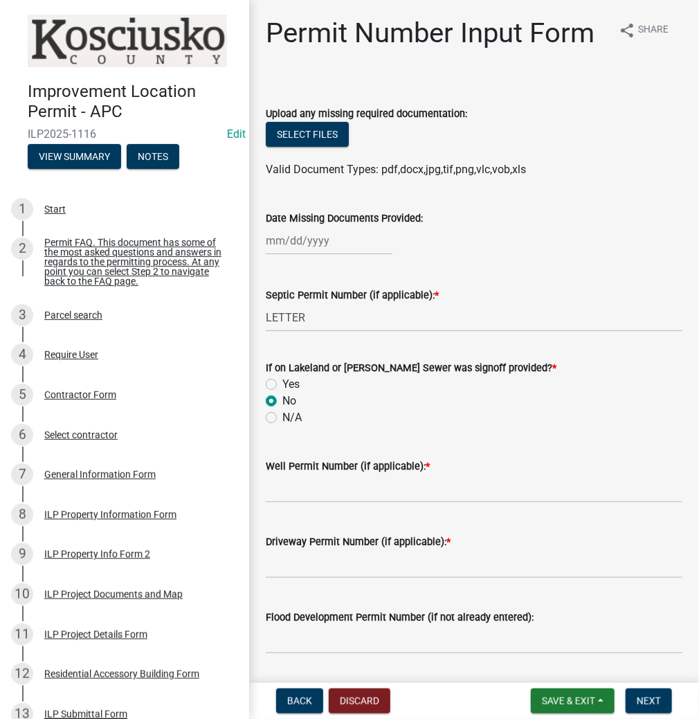
radio input "true"
click at [289, 484] on input "Well Permit Number (if applicable): *" at bounding box center [474, 488] width 417 height 28
type input "LETTER"
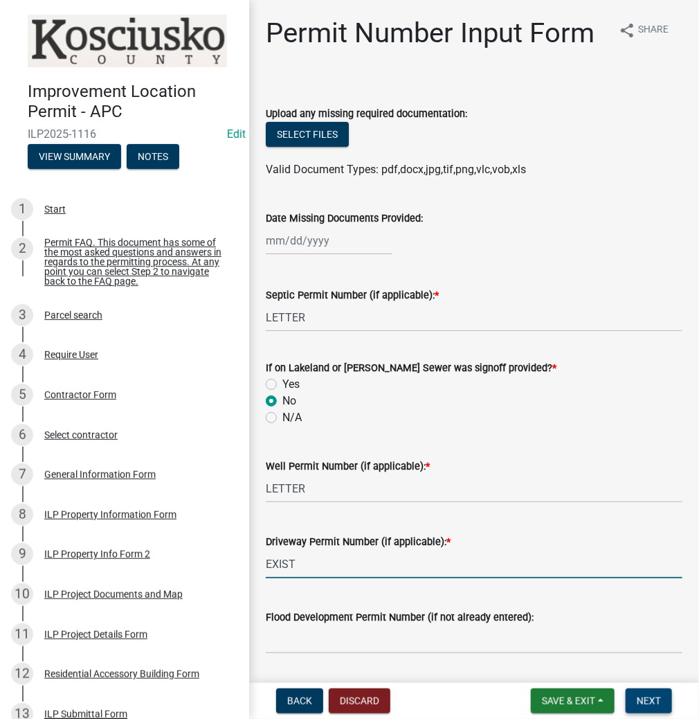
type input "EXIST"
click at [654, 697] on span "Next" at bounding box center [649, 700] width 24 height 11
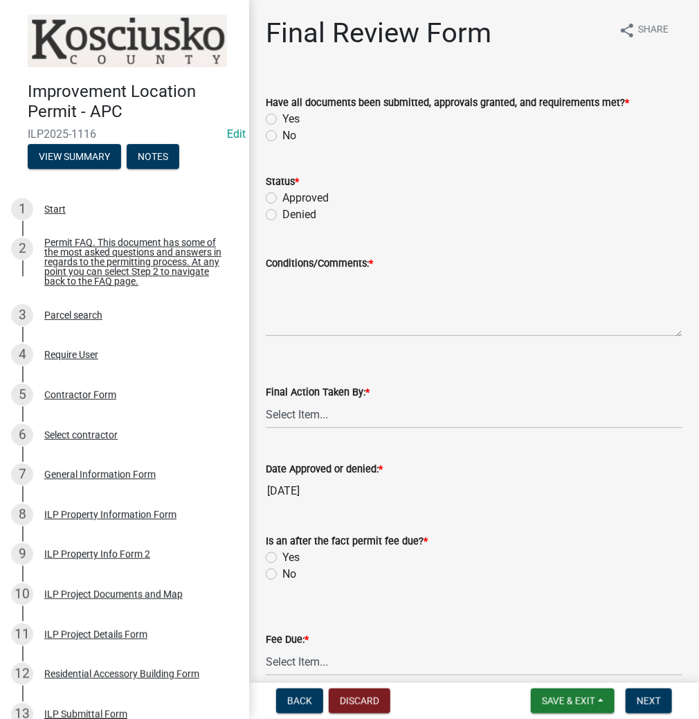
click at [282, 121] on label "Yes" at bounding box center [290, 119] width 17 height 17
click at [282, 120] on input "Yes" at bounding box center [286, 115] width 9 height 9
radio input "true"
click at [282, 202] on label "Approved" at bounding box center [305, 198] width 46 height 17
click at [282, 199] on input "Approved" at bounding box center [286, 194] width 9 height 9
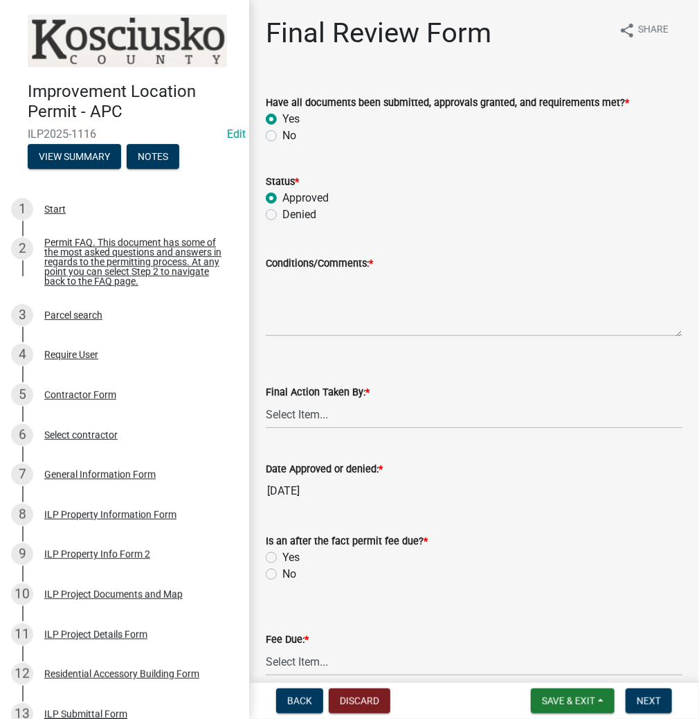
radio input "true"
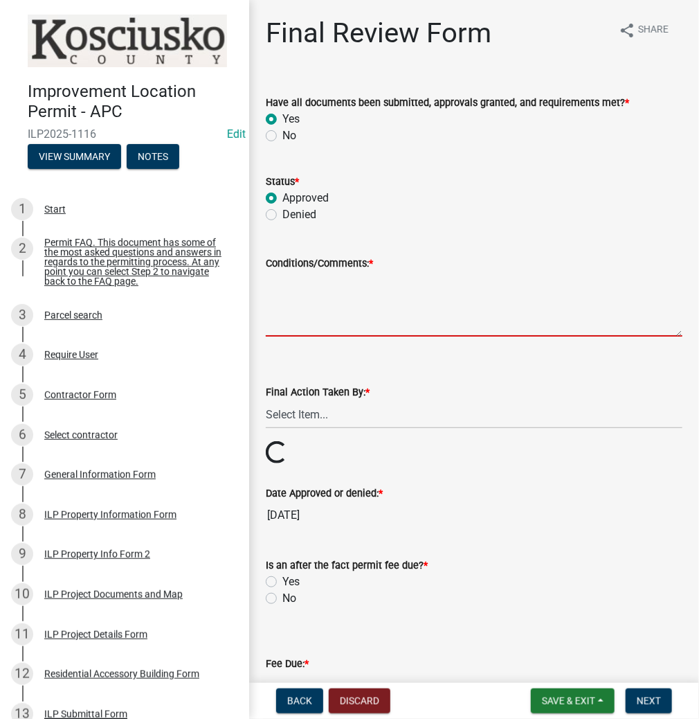
click at [279, 301] on textarea "Conditions/Comments: *" at bounding box center [474, 303] width 417 height 65
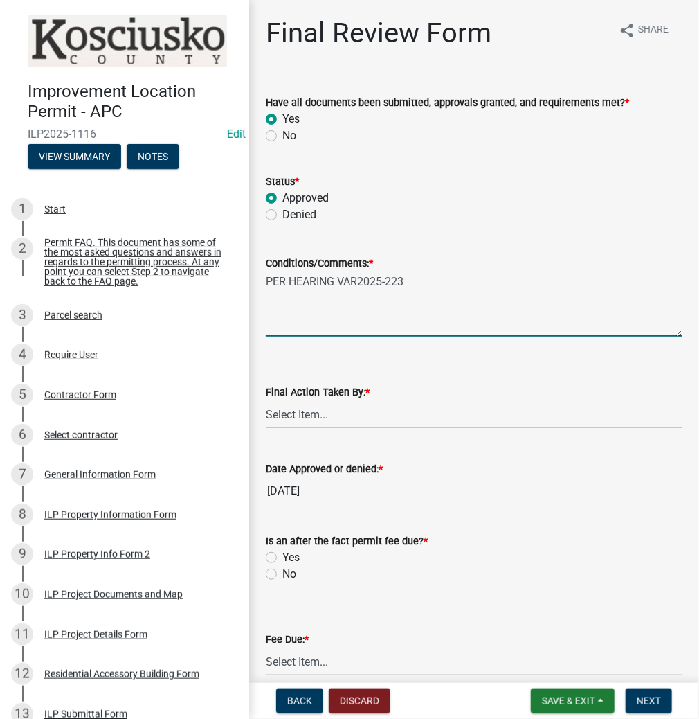
type textarea "PER HEARING VAR2025-223"
drag, startPoint x: 300, startPoint y: 414, endPoint x: 298, endPoint y: 421, distance: 7.2
click at [300, 414] on select "Select Item... MMS LT AT CS [PERSON_NAME]" at bounding box center [474, 414] width 417 height 28
click at [266, 400] on select "Select Item... MMS LT AT CS [PERSON_NAME]" at bounding box center [474, 414] width 417 height 28
drag, startPoint x: 305, startPoint y: 418, endPoint x: 299, endPoint y: 426, distance: 10.0
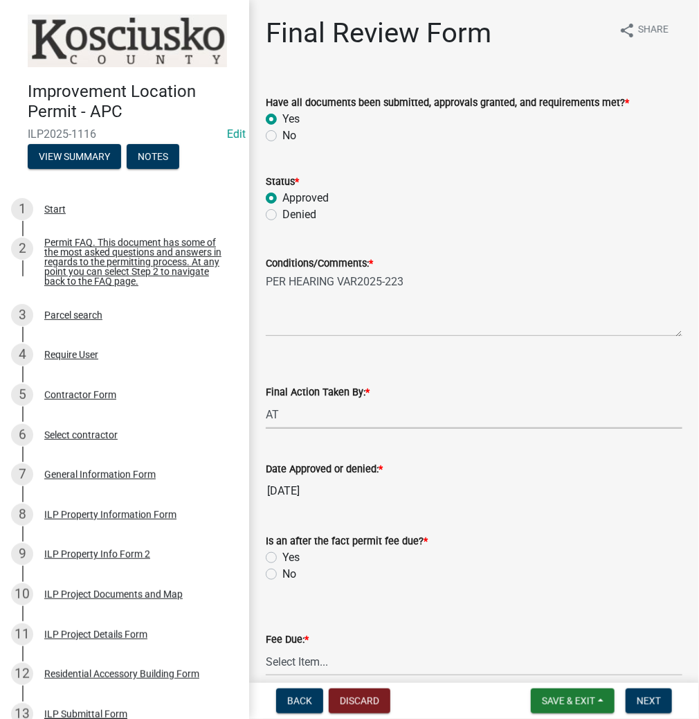
click at [305, 418] on select "Select Item... MMS LT AT CS [PERSON_NAME]" at bounding box center [474, 414] width 417 height 28
click at [266, 400] on select "Select Item... MMS LT AT CS [PERSON_NAME]" at bounding box center [474, 414] width 417 height 28
select select "c872cdc8-ca01-49f1-a213-e4b05fa58cd2"
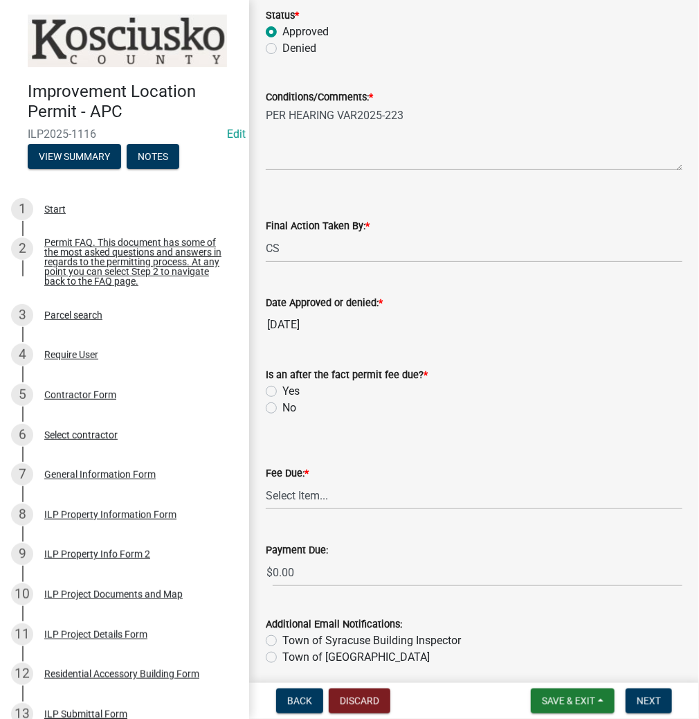
click at [282, 406] on label "No" at bounding box center [289, 407] width 14 height 17
click at [282, 406] on input "No" at bounding box center [286, 403] width 9 height 9
radio input "true"
click at [299, 499] on select "Select Item... N/A $10.00 $25.00 $125.00 $250 $500 $500 + $10.00 for every 10 s…" at bounding box center [474, 495] width 417 height 28
click at [266, 481] on select "Select Item... N/A $10.00 $25.00 $125.00 $250 $500 $500 + $10.00 for every 10 s…" at bounding box center [474, 495] width 417 height 28
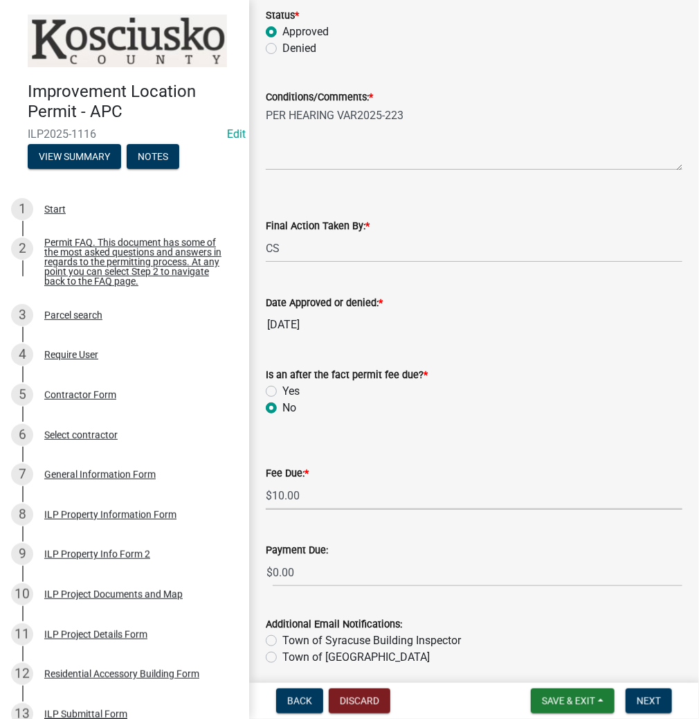
select select "6f482d1d-eb35-47e6-92b0-143404755581"
click at [272, 633] on div "Town of Syracuse Building Inspector" at bounding box center [474, 640] width 417 height 17
click at [282, 640] on label "Town of Syracuse Building Inspector" at bounding box center [371, 640] width 179 height 17
click at [282, 640] on input "Town of Syracuse Building Inspector" at bounding box center [286, 636] width 9 height 9
radio input "true"
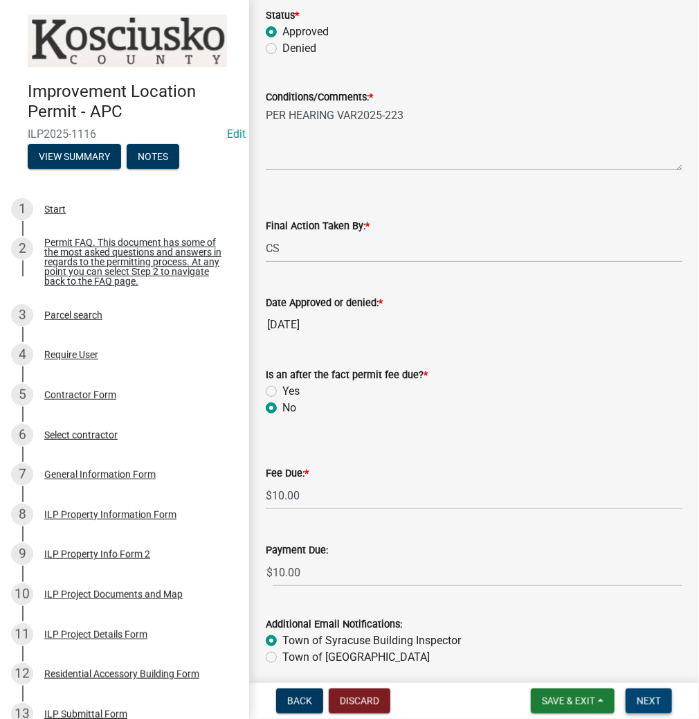
click at [646, 709] on button "Next" at bounding box center [649, 700] width 46 height 25
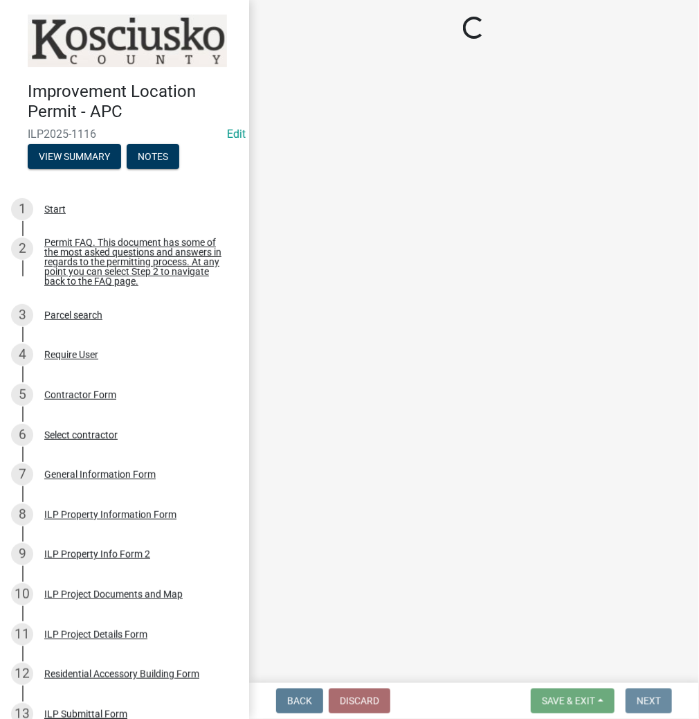
scroll to position [0, 0]
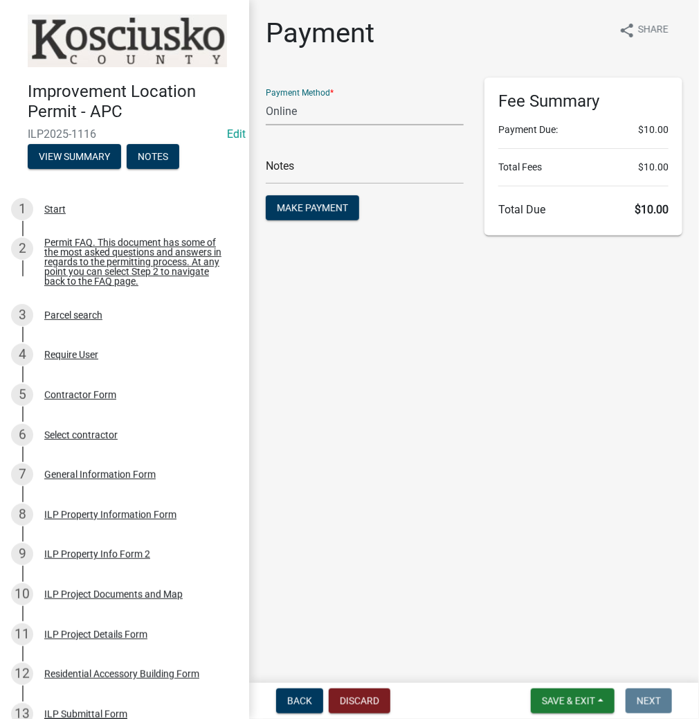
drag, startPoint x: 296, startPoint y: 113, endPoint x: 294, endPoint y: 122, distance: 9.1
click at [296, 113] on select "Credit Card POS Check Cash Online" at bounding box center [365, 111] width 198 height 28
select select "2: 1"
click at [266, 97] on select "Credit Card POS Check Cash Online" at bounding box center [365, 111] width 198 height 28
click at [293, 169] on input "text" at bounding box center [365, 170] width 198 height 28
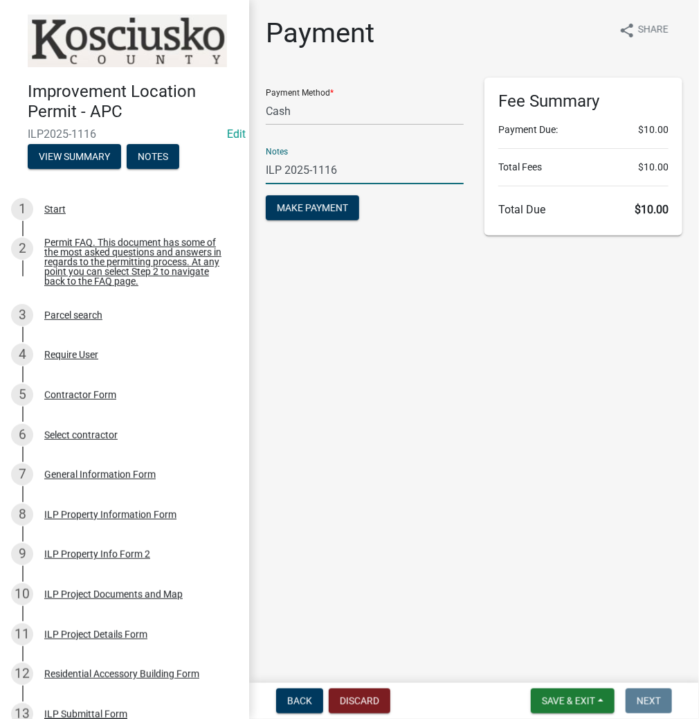
type input "ILP 2025-1116"
click at [266, 195] on button "Make Payment" at bounding box center [312, 207] width 93 height 25
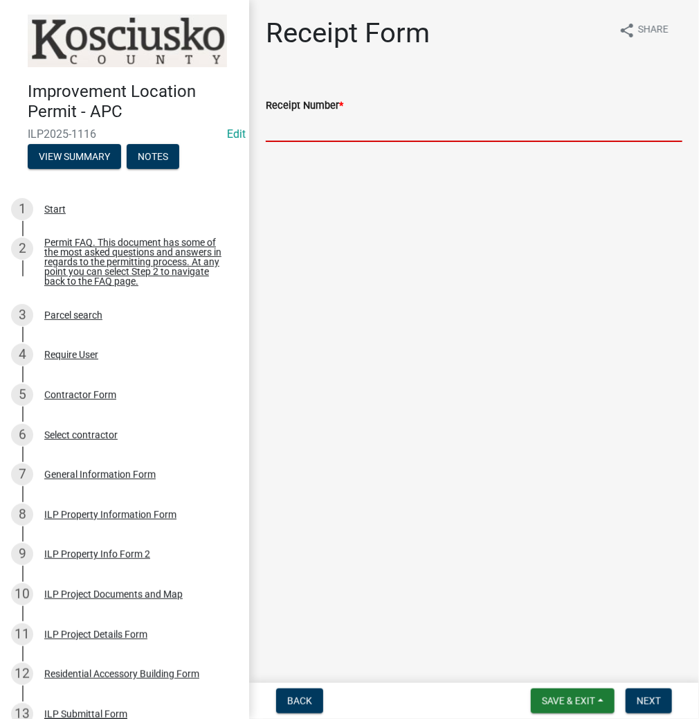
click at [336, 127] on input "Receipt Number *" at bounding box center [474, 128] width 417 height 28
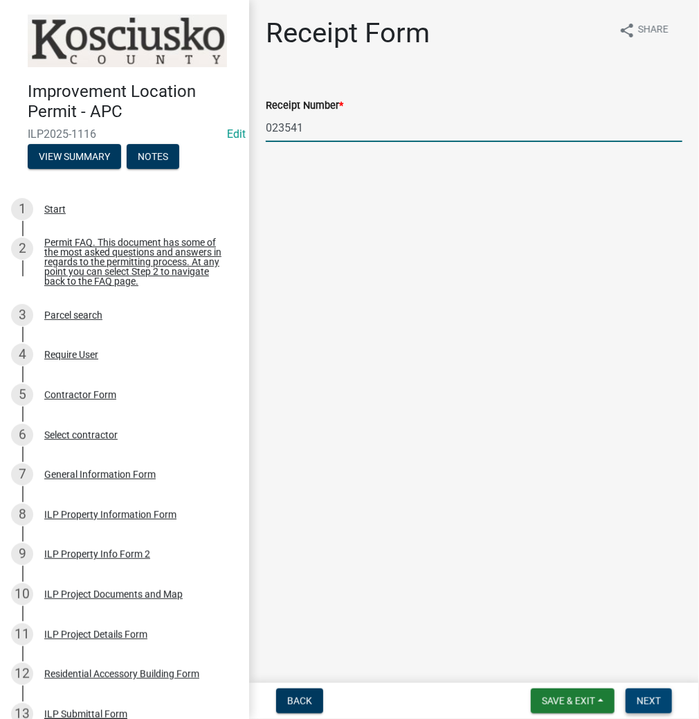
type input "023541"
click at [644, 699] on span "Next" at bounding box center [649, 700] width 24 height 11
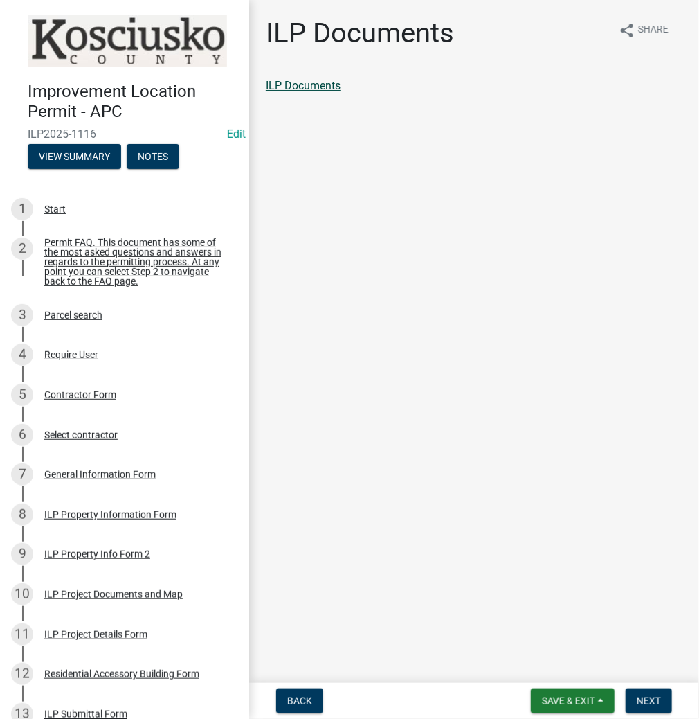
click at [334, 83] on link "ILP Documents" at bounding box center [303, 85] width 75 height 13
click at [654, 699] on span "Next" at bounding box center [649, 700] width 24 height 11
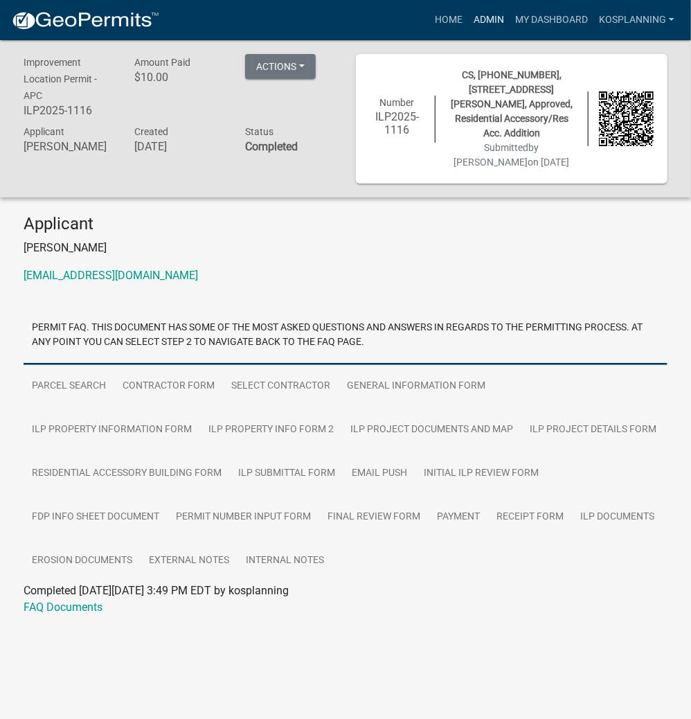
click at [479, 20] on link "Admin" at bounding box center [489, 20] width 42 height 26
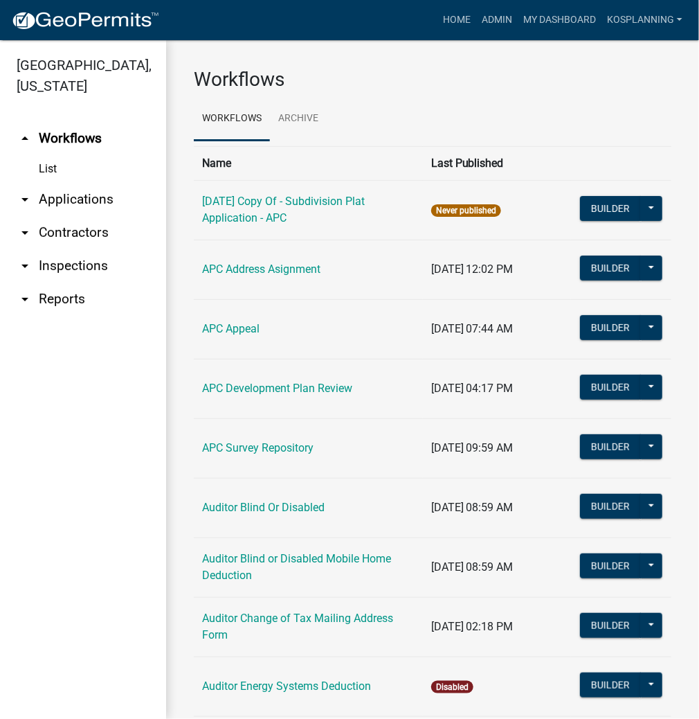
click at [80, 204] on link "arrow_drop_down Applications" at bounding box center [83, 199] width 166 height 33
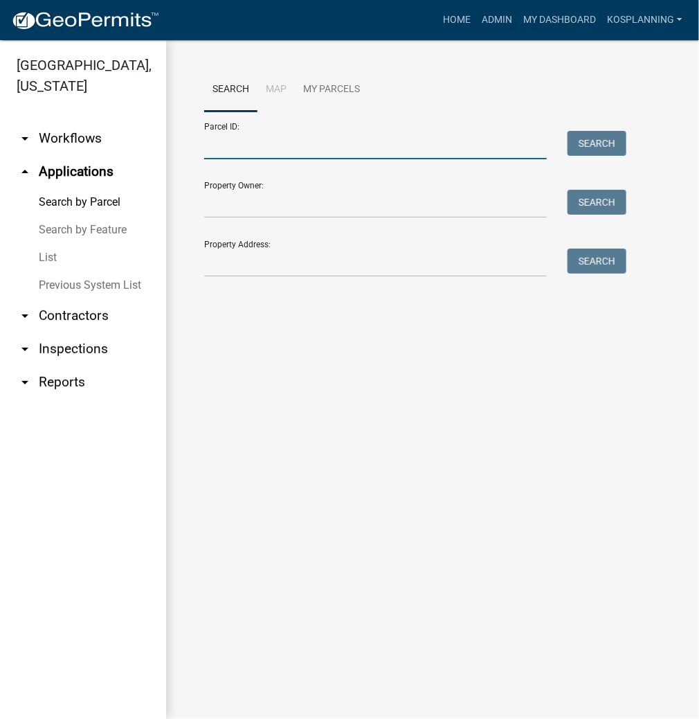
click at [228, 143] on input "Parcel ID:" at bounding box center [375, 145] width 343 height 28
type input "0"
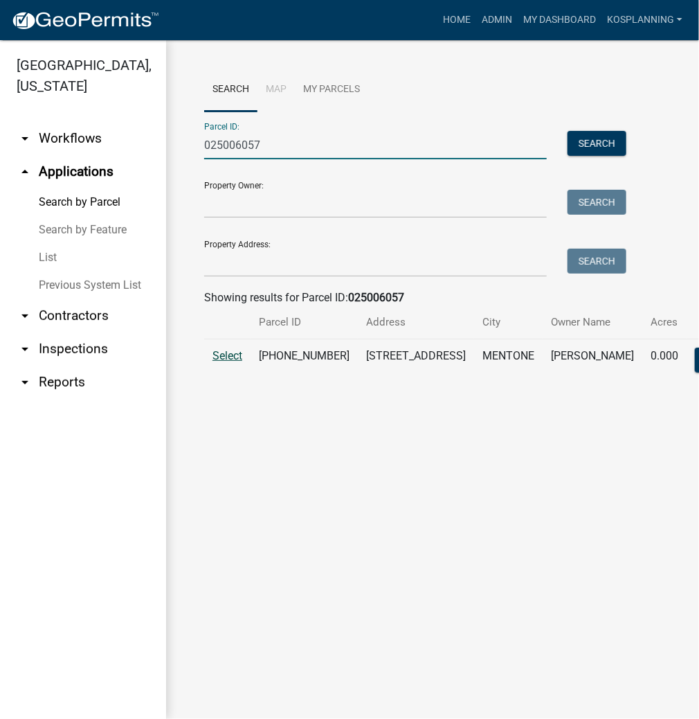
type input "025006057"
click at [222, 362] on span "Select" at bounding box center [228, 355] width 30 height 13
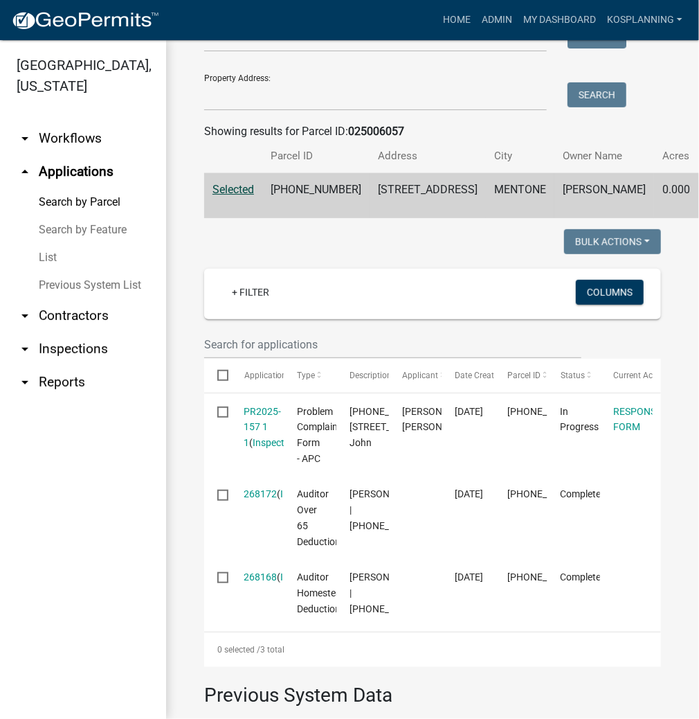
scroll to position [277, 0]
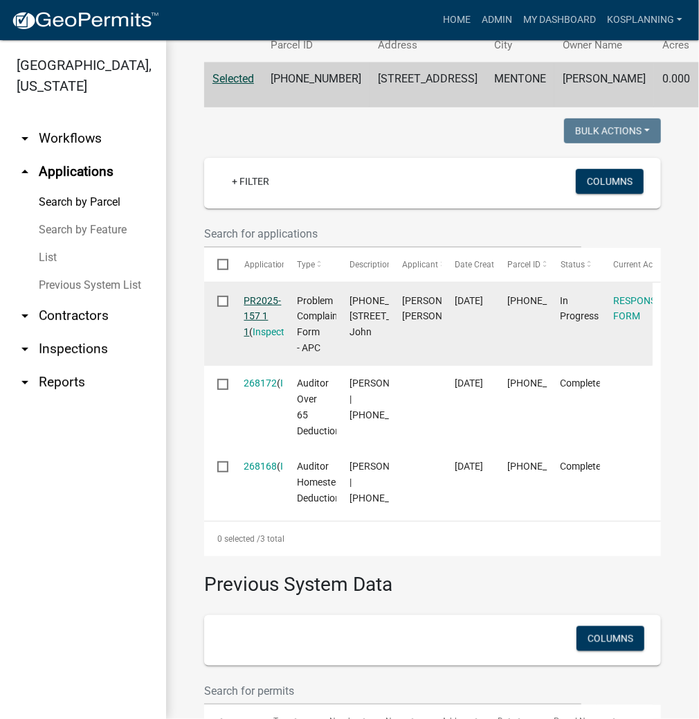
click at [246, 338] on link "PR2025-157 1 1" at bounding box center [262, 316] width 37 height 43
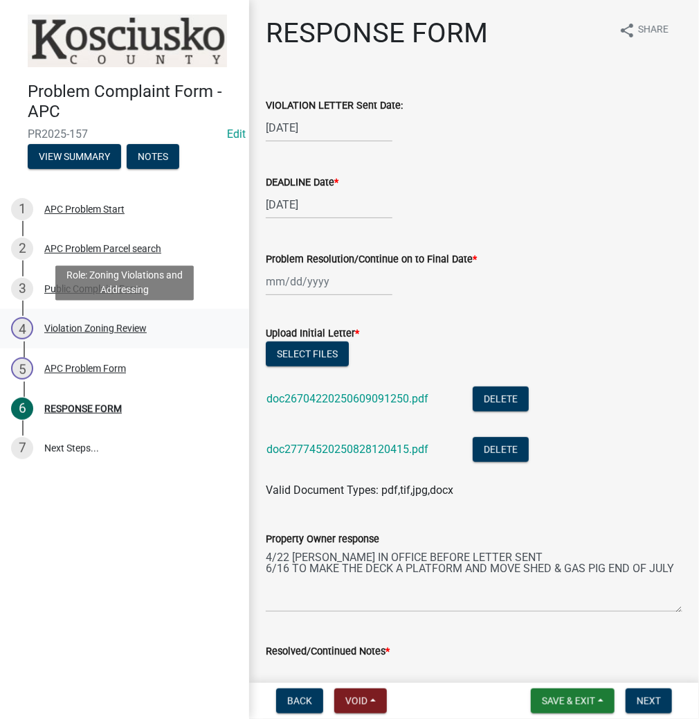
click at [83, 329] on div "Violation Zoning Review" at bounding box center [95, 328] width 102 height 10
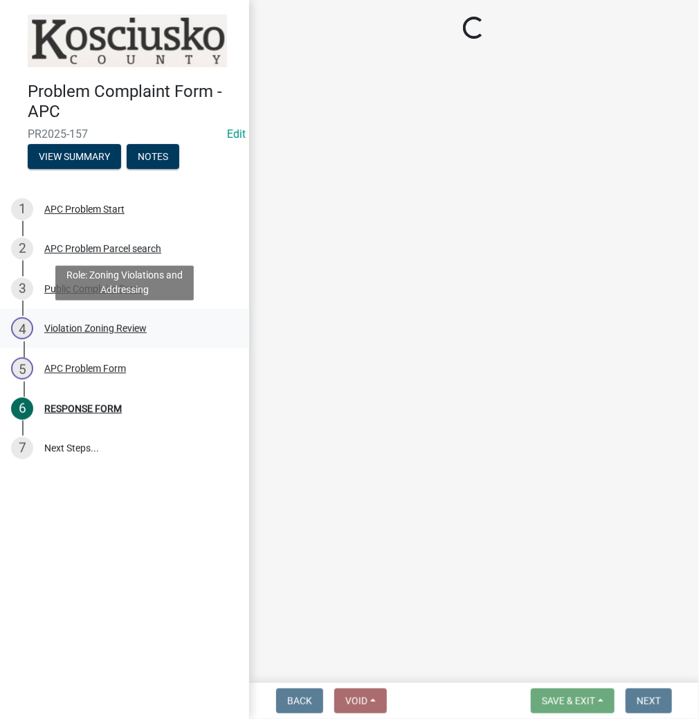
select select "1146270b-2111-4e23-bf7f-74ce85cf7041"
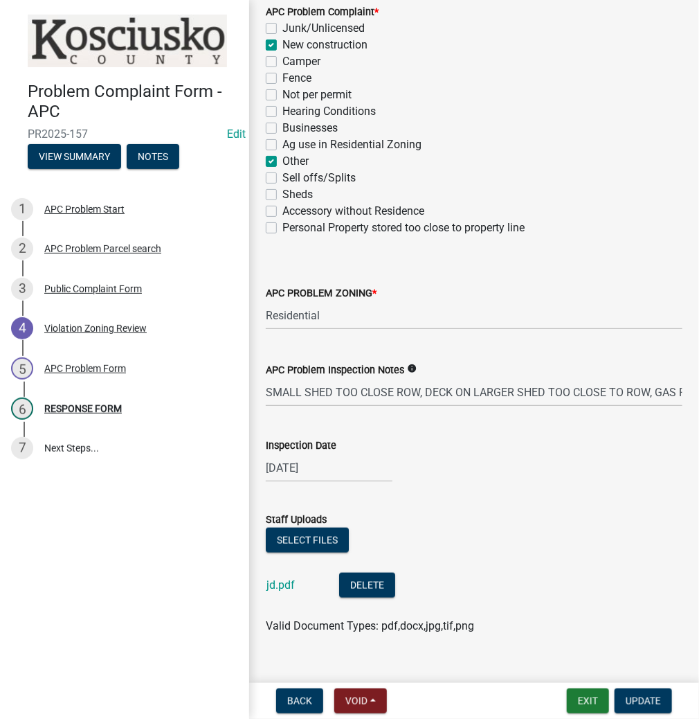
scroll to position [272, 0]
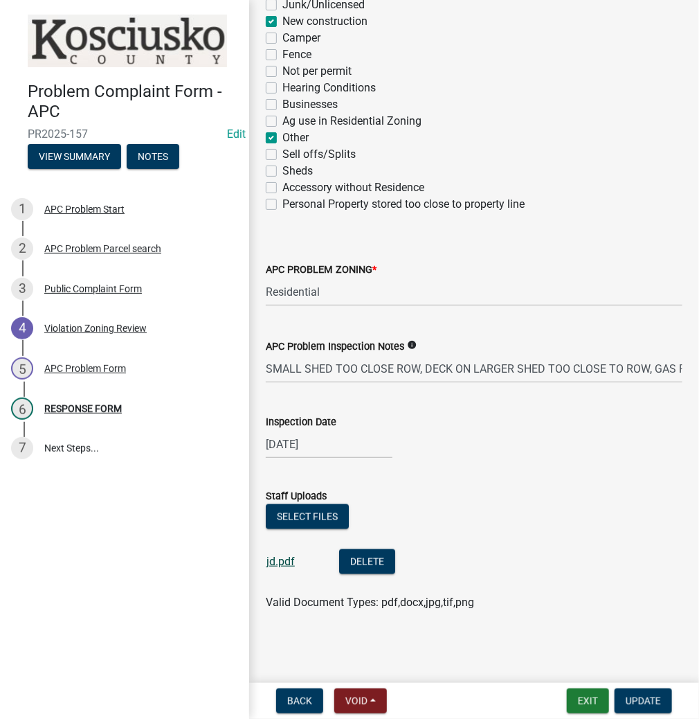
click at [289, 564] on link "jd.pdf" at bounding box center [281, 561] width 28 height 13
click at [83, 286] on div "Public Complaint Form" at bounding box center [93, 289] width 98 height 10
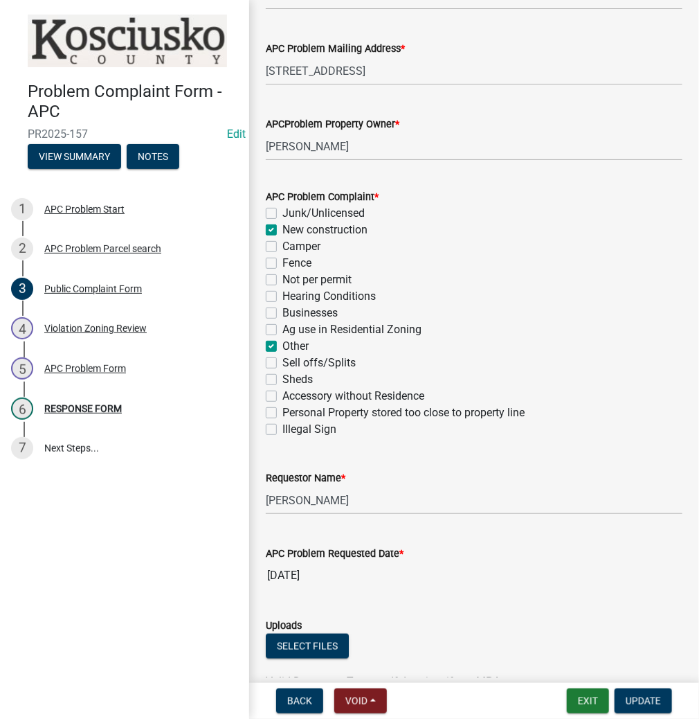
scroll to position [332, 0]
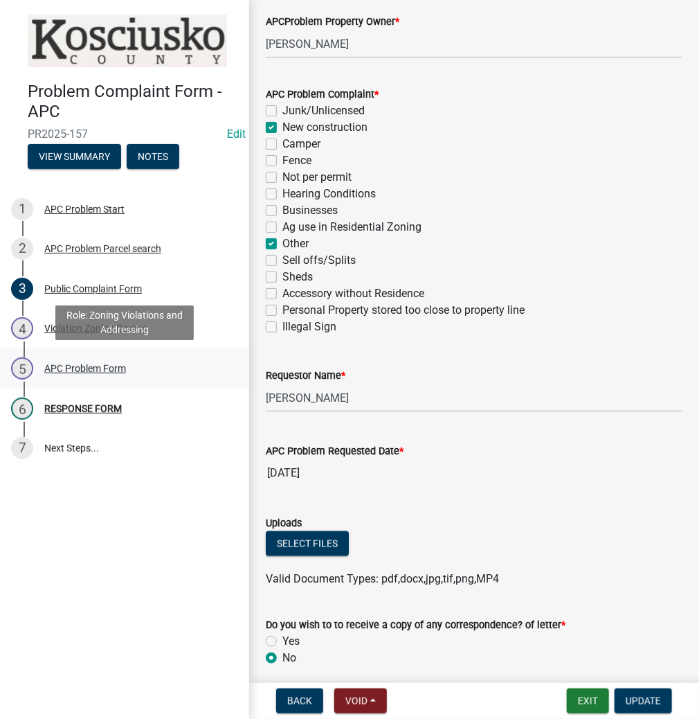
click at [69, 364] on div "APC Problem Form" at bounding box center [85, 368] width 82 height 10
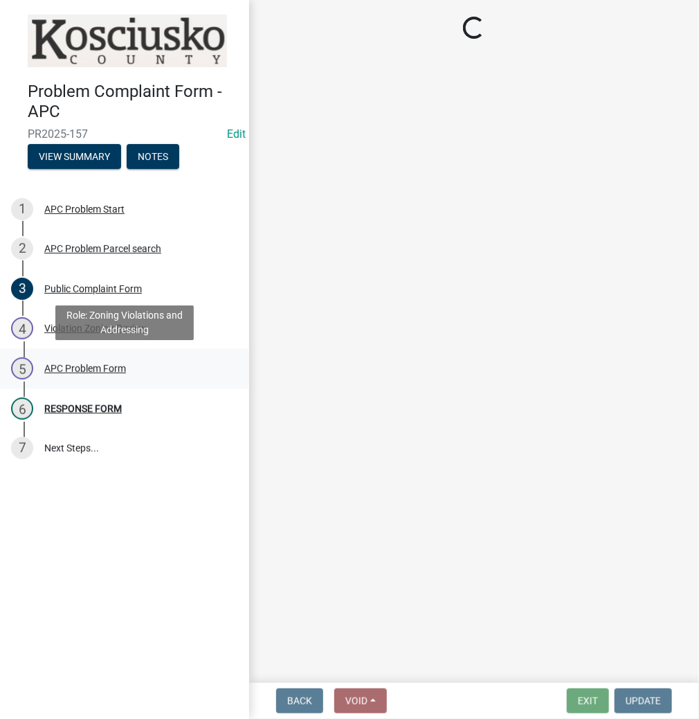
scroll to position [0, 0]
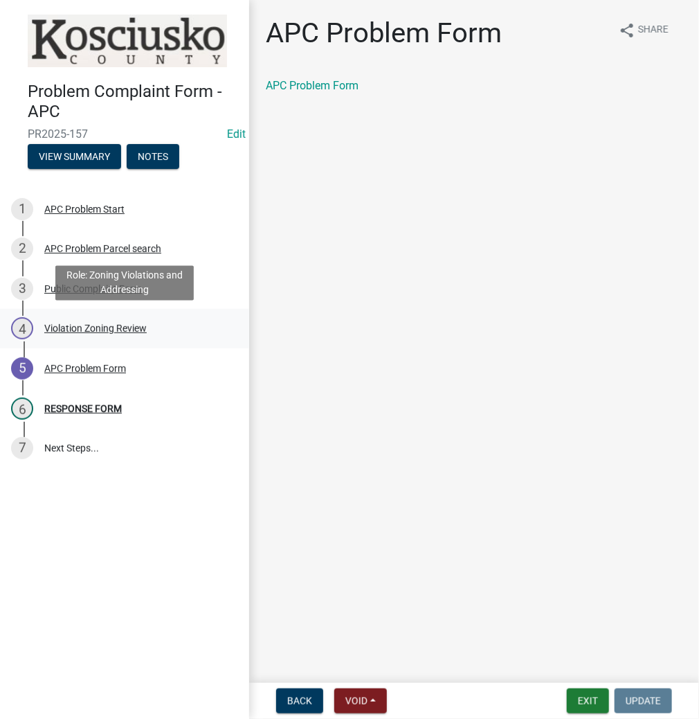
click at [64, 331] on div "Violation Zoning Review" at bounding box center [95, 328] width 102 height 10
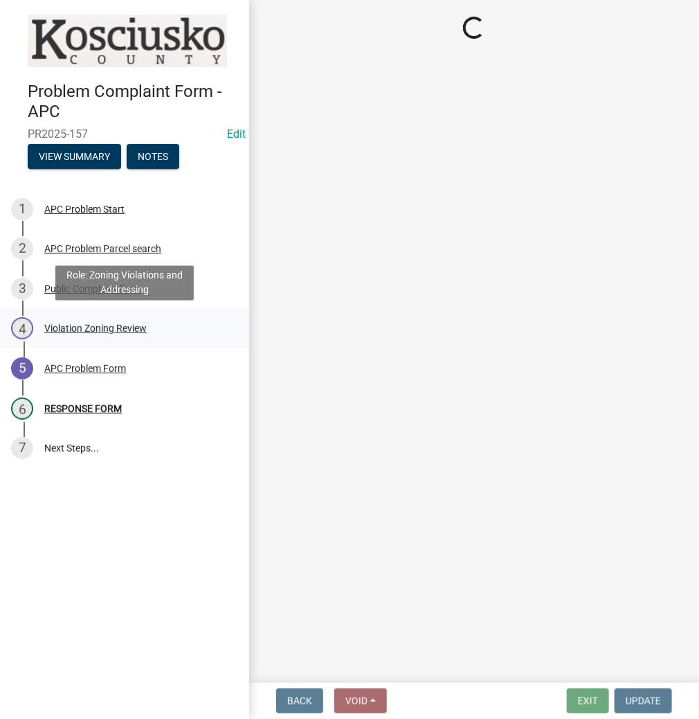
select select "1146270b-2111-4e23-bf7f-74ce85cf7041"
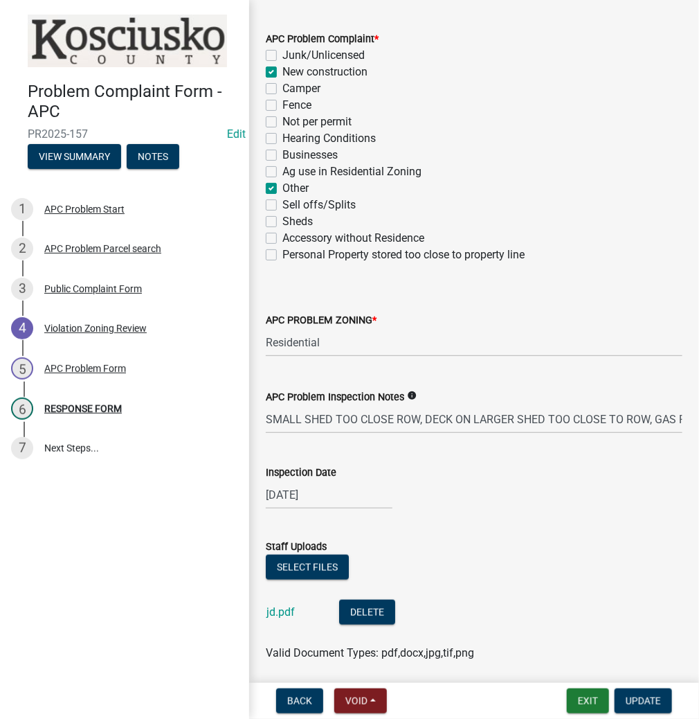
scroll to position [272, 0]
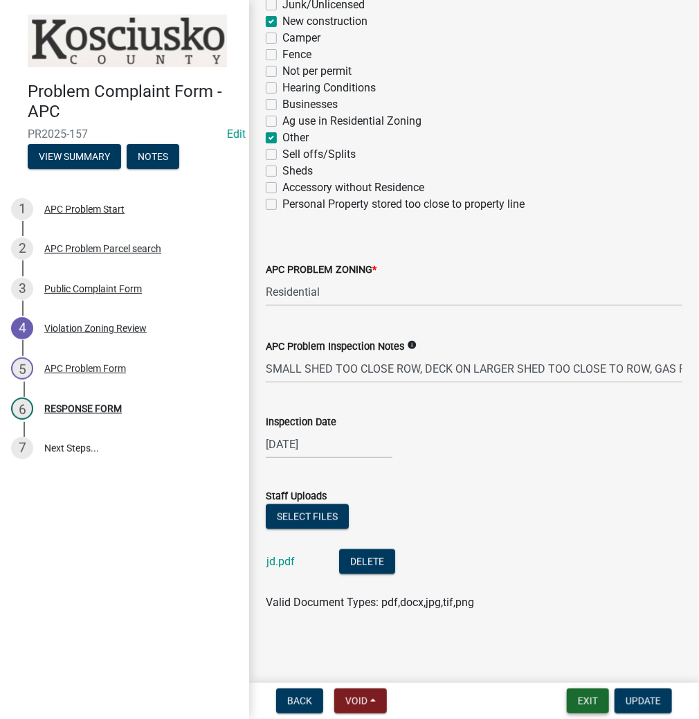
click at [596, 704] on button "Exit" at bounding box center [588, 700] width 42 height 25
